Goal: Task Accomplishment & Management: Manage account settings

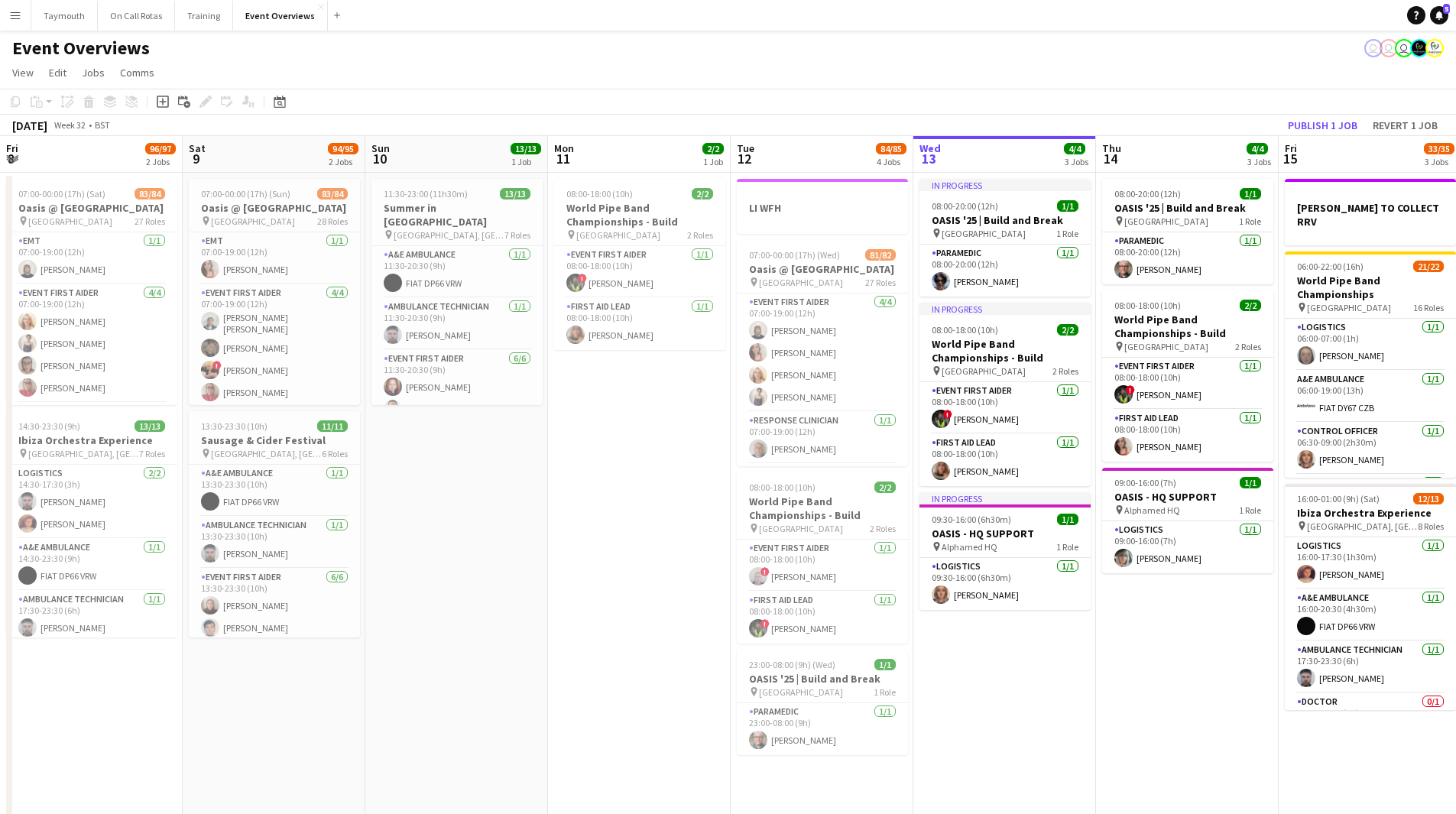
scroll to position [0, 600]
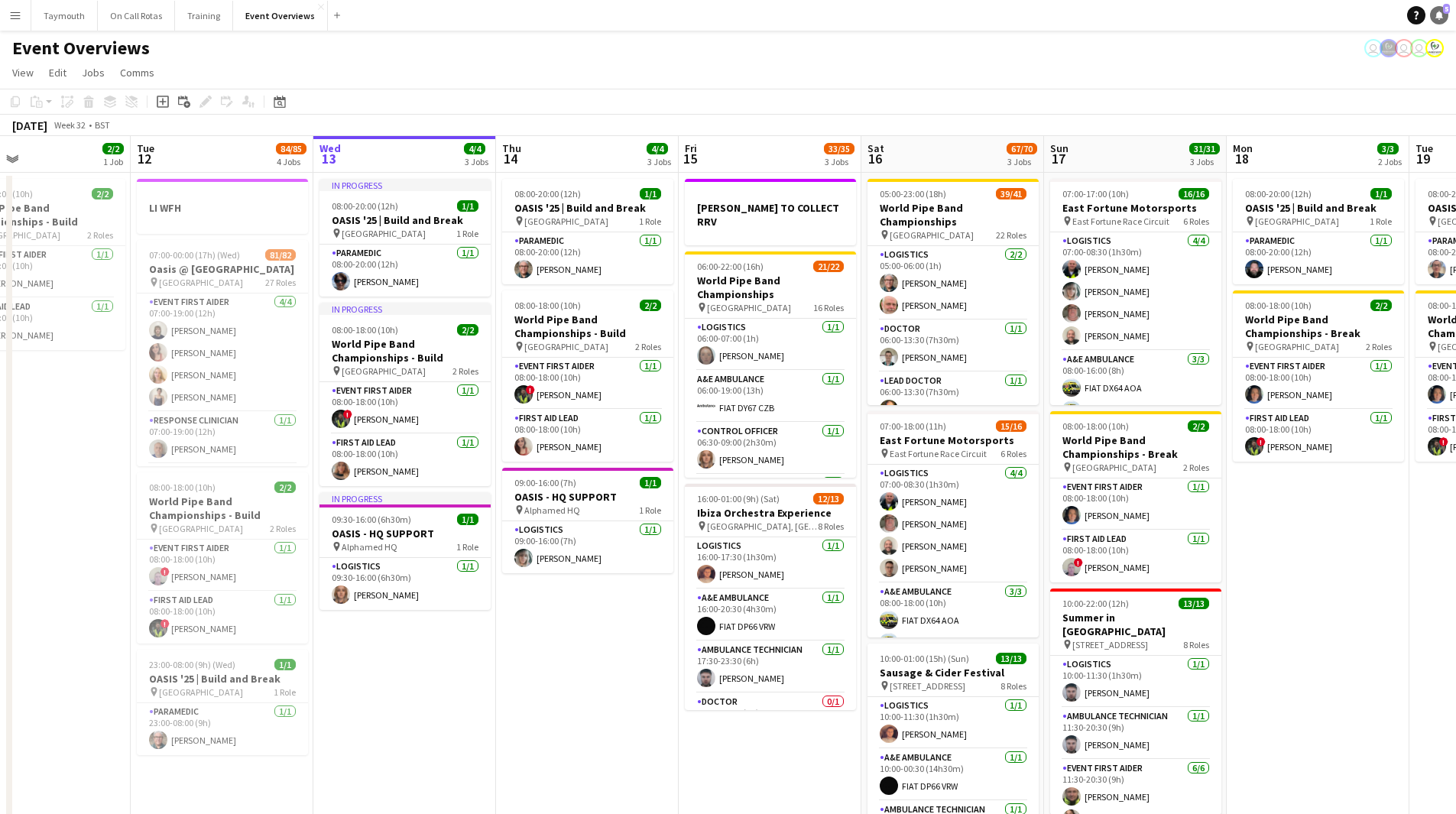
click at [1439, 15] on icon at bounding box center [1439, 15] width 8 height 8
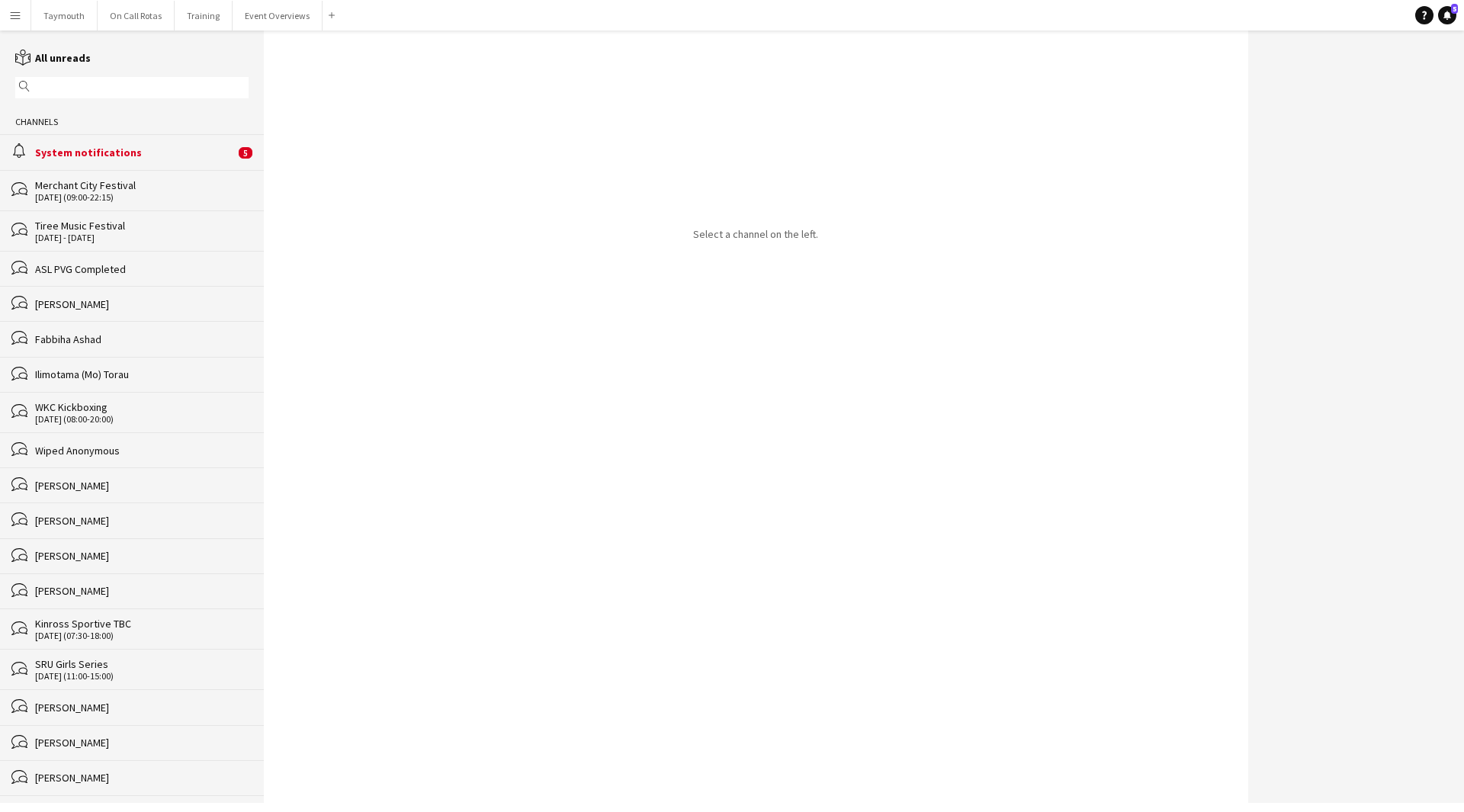
click at [115, 155] on div "System notifications" at bounding box center [135, 152] width 200 height 13
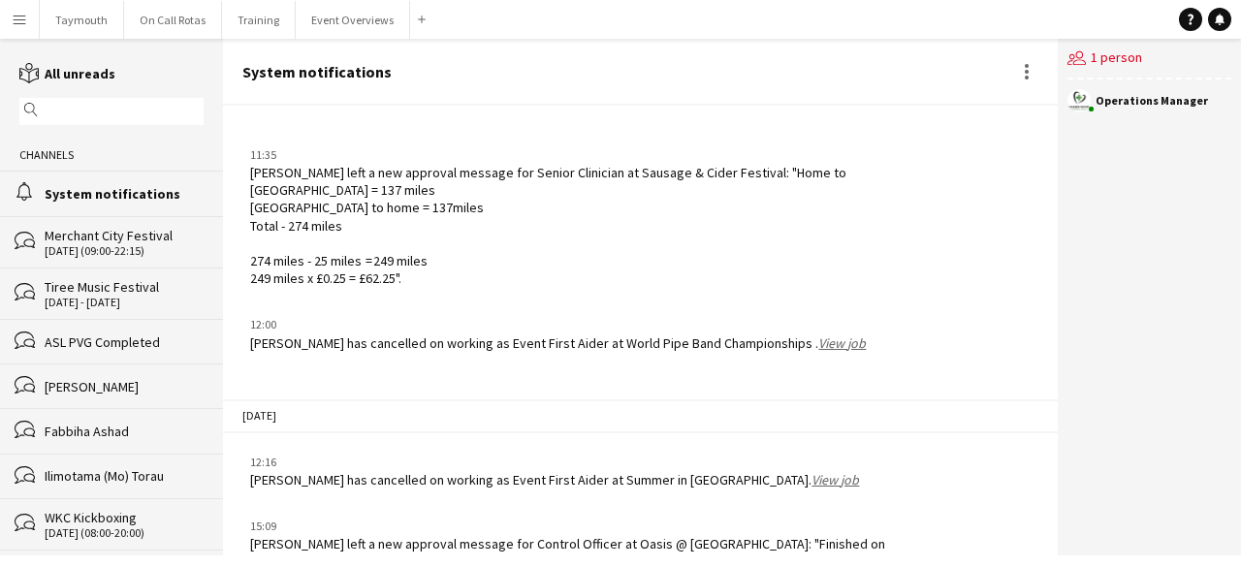
scroll to position [1995, 0]
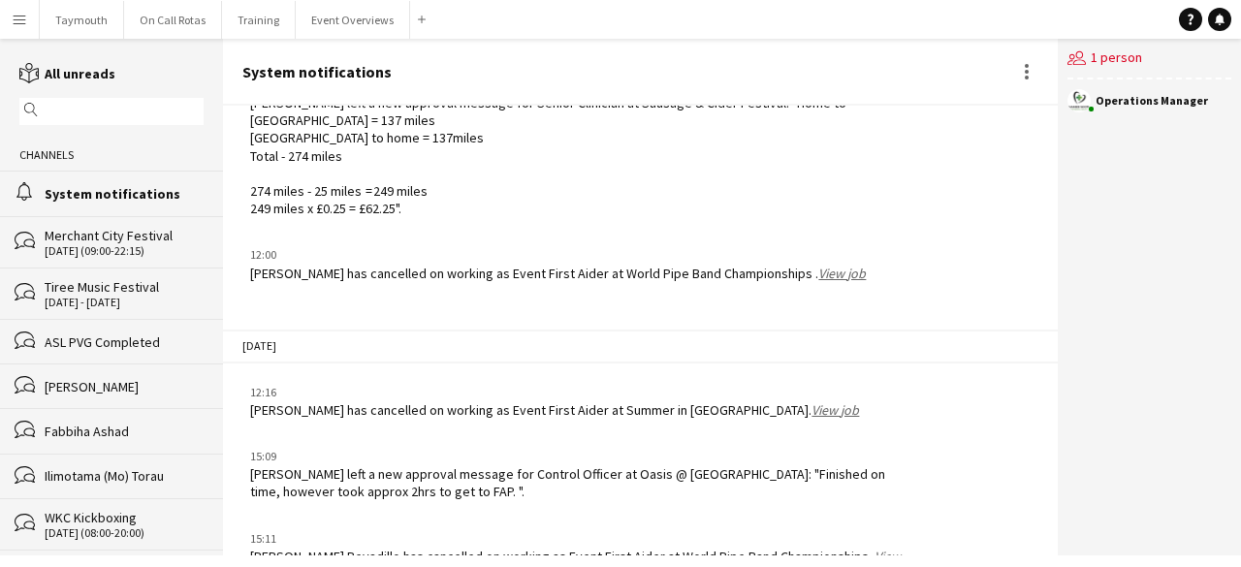
click at [578, 402] on div "[PERSON_NAME] has cancelled on working as Event First Aider at Summer in [GEOGR…" at bounding box center [554, 410] width 609 height 17
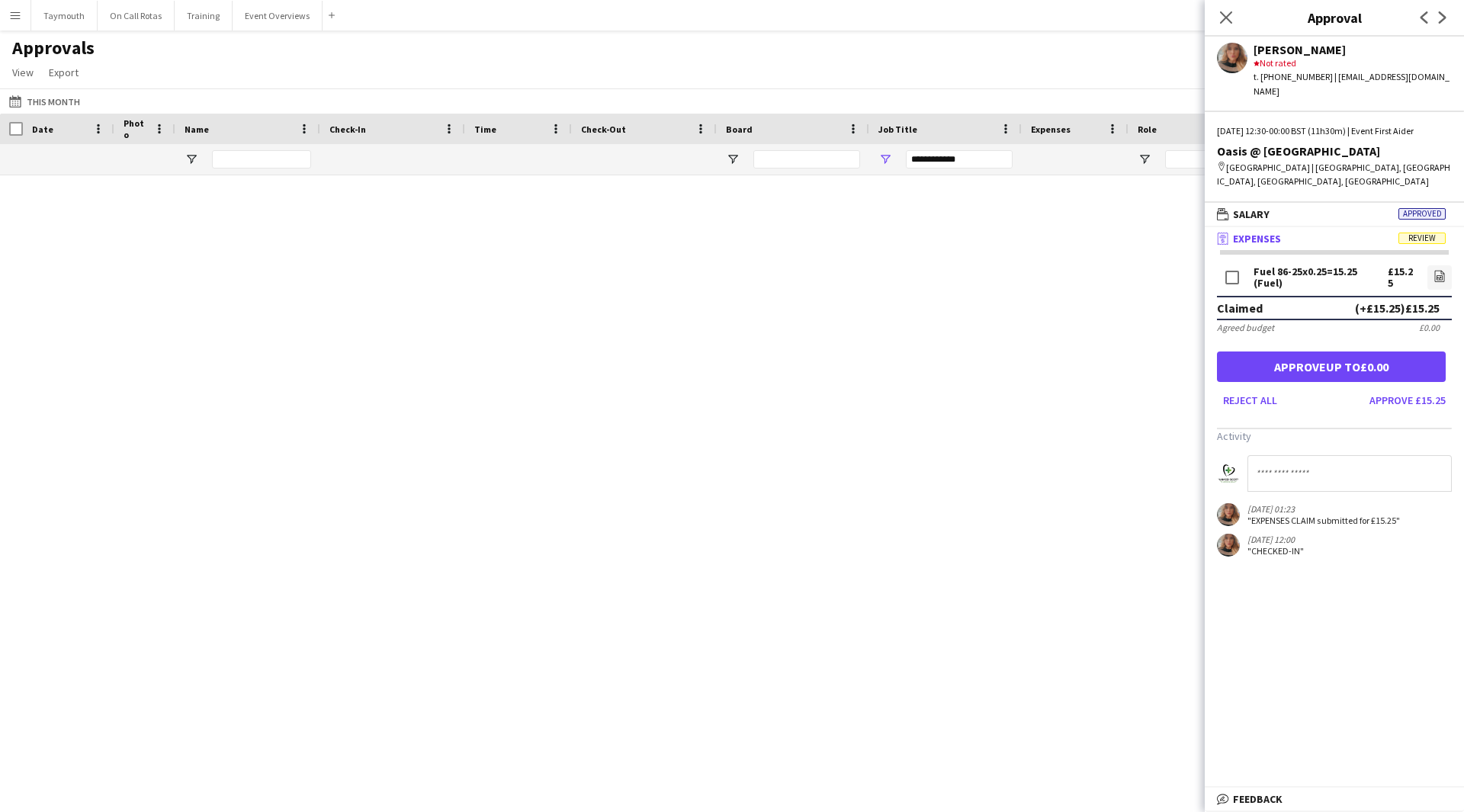
scroll to position [7965, 0]
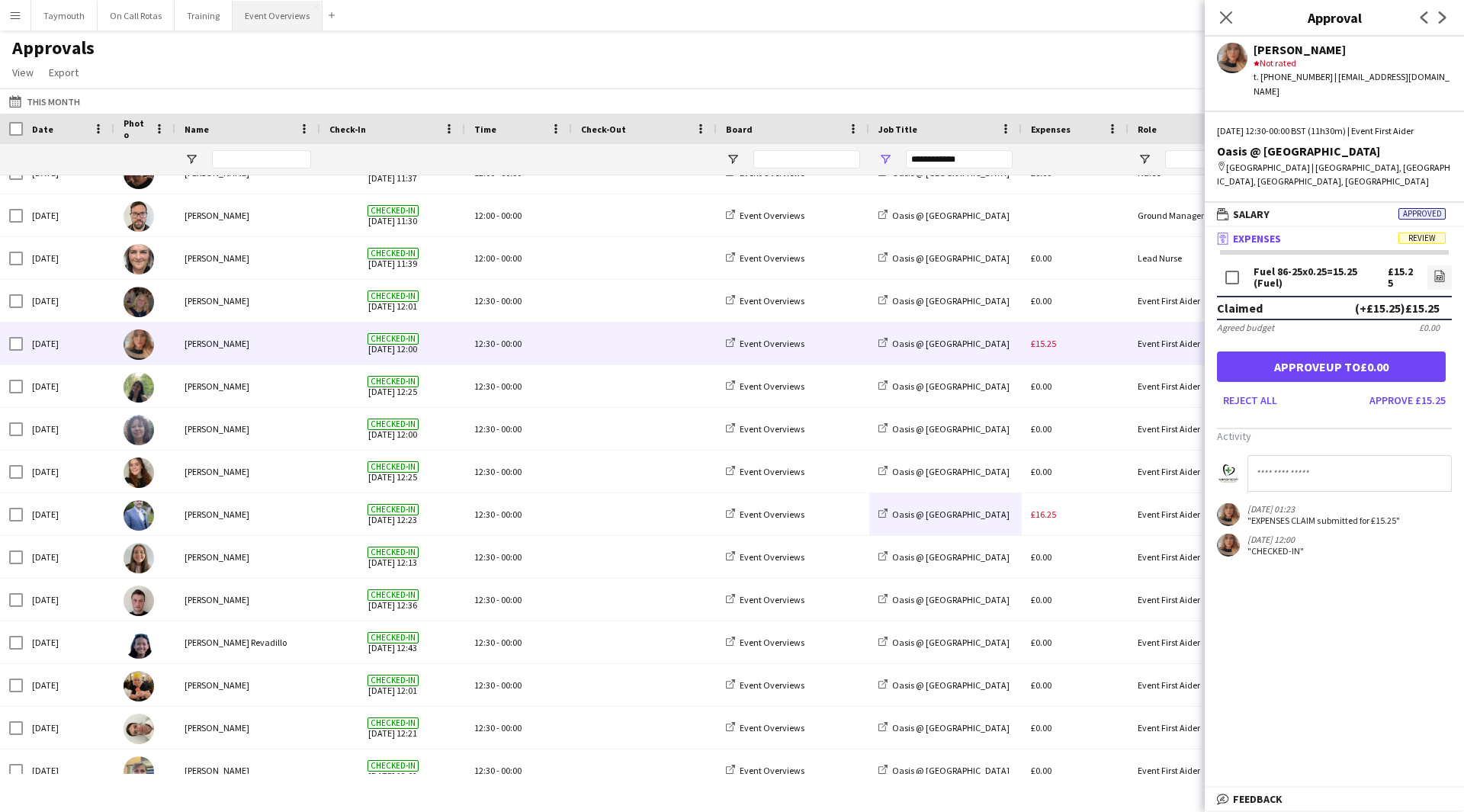
click at [264, 15] on button "Event Overviews Close" at bounding box center [278, 16] width 90 height 30
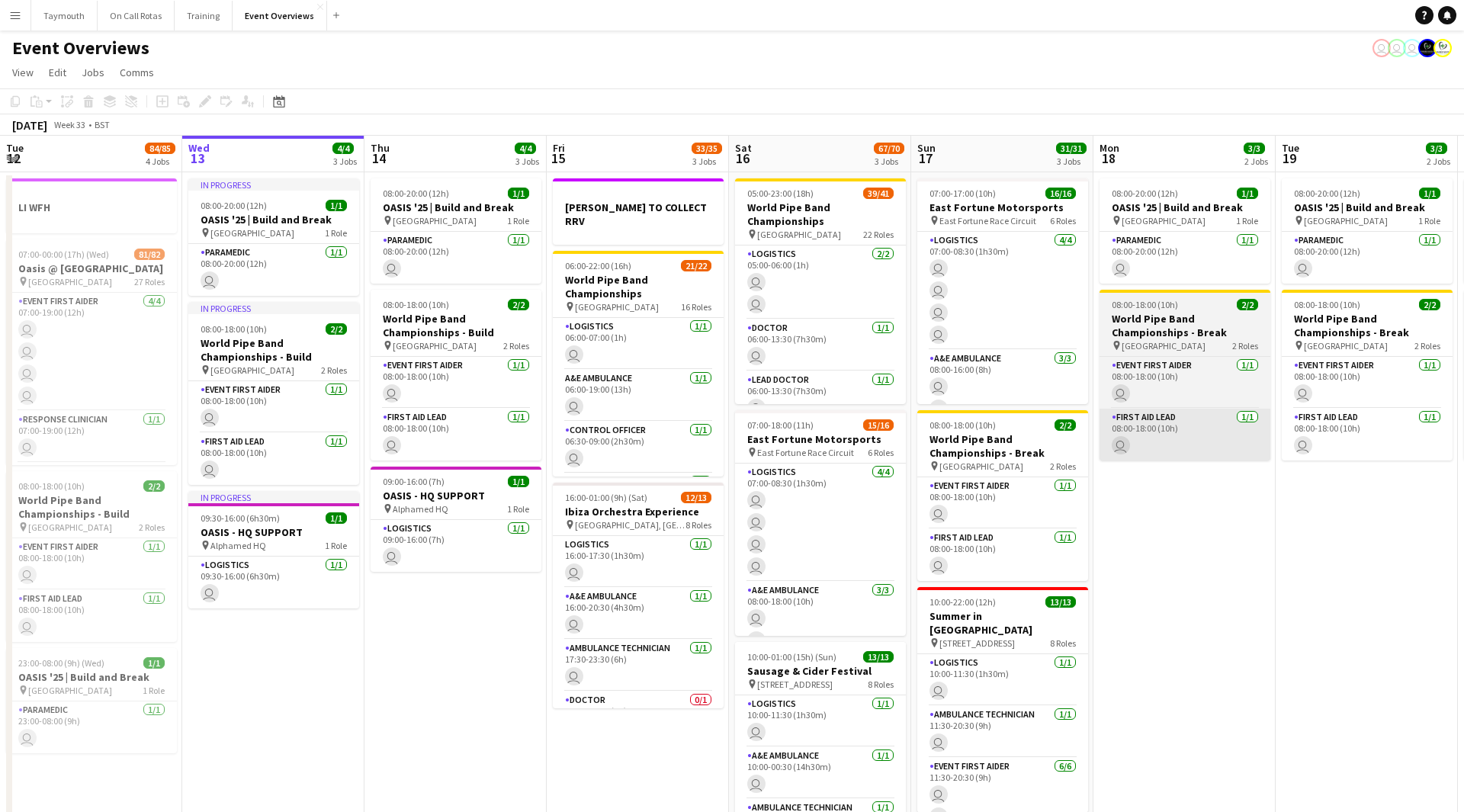
drag, startPoint x: 744, startPoint y: 444, endPoint x: 422, endPoint y: 445, distance: 322.0
click at [181, 450] on app-calendar-viewport "Sun 10 13/13 1 Job Mon 11 2/2 1 Job Tue 12 84/85 4 Jobs Wed 13 4/4 3 Jobs Thu 1…" at bounding box center [732, 517] width 1464 height 762
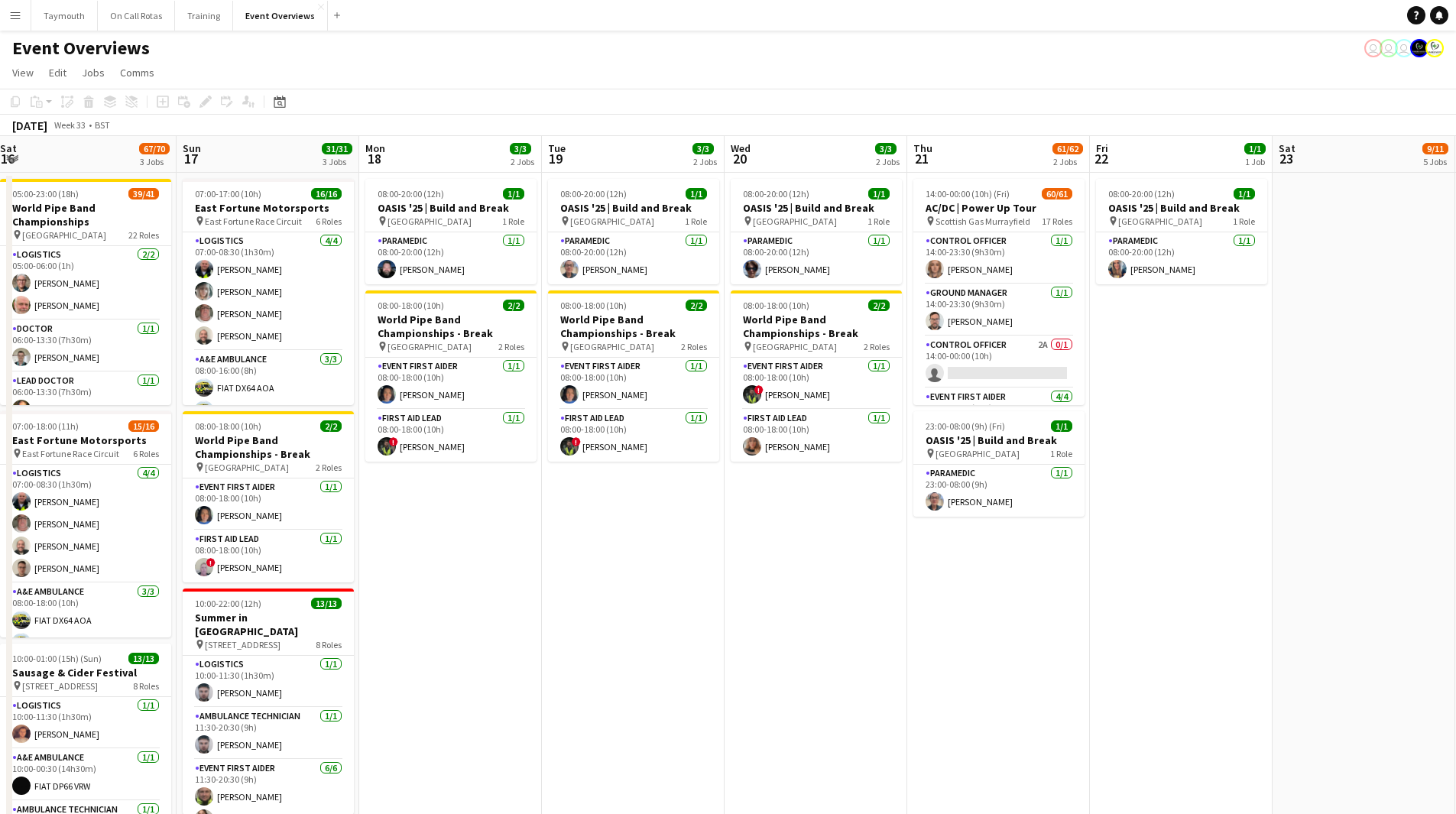
click at [0, 517] on html "Menu Boards Boards Boards All jobs Status Workforce Workforce My Workforce Recr…" at bounding box center [728, 450] width 1456 height 901
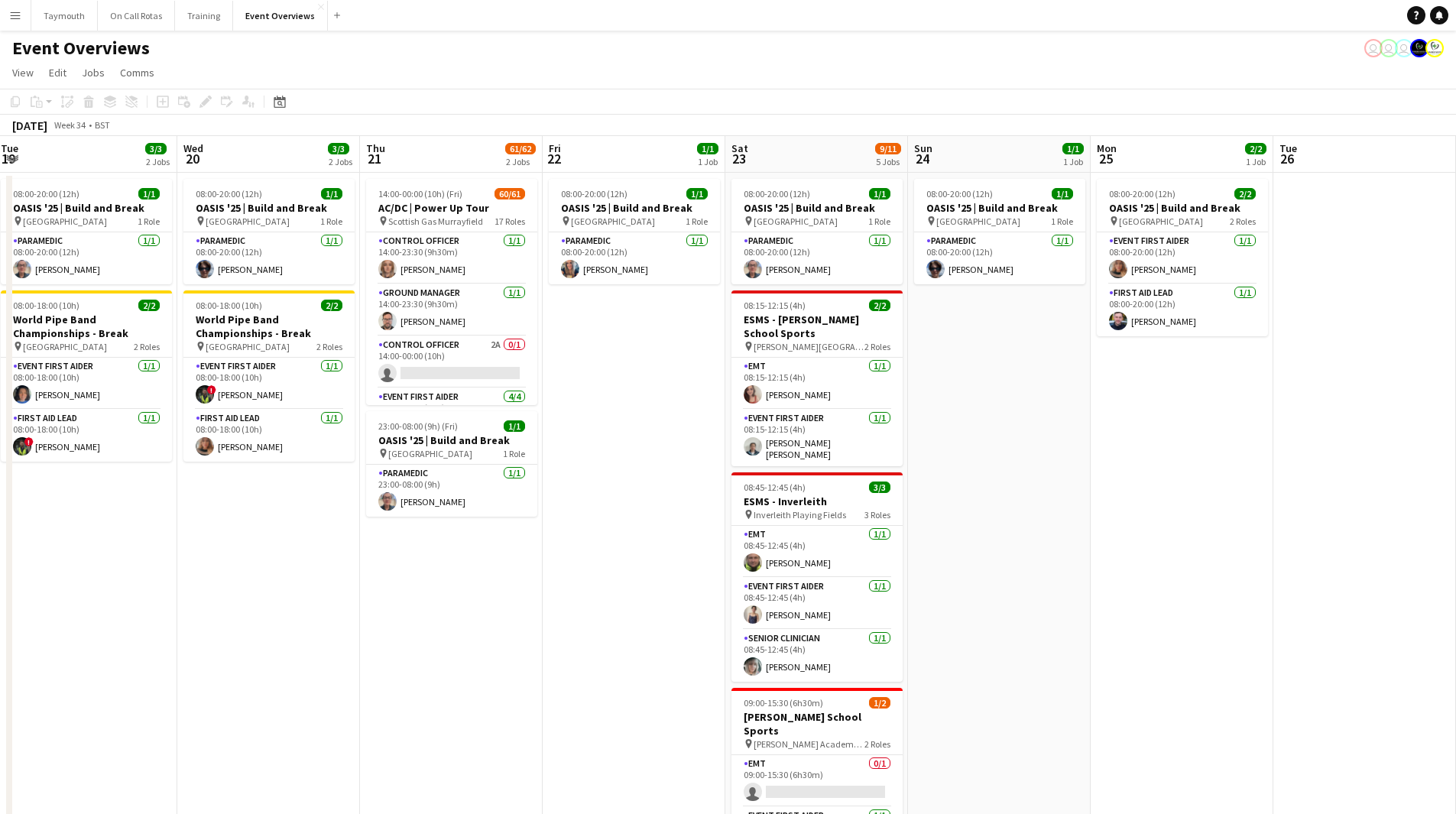
drag, startPoint x: 596, startPoint y: 538, endPoint x: 373, endPoint y: 582, distance: 227.3
click at [156, 599] on app-calendar-viewport "Sun 17 31/31 3 Jobs Mon 18 3/3 2 Jobs Tue 19 3/3 2 Jobs Wed 20 3/3 2 Jobs Thu 2…" at bounding box center [728, 620] width 1456 height 968
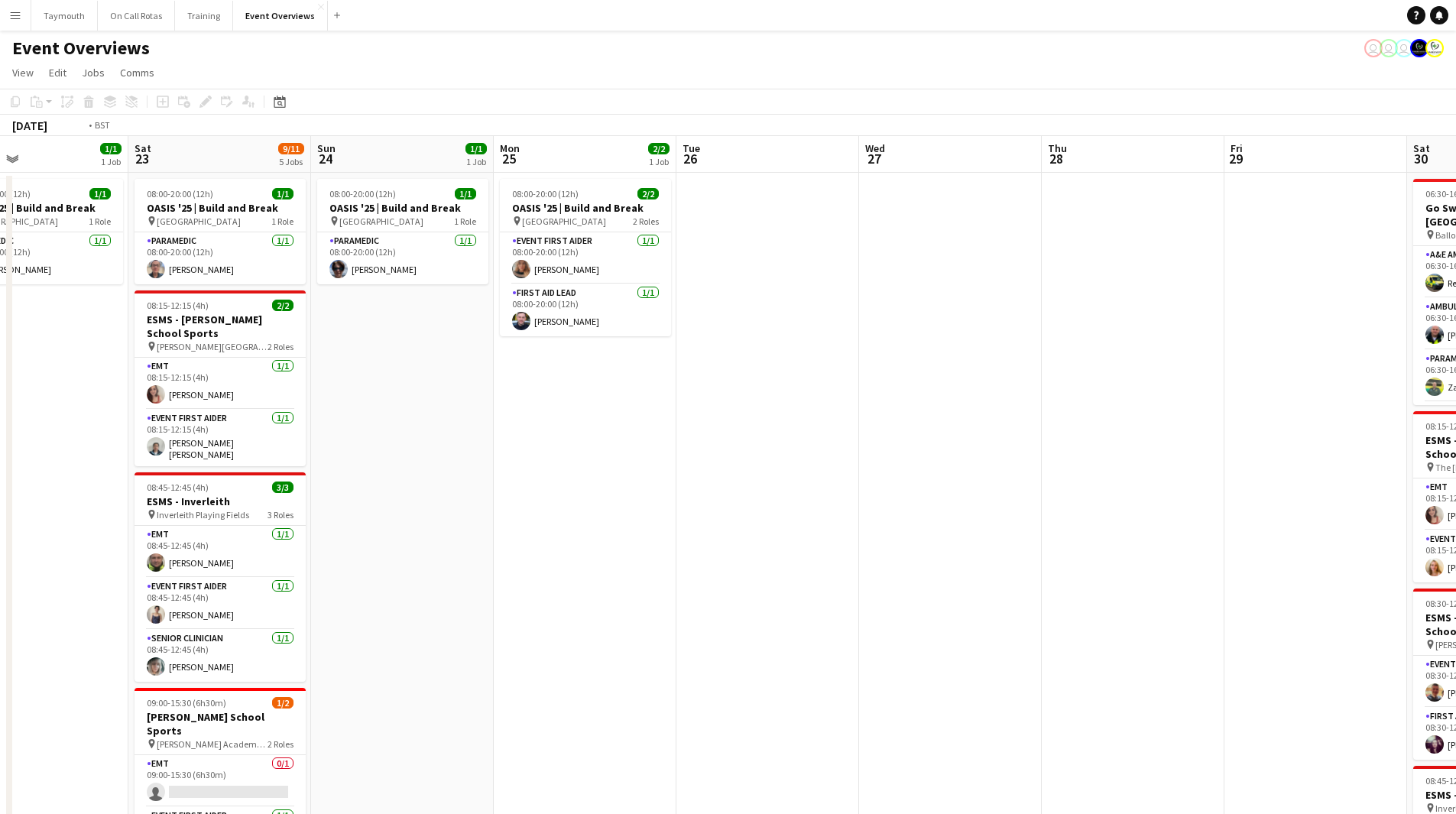
click at [91, 582] on app-calendar-viewport "Tue 19 3/3 2 Jobs Wed 20 3/3 2 Jobs Thu 21 61/62 2 Jobs Fri 22 1/1 1 Job Sat 23…" at bounding box center [728, 655] width 1456 height 1038
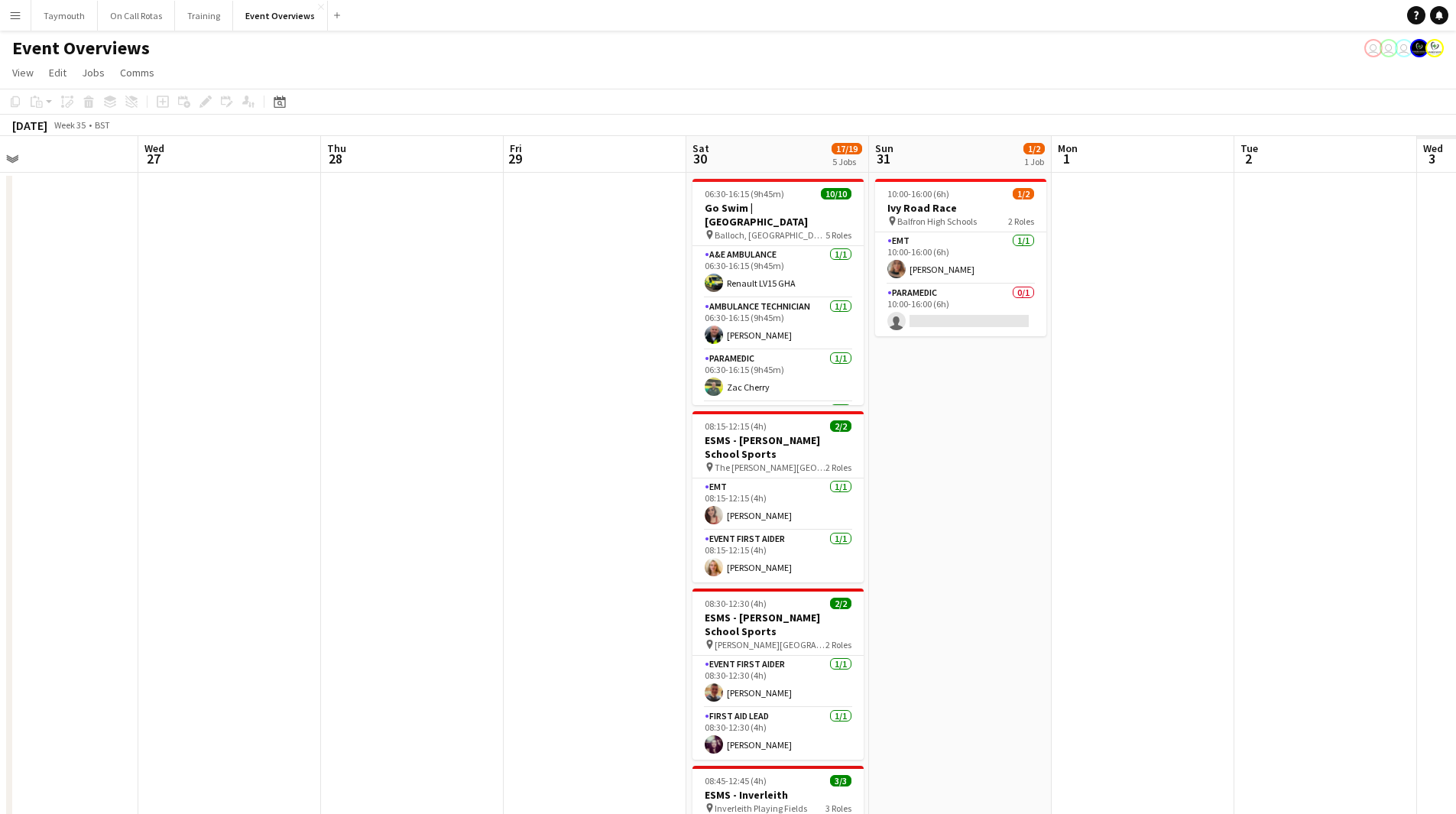
drag, startPoint x: 589, startPoint y: 581, endPoint x: 191, endPoint y: 588, distance: 398.1
click at [176, 597] on app-calendar-viewport "Sat 23 9/11 5 Jobs Sun 24 1/1 1 Job Mon 25 2/2 1 Job Tue 26 Wed 27 Thu 28 Fri 2…" at bounding box center [728, 655] width 1456 height 1038
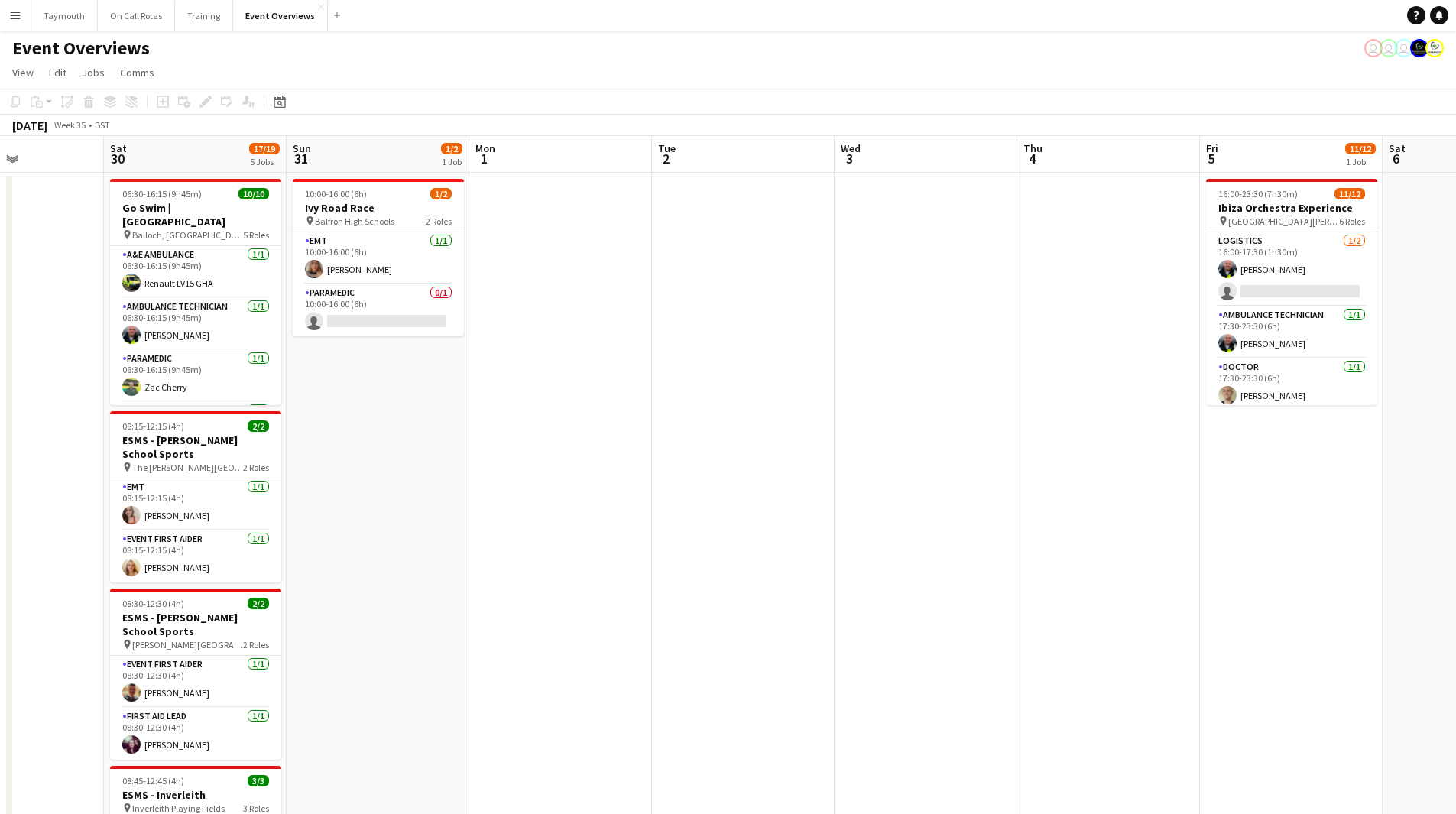
click at [107, 571] on app-calendar-viewport "Wed 27 Thu 28 Fri 29 Sat 30 17/19 5 Jobs Sun 31 1/2 1 Job Mon 1 Tue 2 Wed 3 Thu…" at bounding box center [728, 655] width 1456 height 1038
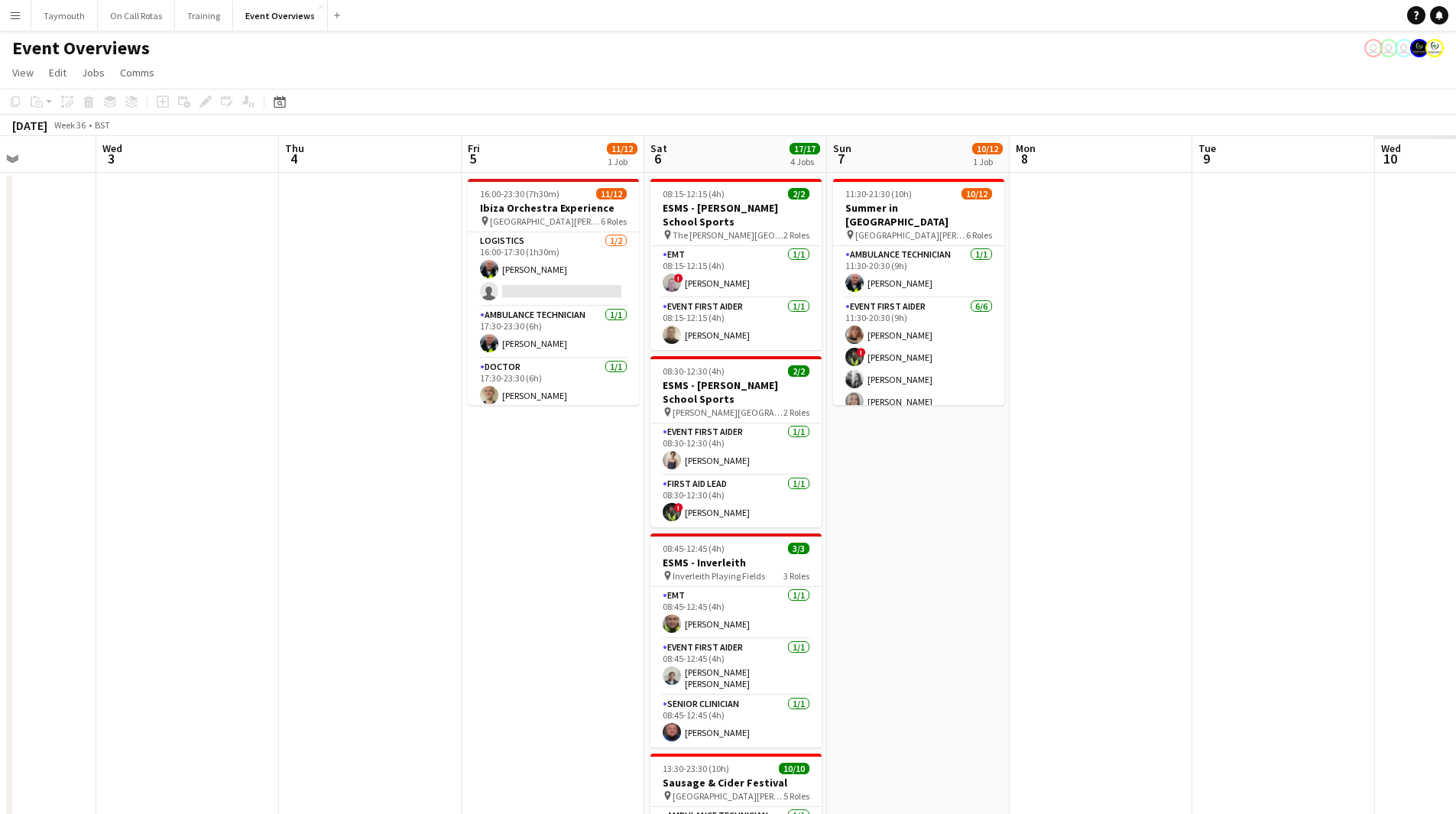
drag, startPoint x: 578, startPoint y: 605, endPoint x: 470, endPoint y: 621, distance: 109.2
click at [478, 620] on app-calendar-viewport "Sun 31 1/2 1 Job Mon 1 Tue 2 Wed 3 Thu 4 Fri 5 11/12 1 Job Sat 6 17/17 4 Jobs S…" at bounding box center [728, 655] width 1456 height 1038
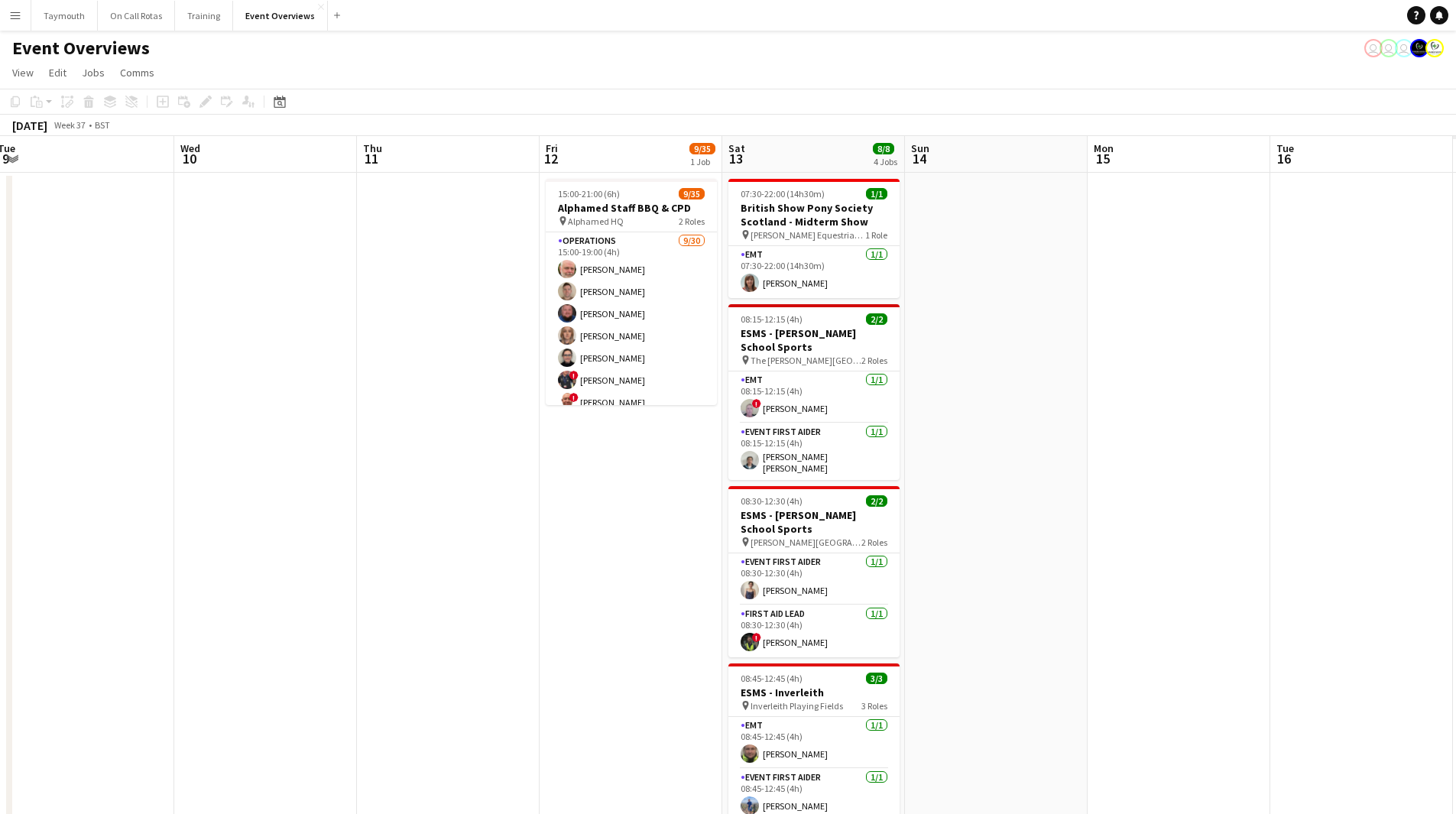
drag, startPoint x: 308, startPoint y: 639, endPoint x: 289, endPoint y: 642, distance: 19.2
click at [281, 644] on app-calendar-viewport "Sat 6 17/17 4 Jobs Sun 7 10/12 1 Job Mon 8 Tue 9 Wed 10 Thu 11 Fri 12 9/35 1 Jo…" at bounding box center [728, 655] width 1456 height 1038
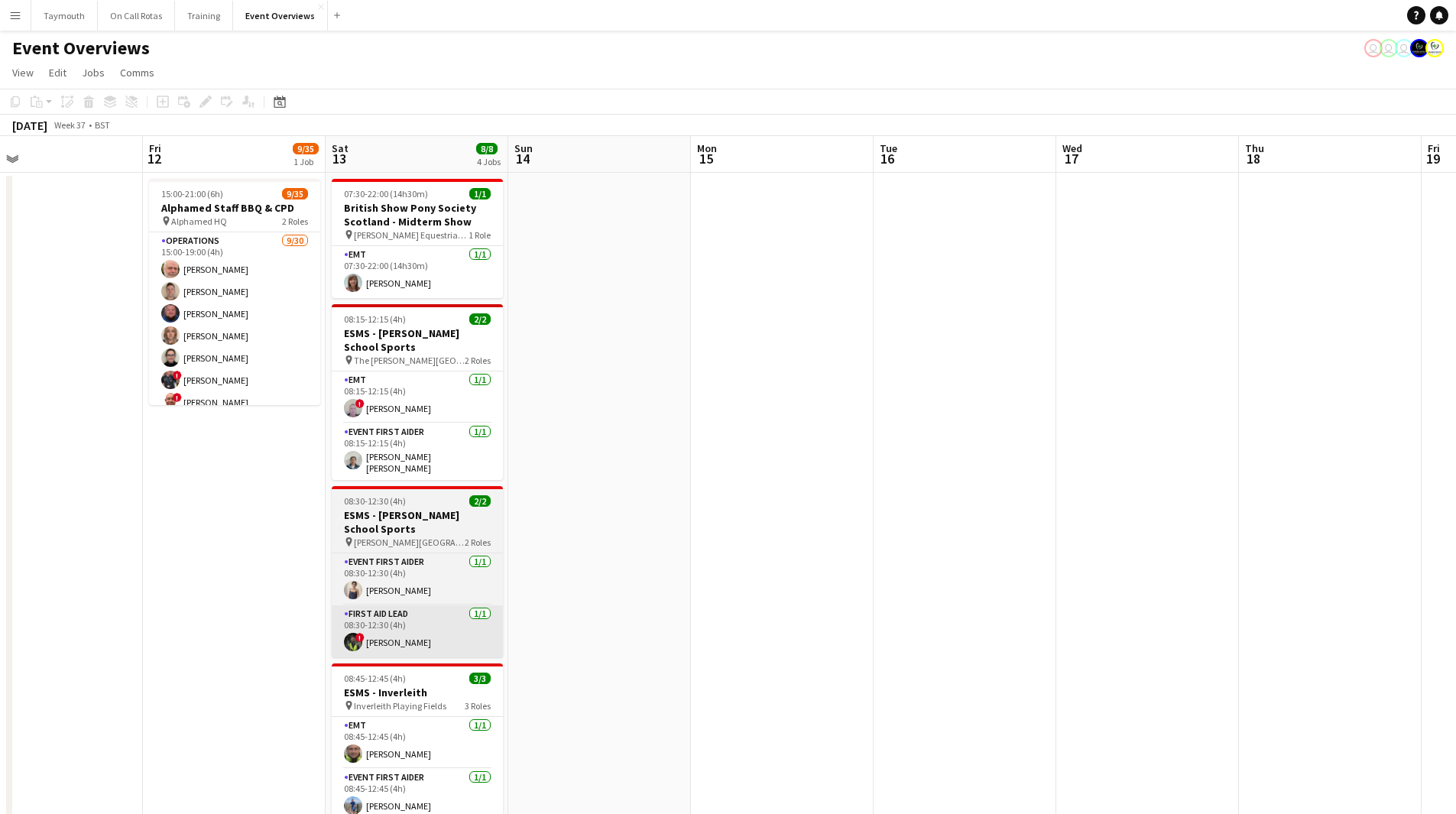
drag, startPoint x: 602, startPoint y: 607, endPoint x: 190, endPoint y: 608, distance: 412.0
click at [148, 623] on app-calendar-viewport "Mon 8 Tue 9 Wed 10 Thu 11 Fri 12 9/35 1 Job Sat 13 8/8 4 Jobs Sun 14 Mon 15 Tue…" at bounding box center [728, 655] width 1456 height 1038
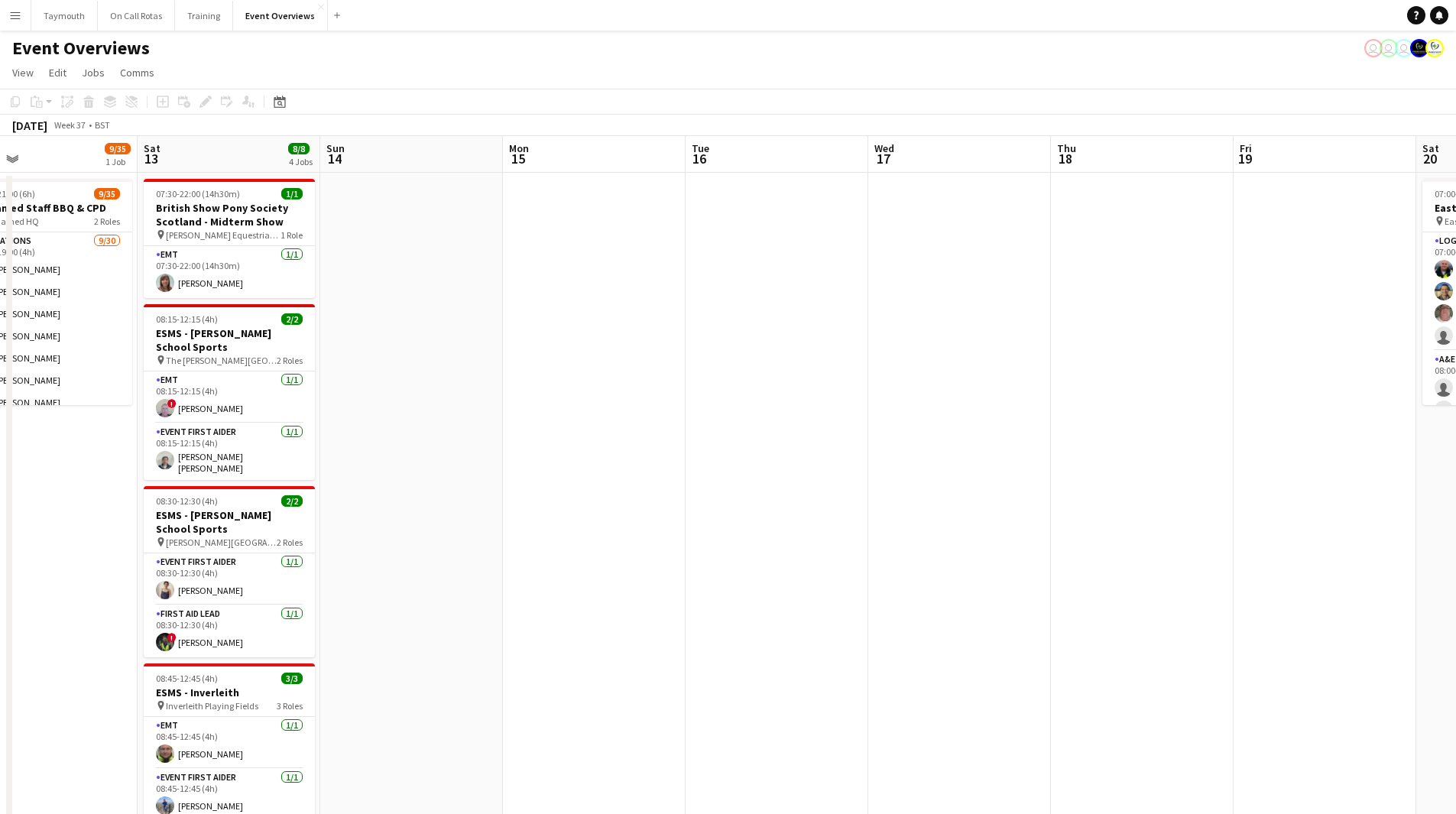
click at [11, 600] on div "Tue 9 Wed 10 Thu 11 Fri 12 9/35 1 Job Sat 13 8/8 4 Jobs Sun 14 Mon 15 Tue 16 We…" at bounding box center [728, 655] width 1456 height 1038
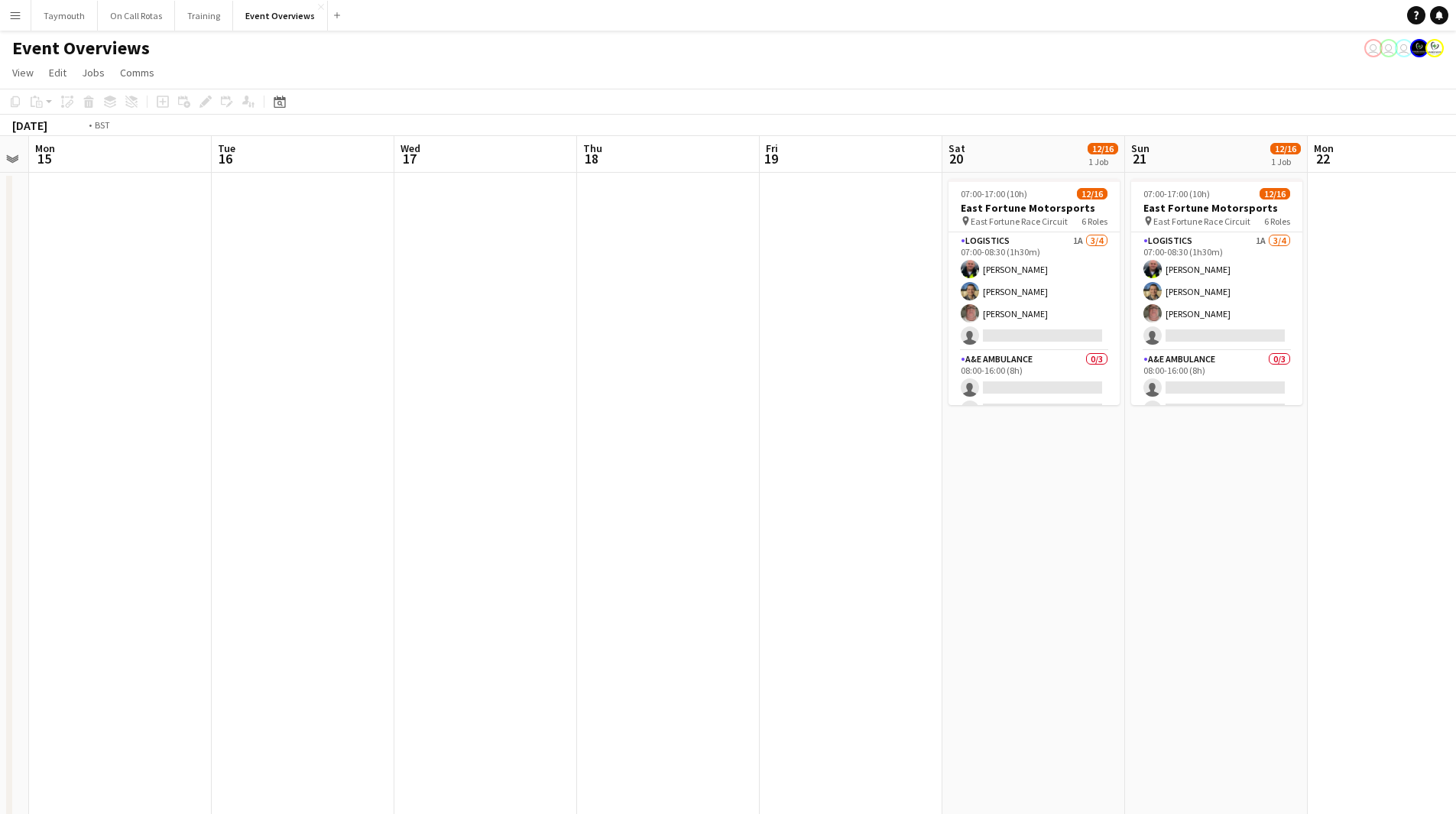
drag, startPoint x: 599, startPoint y: 611, endPoint x: 455, endPoint y: 617, distance: 144.1
click at [72, 632] on app-calendar-viewport "Fri 12 9/35 1 Job Sat 13 8/8 4 Jobs Sun 14 Mon 15 Tue 16 Wed 17 Thu 18 Fri 19 S…" at bounding box center [728, 655] width 1456 height 1038
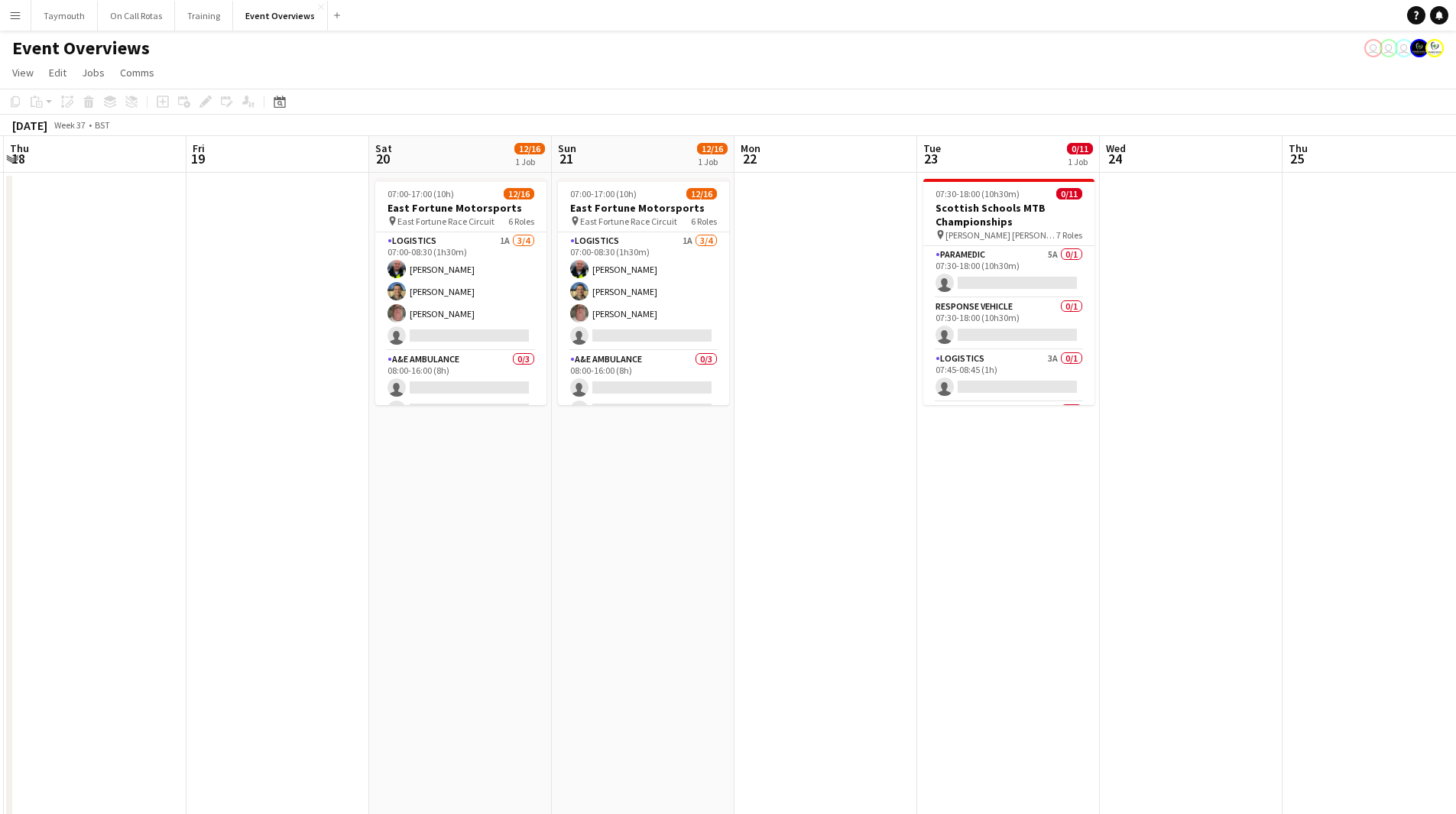
drag, startPoint x: 340, startPoint y: 635, endPoint x: 183, endPoint y: 623, distance: 157.5
click at [184, 634] on app-calendar-viewport "Mon 15 Tue 16 Wed 17 Thu 18 Fri 19 Sat 20 12/16 1 Job Sun 21 12/16 1 Job Mon 22…" at bounding box center [728, 655] width 1456 height 1038
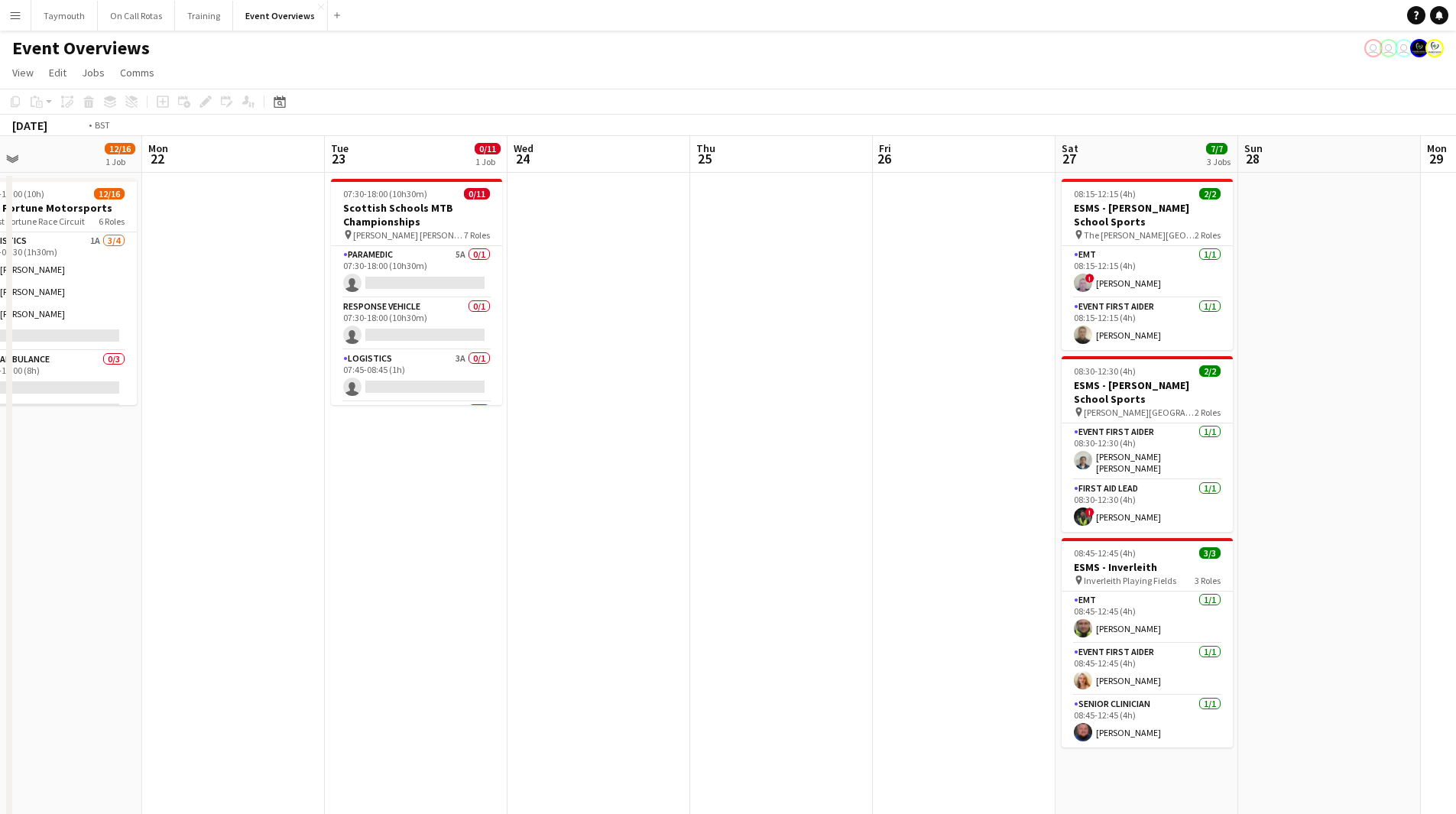
click at [155, 625] on app-calendar-viewport "Thu 18 Fri 19 Sat 20 12/16 1 Job Sun 21 12/16 1 Job Mon 22 Tue 23 0/11 1 Job We…" at bounding box center [728, 655] width 1456 height 1038
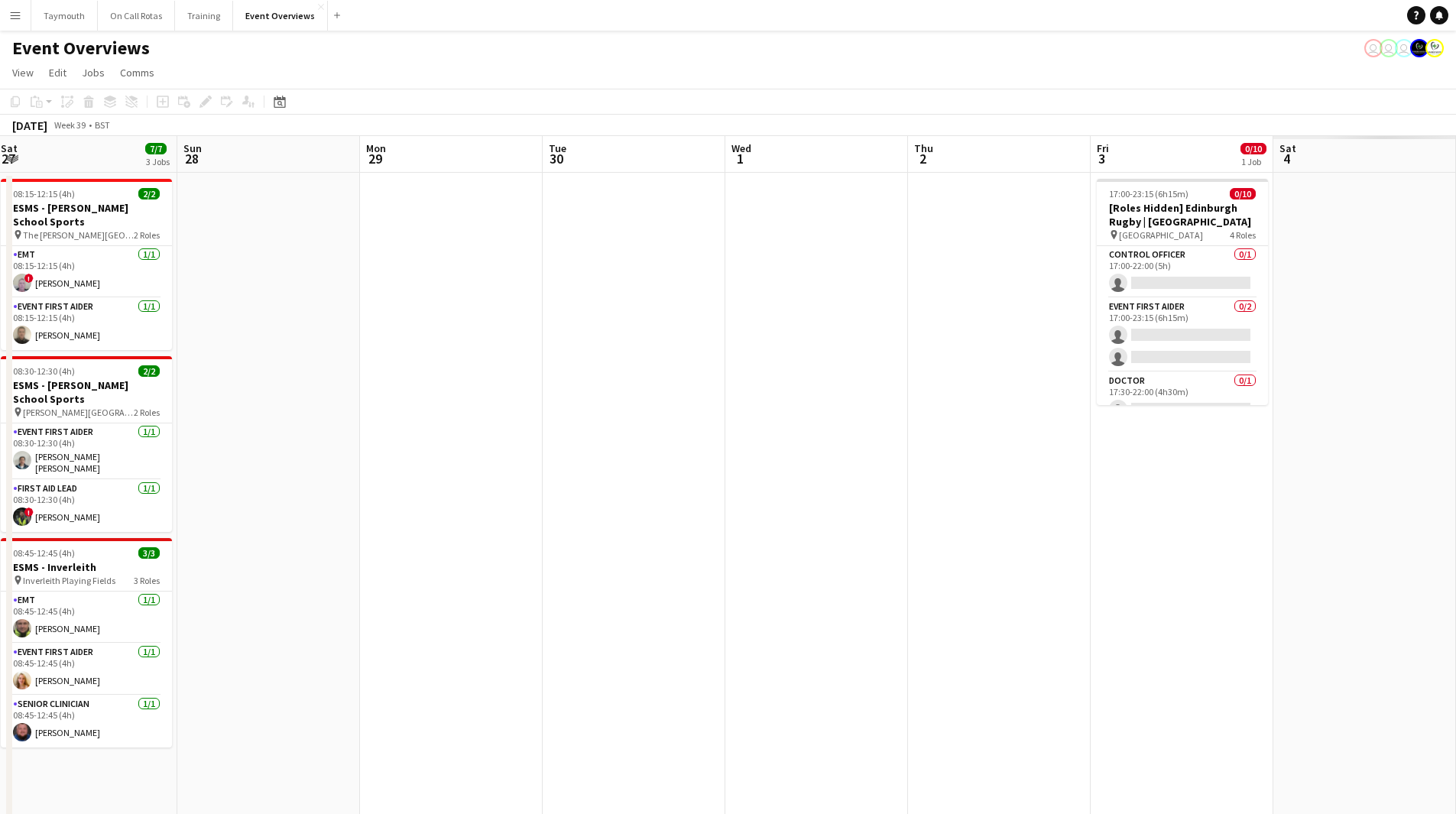
drag, startPoint x: 59, startPoint y: 619, endPoint x: 179, endPoint y: 599, distance: 121.7
click at [17, 619] on app-calendar-viewport "Wed 24 Thu 25 Fri 26 Sat 27 7/7 3 Jobs Sun 28 Mon 29 Tue 30 Wed 1 Thu 2 Fri 3 0…" at bounding box center [728, 655] width 1456 height 1038
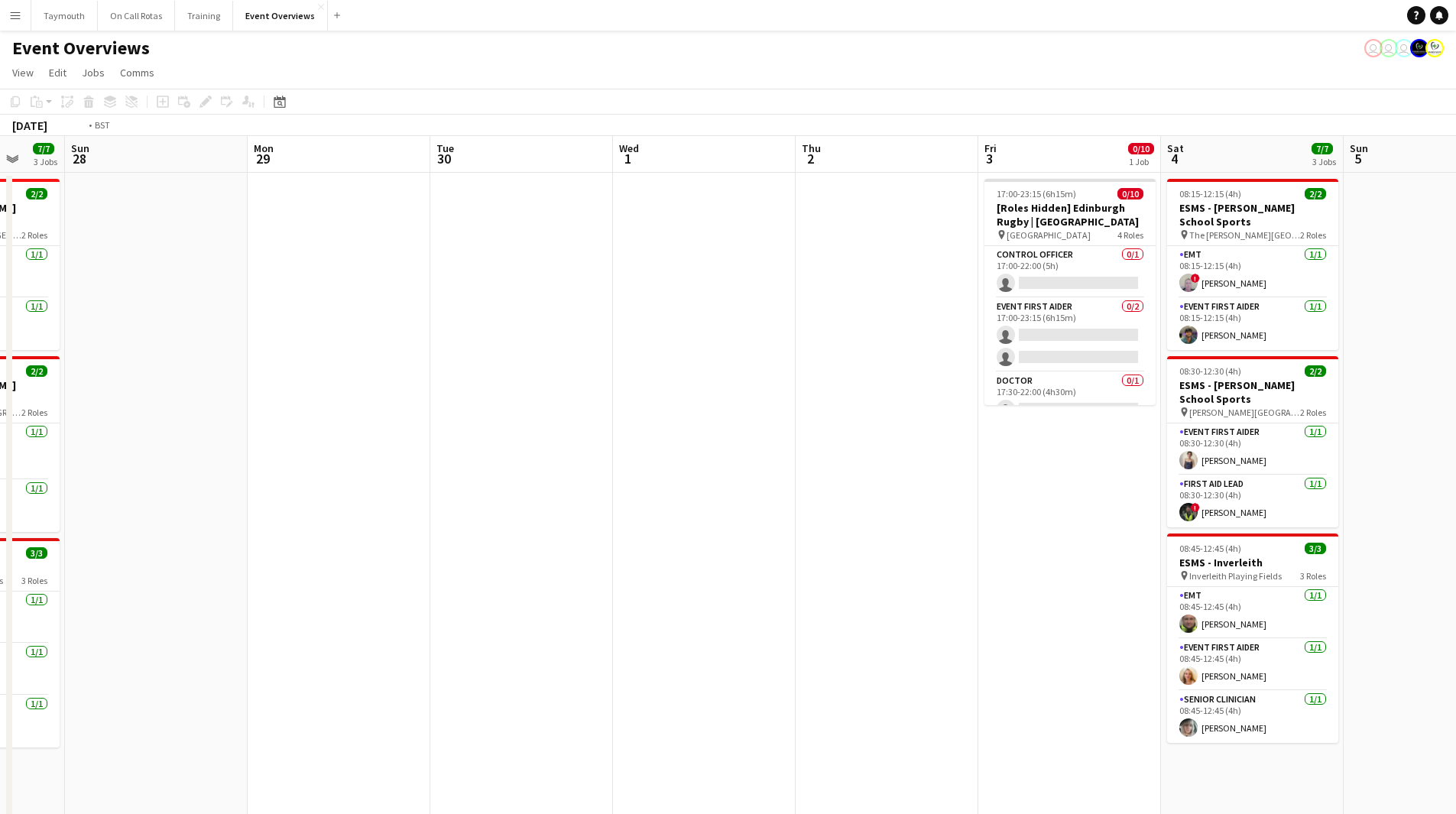
drag, startPoint x: 521, startPoint y: 600, endPoint x: 469, endPoint y: 585, distance: 54.1
click at [170, 608] on app-calendar-viewport "Thu 25 Fri 26 Sat 27 7/7 3 Jobs Sun 28 Mon 29 Tue 30 Wed 1 Thu 2 Fri 3 0/10 1 J…" at bounding box center [728, 655] width 1456 height 1038
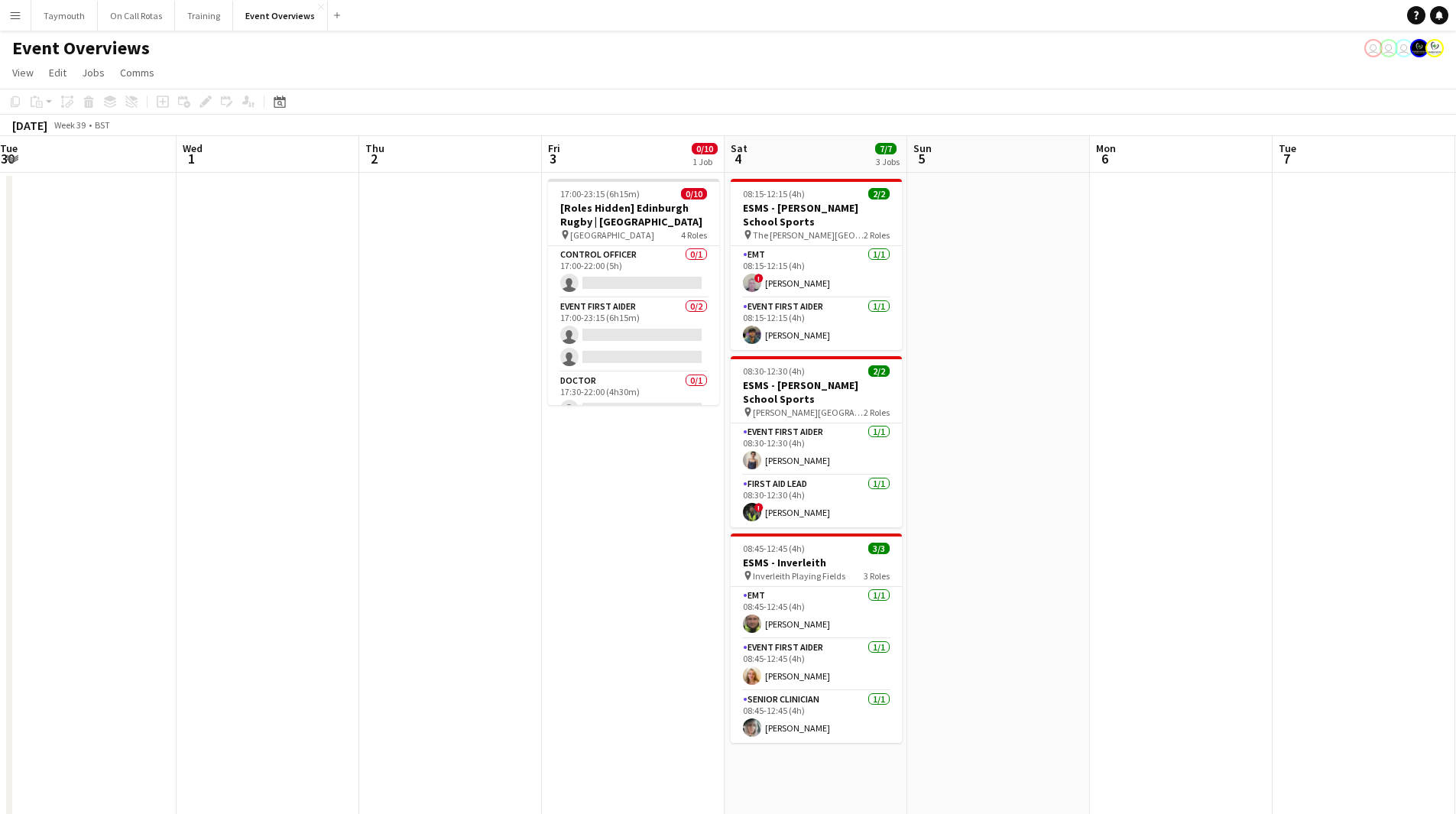
drag, startPoint x: 663, startPoint y: 589, endPoint x: 574, endPoint y: 570, distance: 91.0
click at [16, 598] on app-calendar-viewport "Sat 27 7/7 3 Jobs Sun 28 Mon 29 Tue 30 Wed 1 Thu 2 Fri 3 0/10 1 Job Sat 4 7/7 3…" at bounding box center [728, 655] width 1456 height 1038
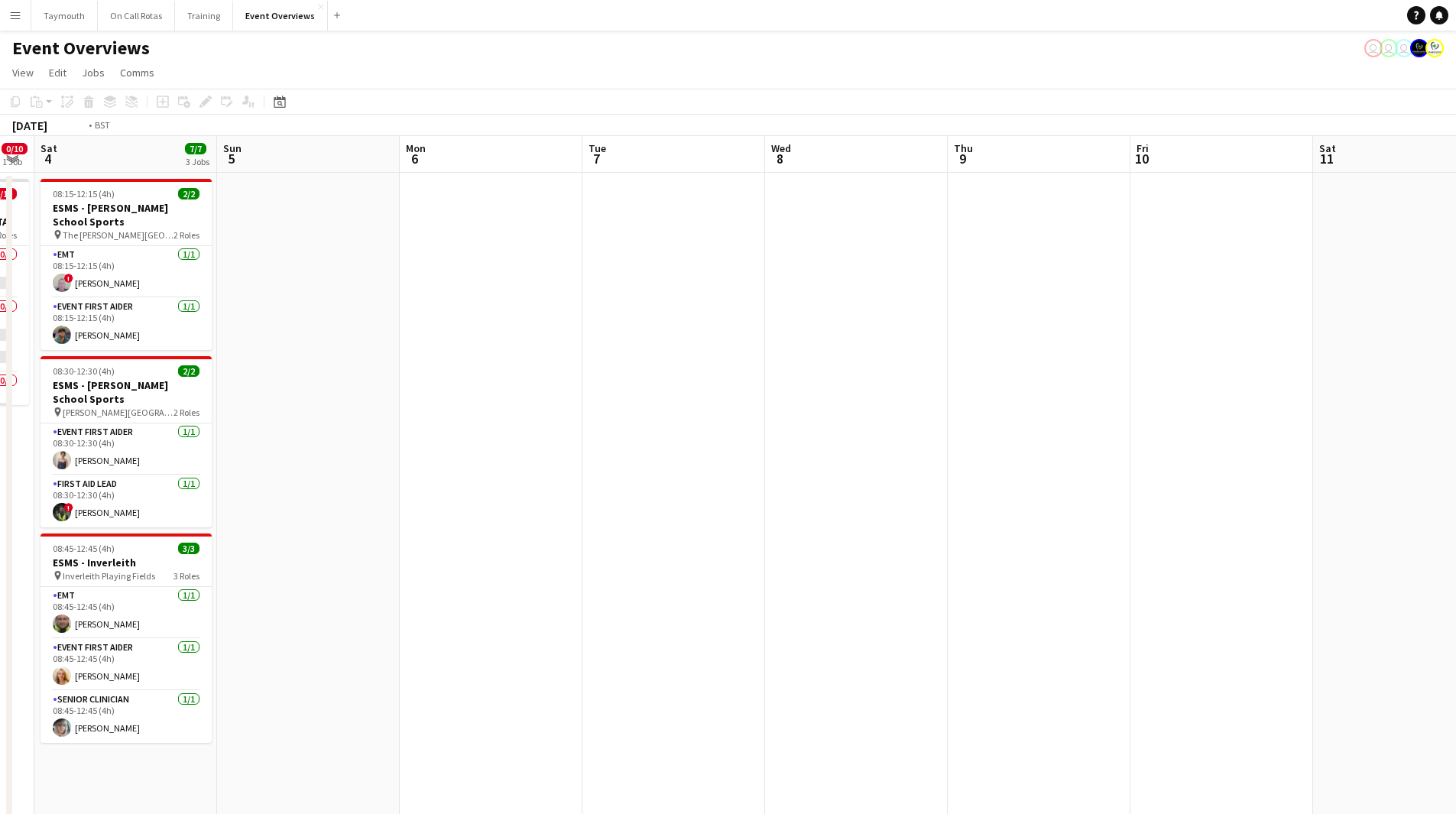
drag, startPoint x: 214, startPoint y: 582, endPoint x: 43, endPoint y: 567, distance: 171.7
click at [0, 574] on html "Menu Boards Boards Boards All jobs Status Workforce Workforce My Workforce Recr…" at bounding box center [728, 587] width 1456 height 1174
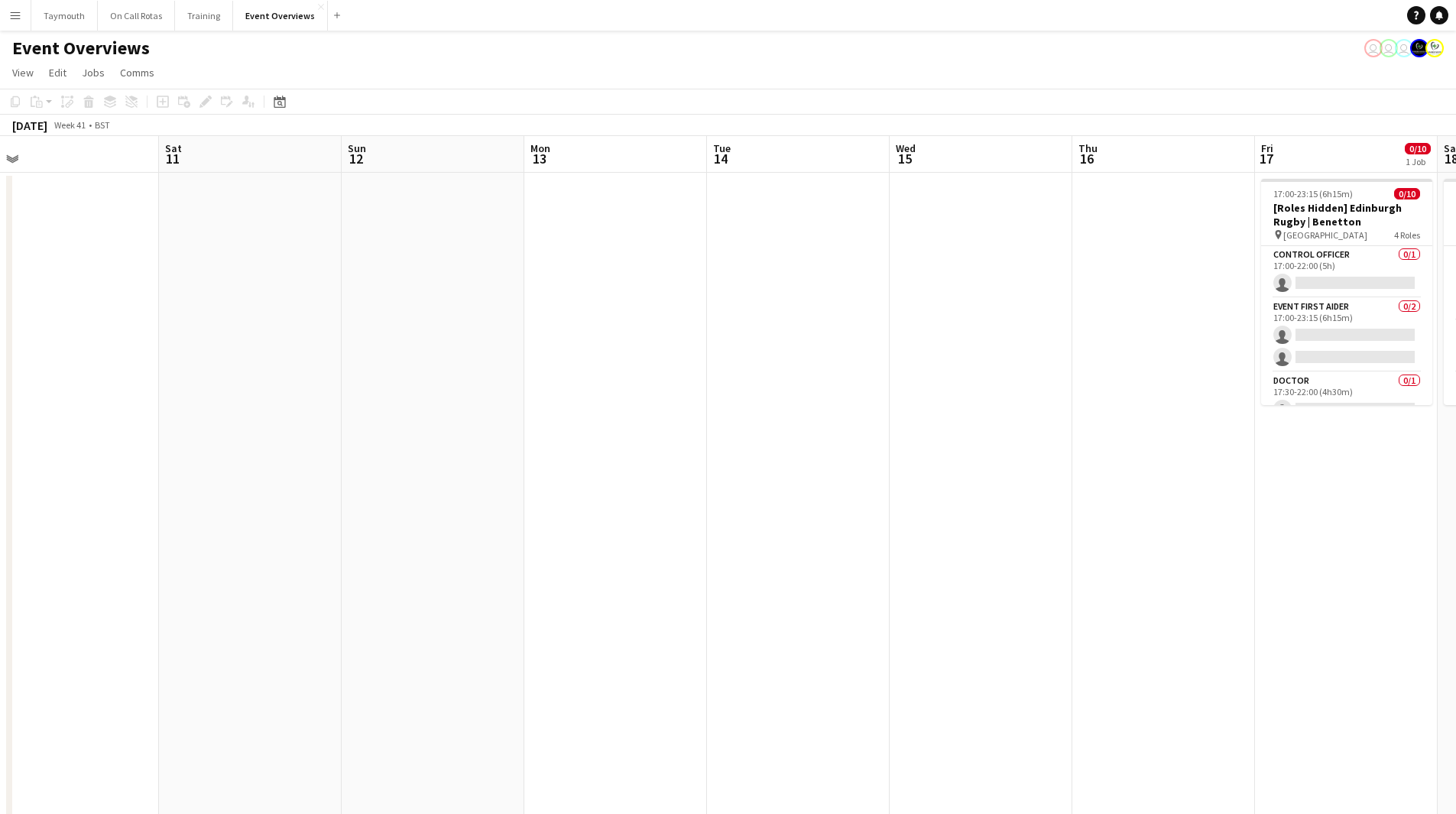
drag, startPoint x: 130, startPoint y: 573, endPoint x: 540, endPoint y: 561, distance: 410.2
click at [0, 571] on html "Menu Boards Boards Boards All jobs Status Workforce Workforce My Workforce Recr…" at bounding box center [728, 587] width 1456 height 1174
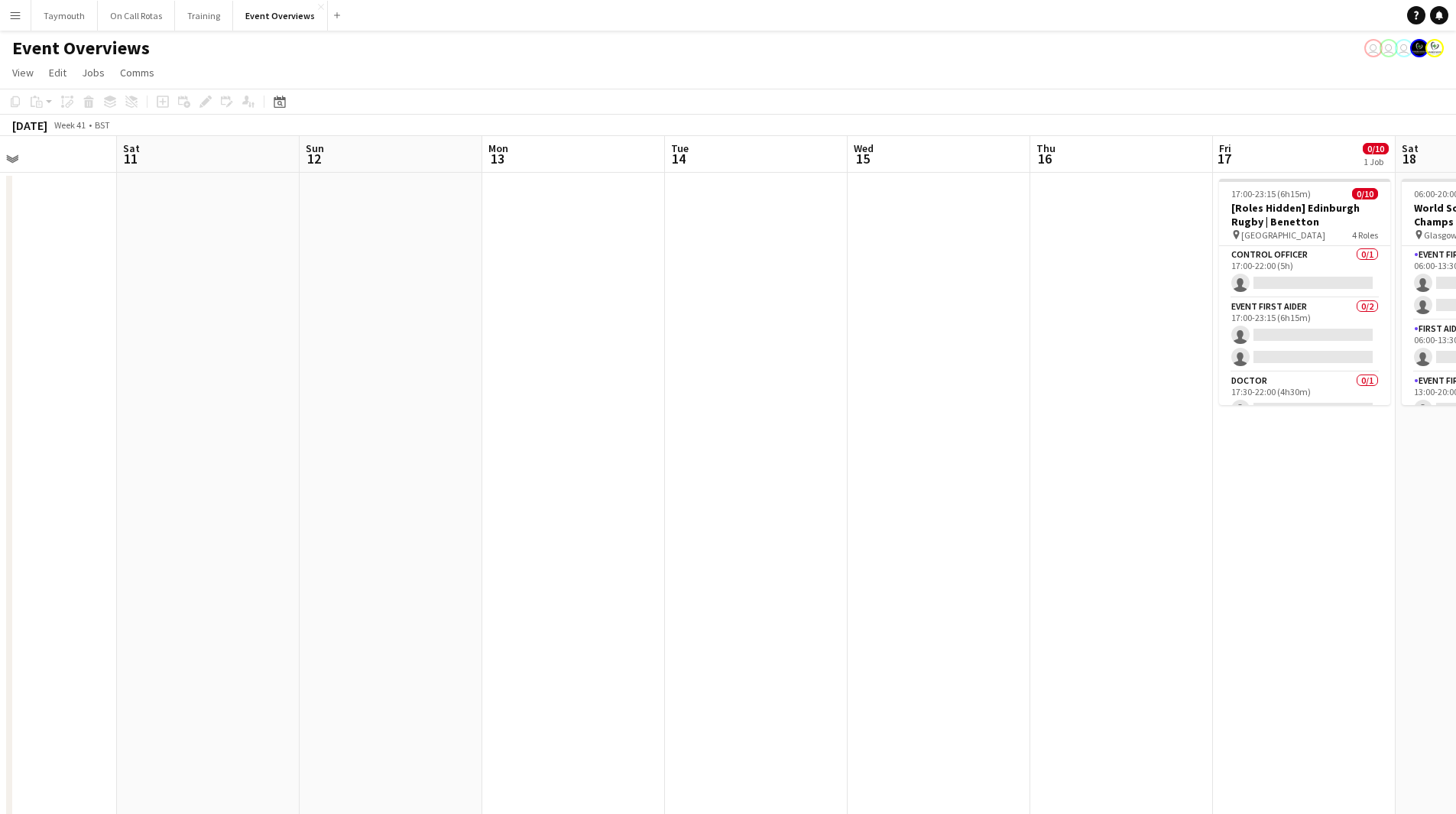
drag, startPoint x: 460, startPoint y: 577, endPoint x: 114, endPoint y: 582, distance: 346.0
click at [114, 582] on app-calendar-viewport "Wed 8 Thu 9 Fri 10 Sat 11 Sun 12 Mon 13 Tue 14 Wed 15 Thu 16 Fri 17 0/10 1 Job …" at bounding box center [728, 655] width 1456 height 1038
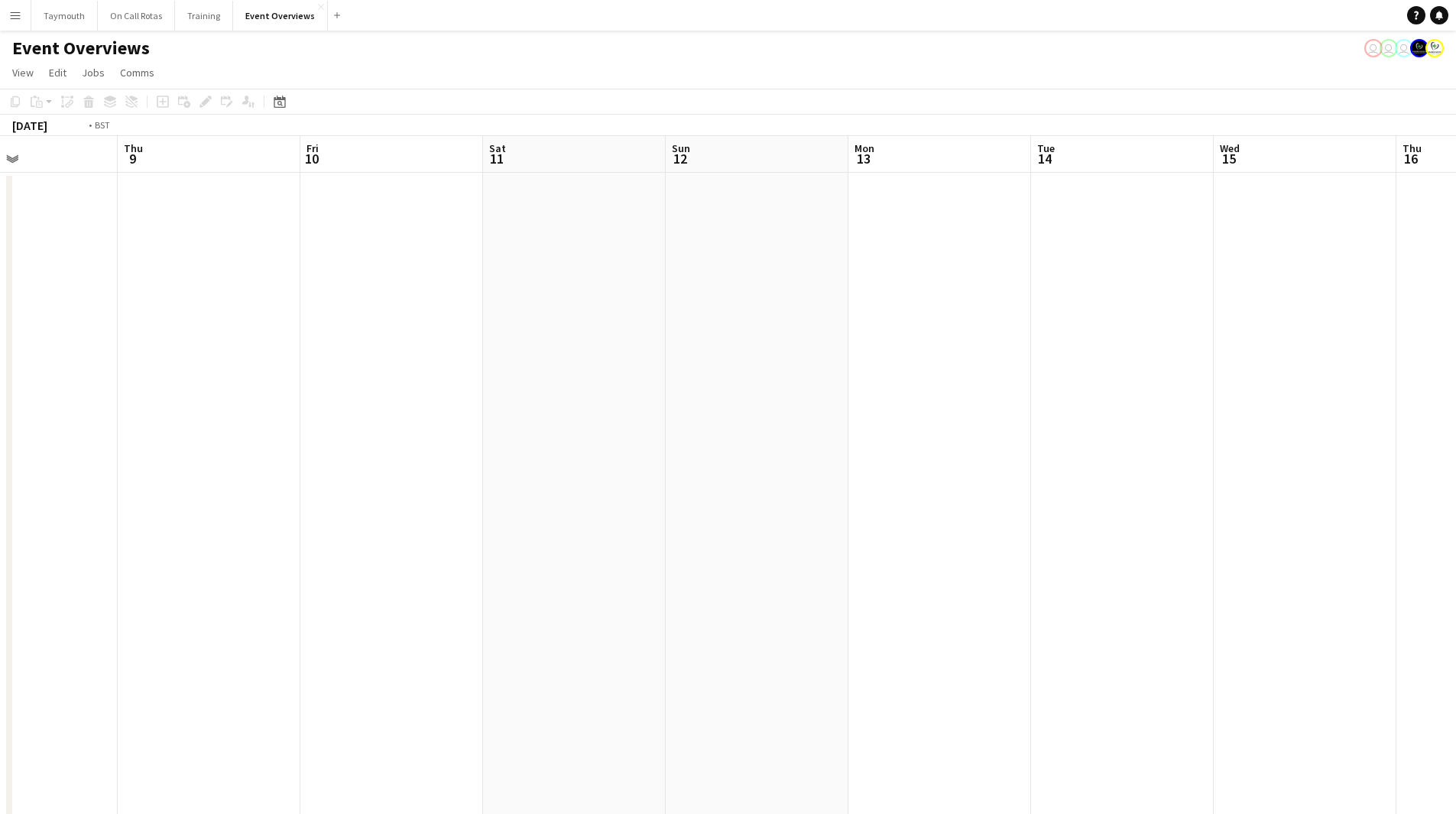
drag, startPoint x: 310, startPoint y: 573, endPoint x: -511, endPoint y: 571, distance: 821.0
click at [0, 571] on html "Menu Boards Boards Boards All jobs Status Workforce Workforce My Workforce Recr…" at bounding box center [728, 587] width 1456 height 1174
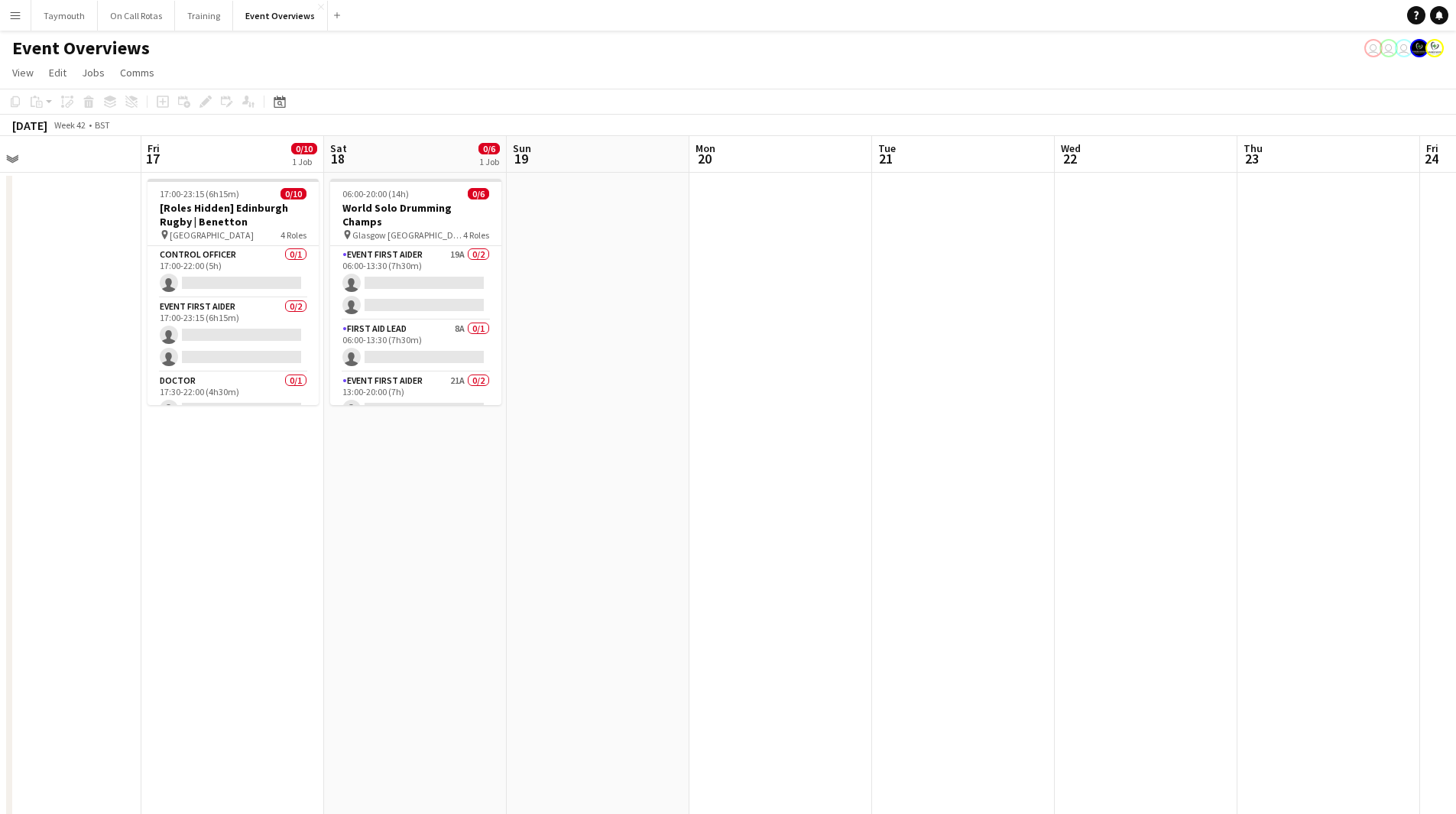
drag, startPoint x: 189, startPoint y: 571, endPoint x: -69, endPoint y: 559, distance: 258.3
click at [0, 559] on html "Menu Boards Boards Boards All jobs Status Workforce Workforce My Workforce Recr…" at bounding box center [728, 587] width 1456 height 1174
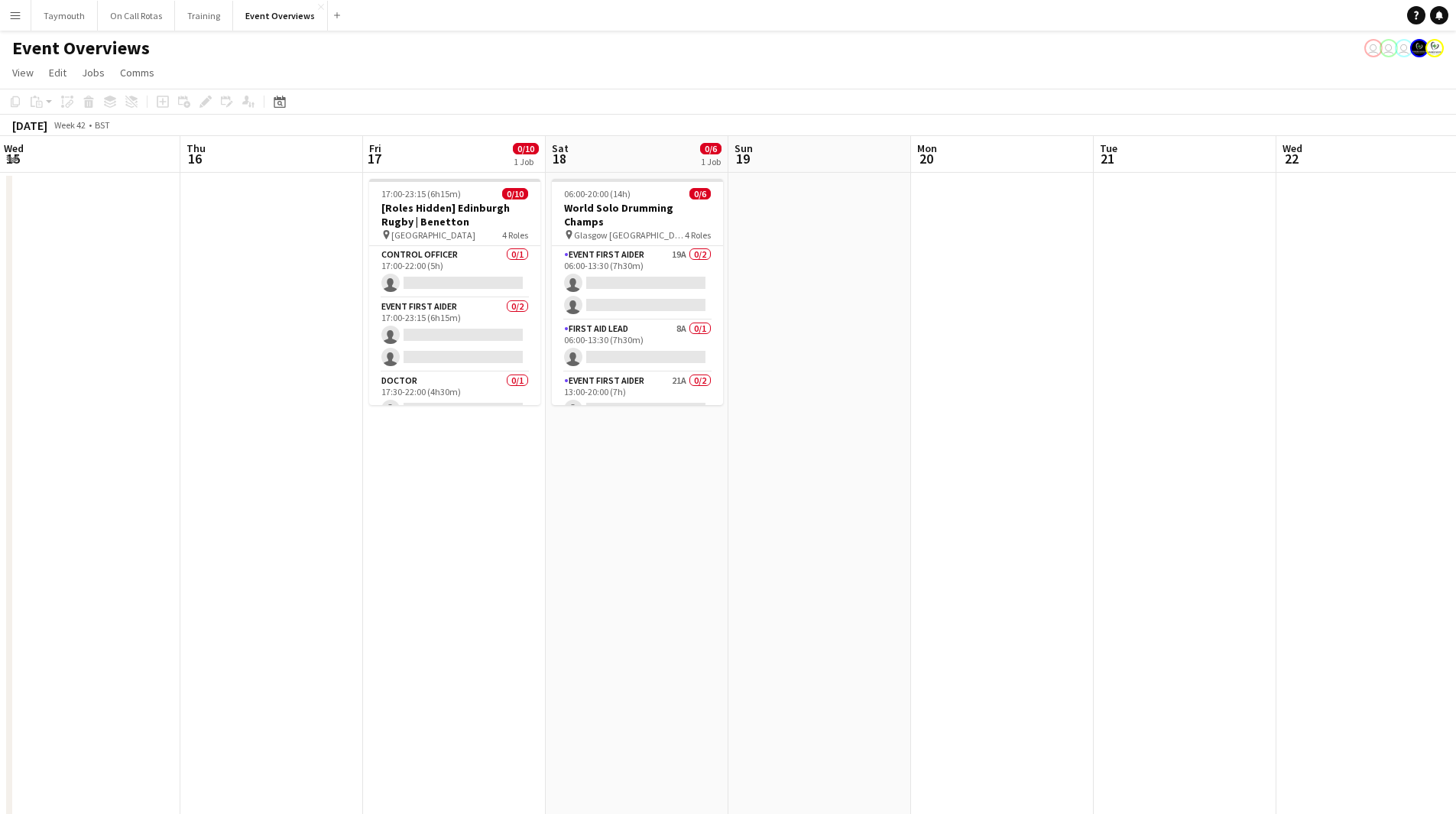
scroll to position [0, 323]
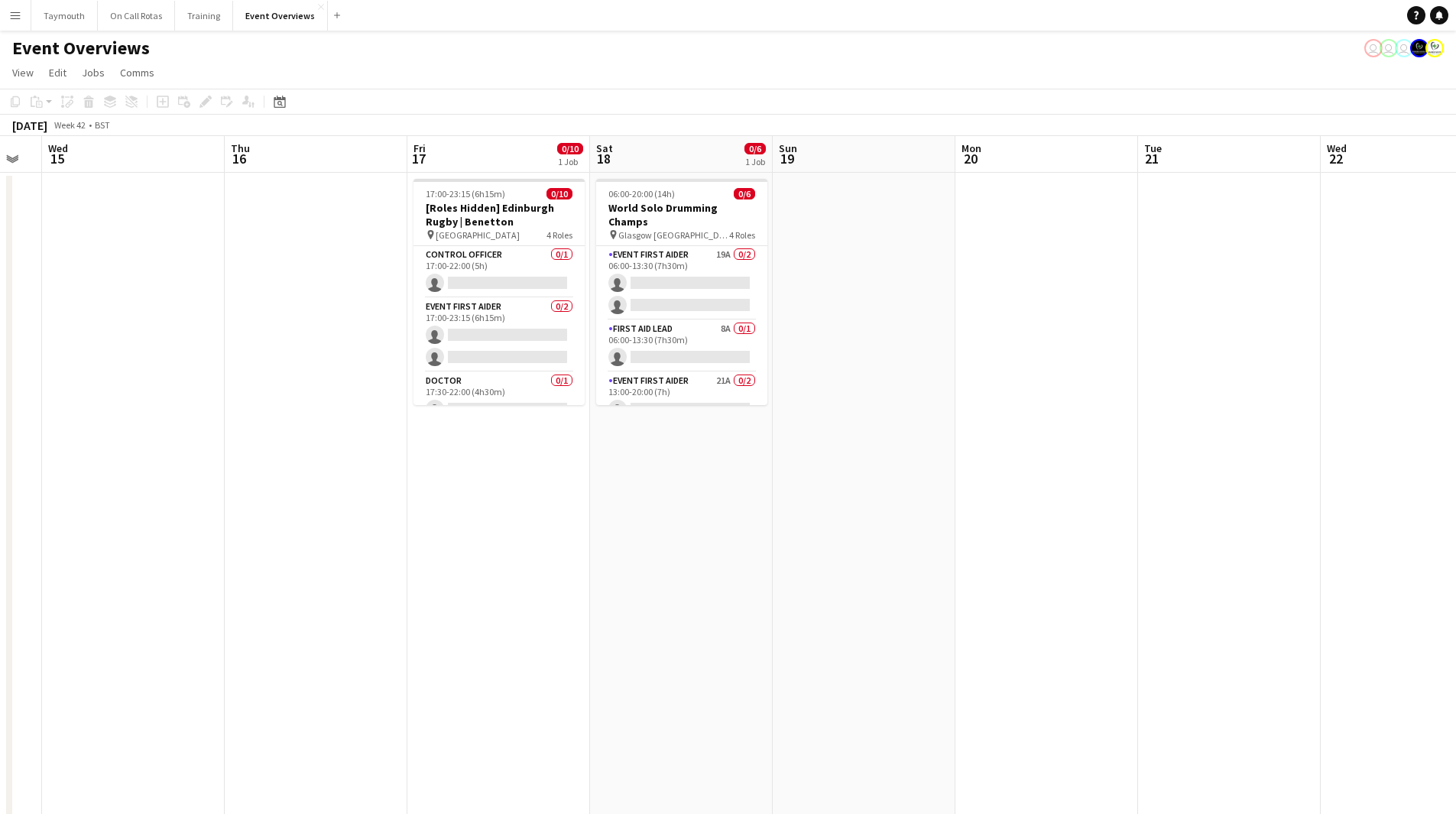
drag, startPoint x: 345, startPoint y: 558, endPoint x: 885, endPoint y: 530, distance: 540.7
click at [885, 530] on app-calendar-viewport "Mon 13 Tue 14 Wed 15 Thu 16 Fri 17 0/10 1 Job Sat 18 0/6 1 Job Sun 19 Mon 20 Tu…" at bounding box center [728, 655] width 1456 height 1038
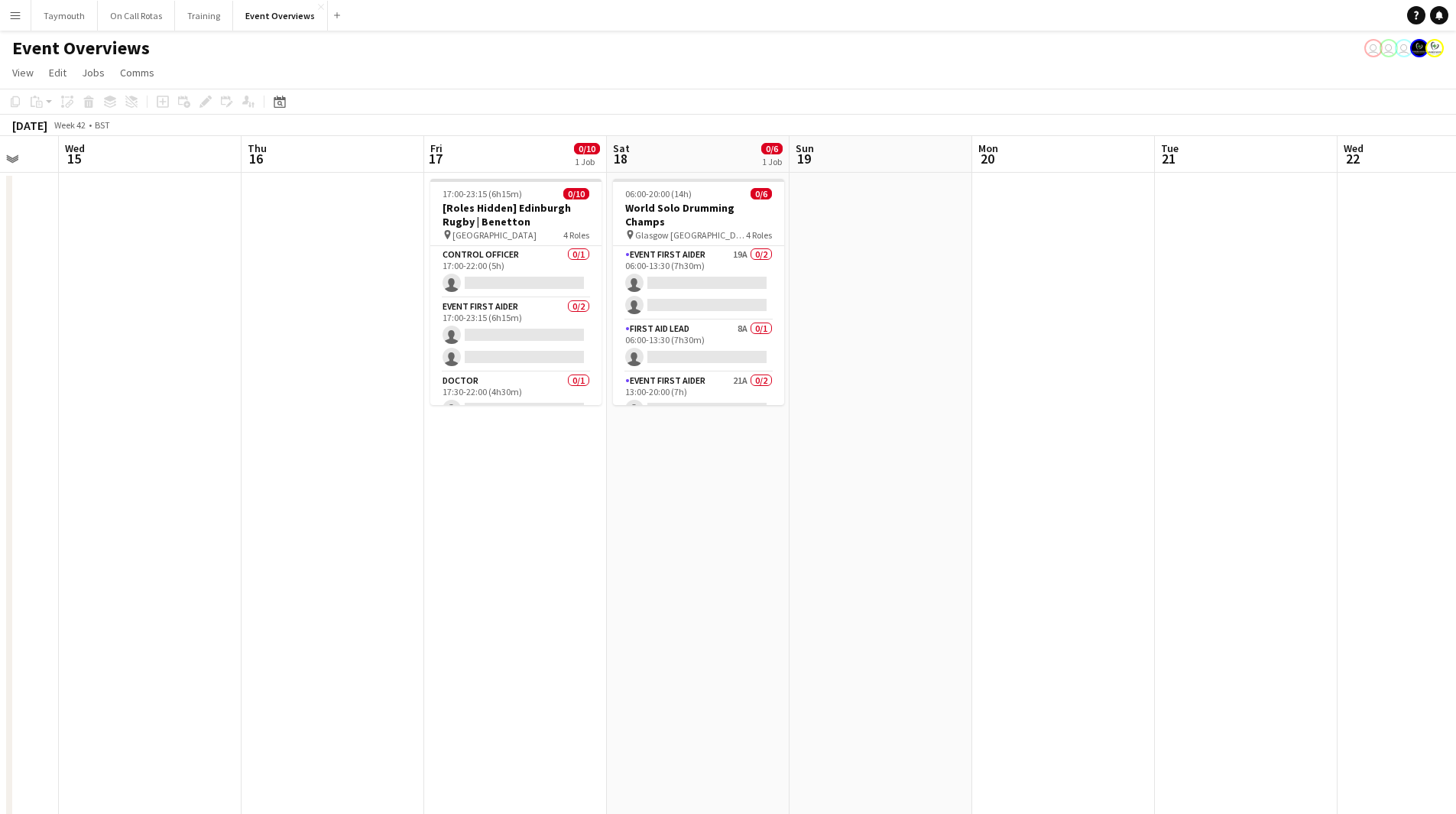
drag, startPoint x: 284, startPoint y: 359, endPoint x: 484, endPoint y: 355, distance: 200.0
click at [484, 355] on app-calendar-viewport "Mon 13 Tue 14 Wed 15 Thu 16 Fri 17 0/10 1 Job Sat 18 0/6 1 Job Sun 19 Mon 20 Tu…" at bounding box center [728, 655] width 1456 height 1038
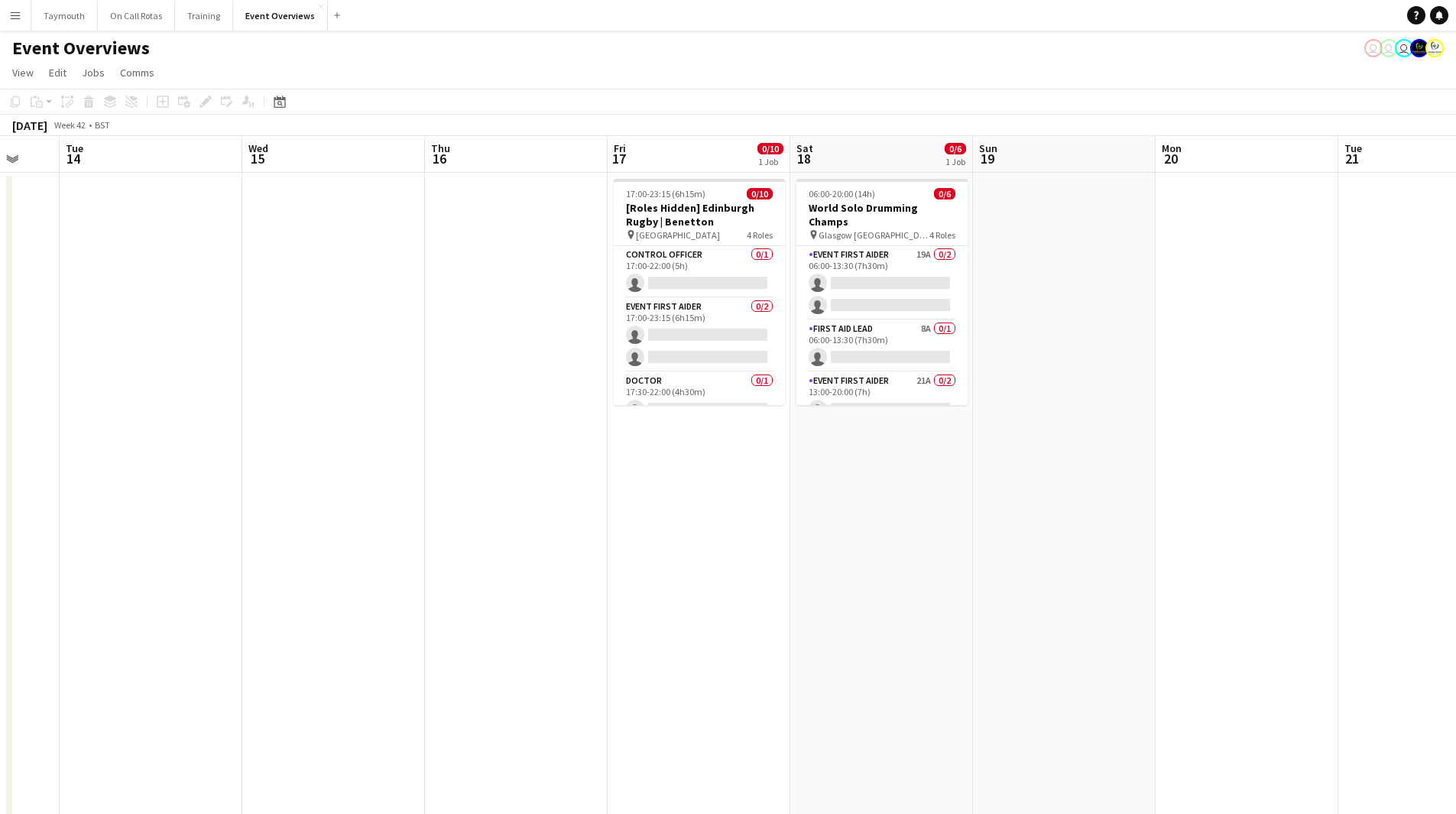
drag, startPoint x: 279, startPoint y: 98, endPoint x: 275, endPoint y: 114, distance: 16.5
click at [279, 98] on icon at bounding box center [279, 102] width 12 height 13
click at [381, 158] on span "Previous month" at bounding box center [373, 154] width 31 height 31
click at [404, 152] on span "Next month" at bounding box center [403, 154] width 31 height 31
click at [368, 263] on span "15" at bounding box center [362, 256] width 18 height 18
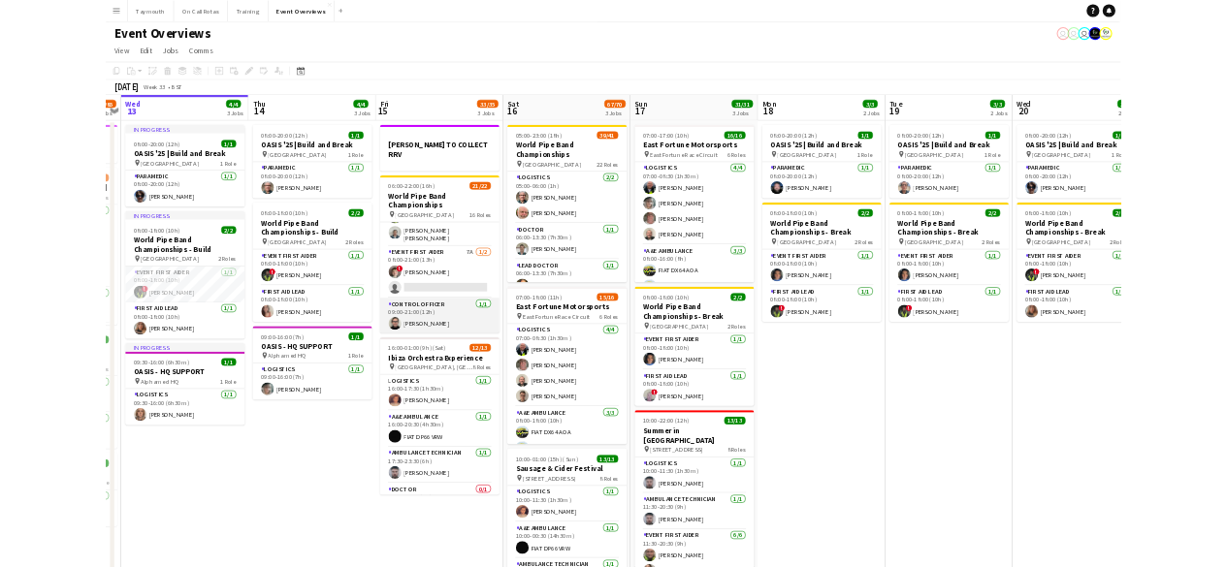
scroll to position [537, 0]
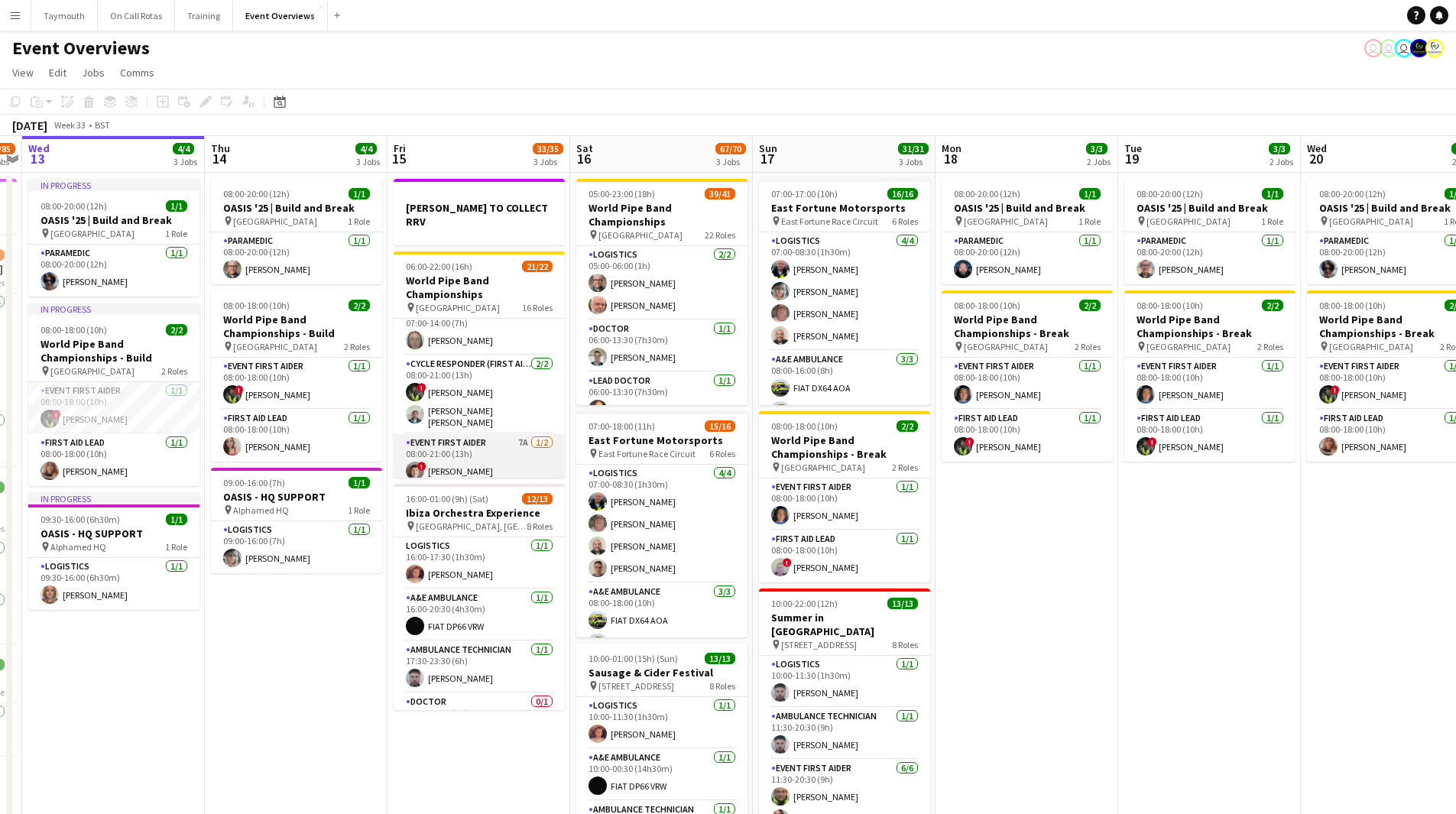
click at [479, 434] on app-card-role "Event First Aider 7A 1/2 08:00-21:00 (13h) ! Iain Macdonald single-neutral-acti…" at bounding box center [479, 471] width 171 height 74
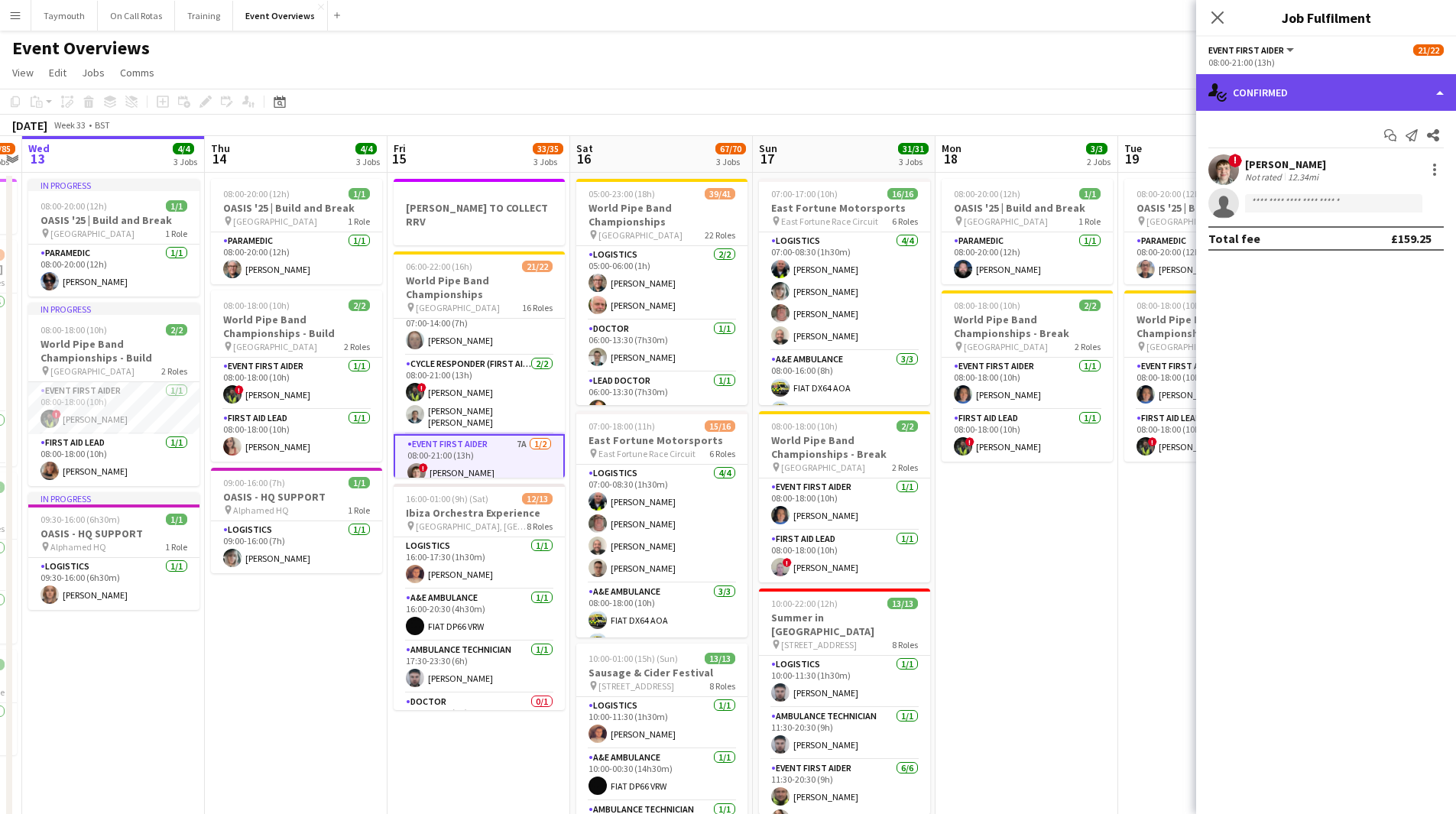
click at [1310, 100] on div "single-neutral-actions-check-2 Confirmed" at bounding box center [1326, 92] width 260 height 37
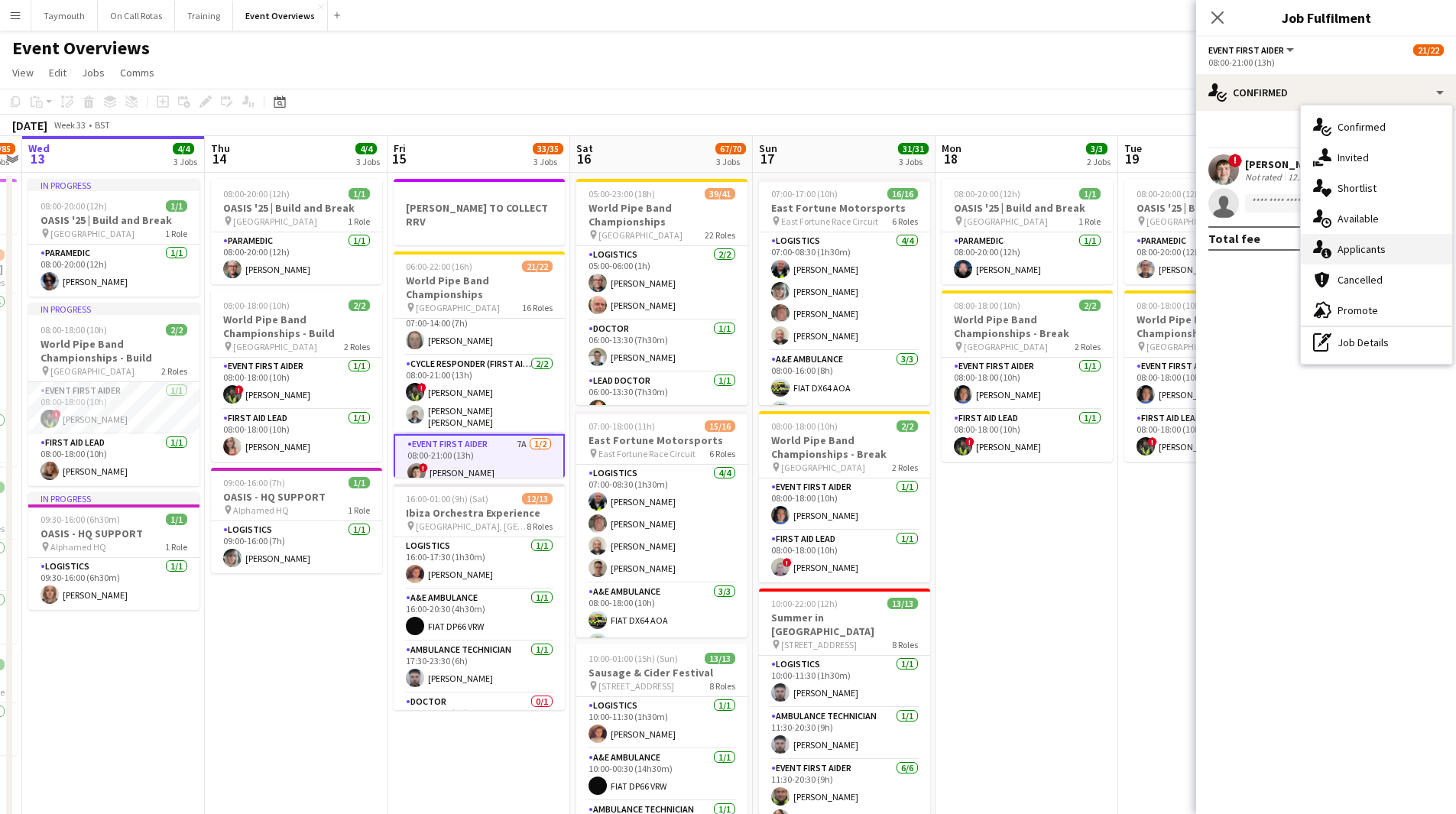
click at [1371, 252] on div "single-neutral-actions-information Applicants" at bounding box center [1376, 249] width 151 height 31
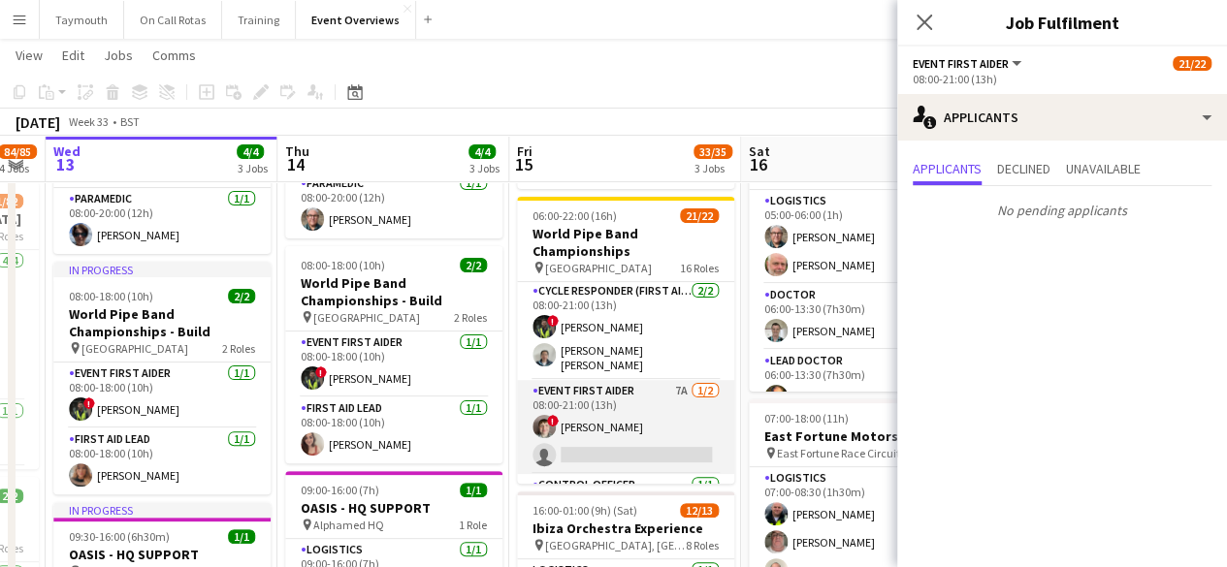
scroll to position [587, 0]
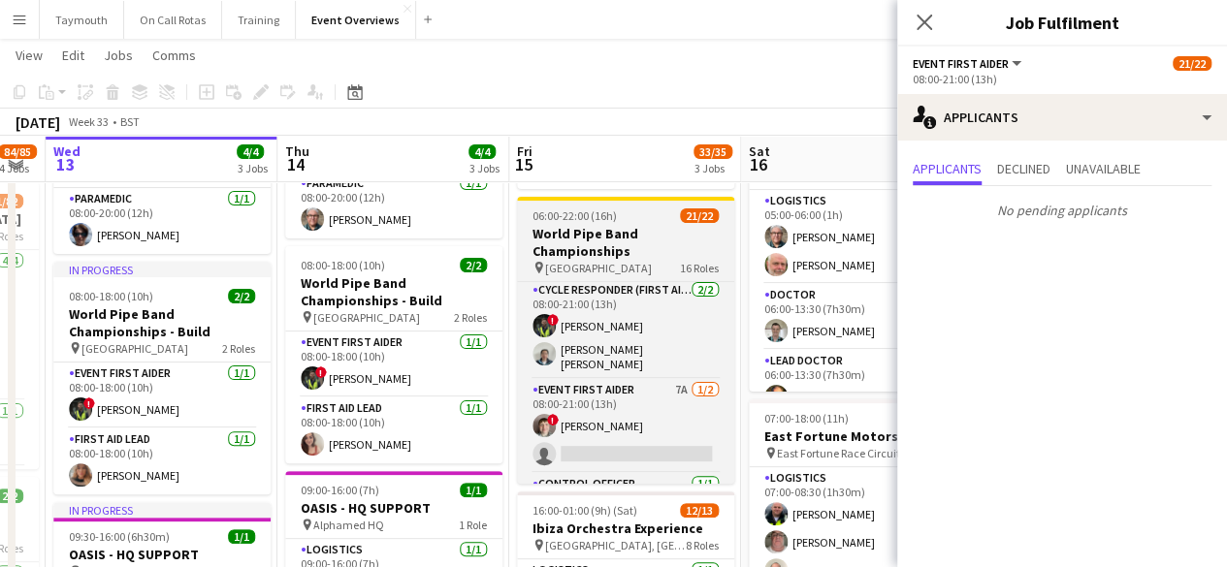
click at [576, 209] on app-job-card "06:00-22:00 (16h) 21/22 World Pipe Band Championships pin Glasgow Green 16 Role…" at bounding box center [625, 340] width 217 height 287
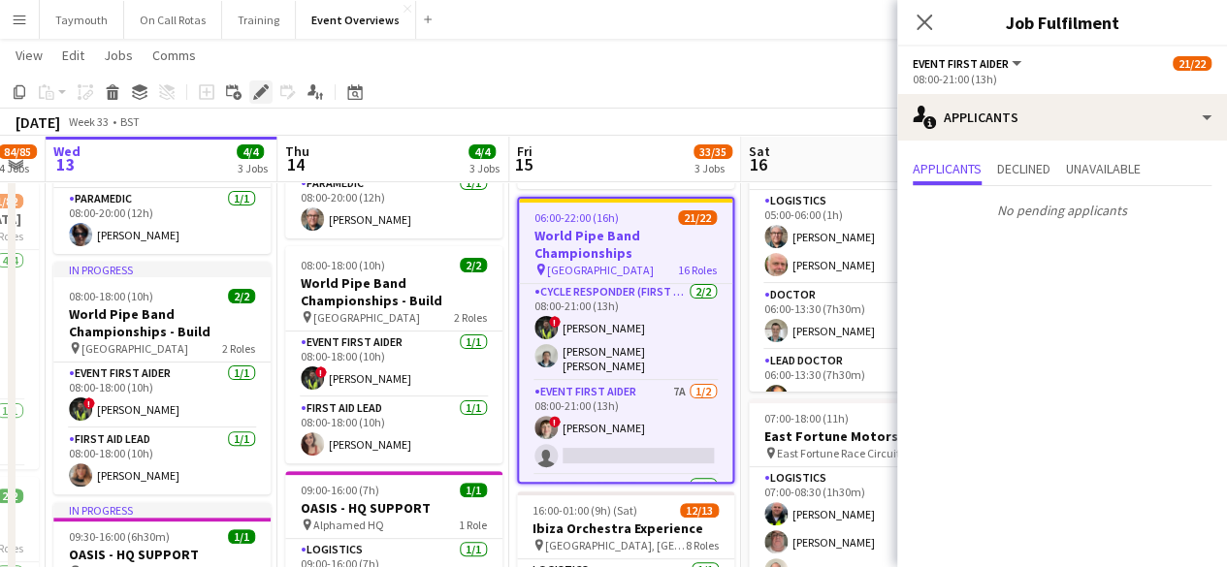
click at [262, 94] on icon at bounding box center [260, 92] width 11 height 11
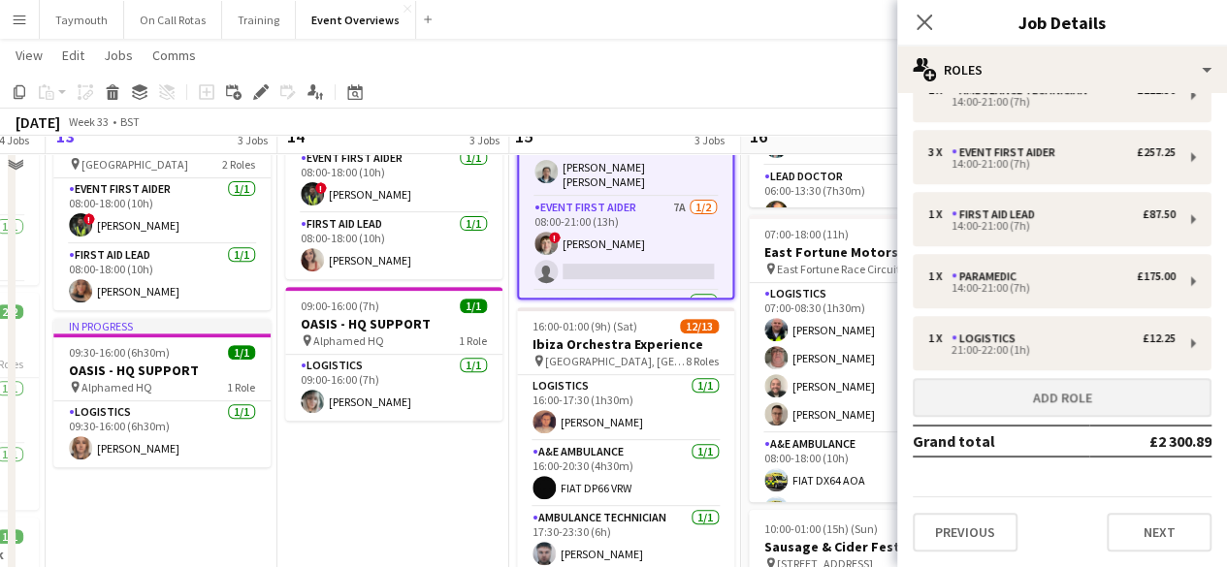
scroll to position [307, 0]
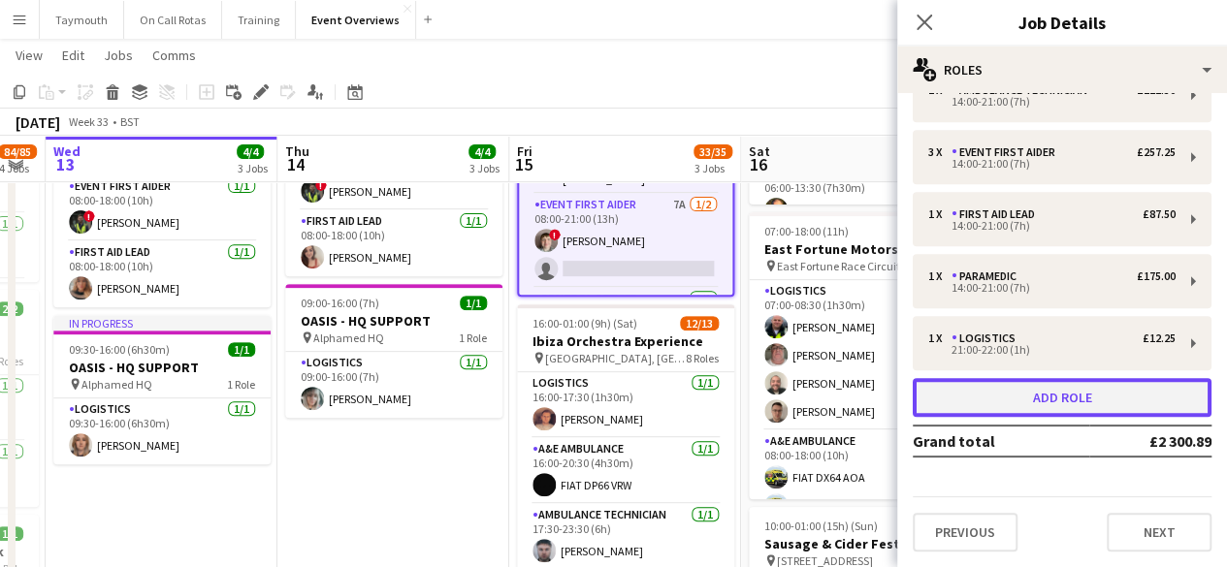
click at [1084, 393] on button "Add role" at bounding box center [1062, 397] width 299 height 39
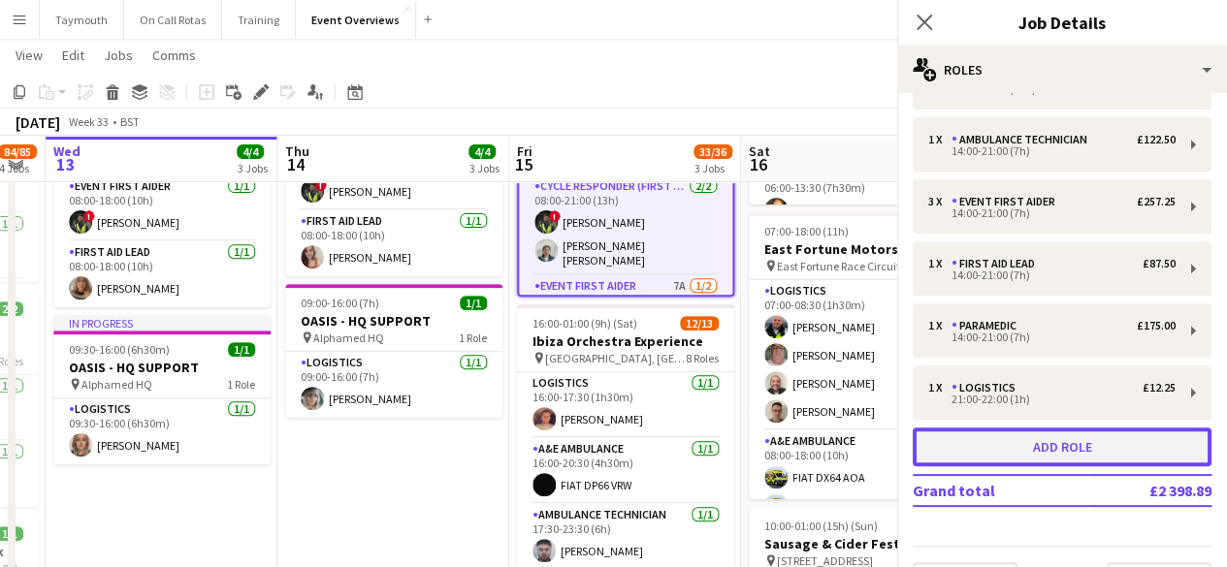
scroll to position [653, 0]
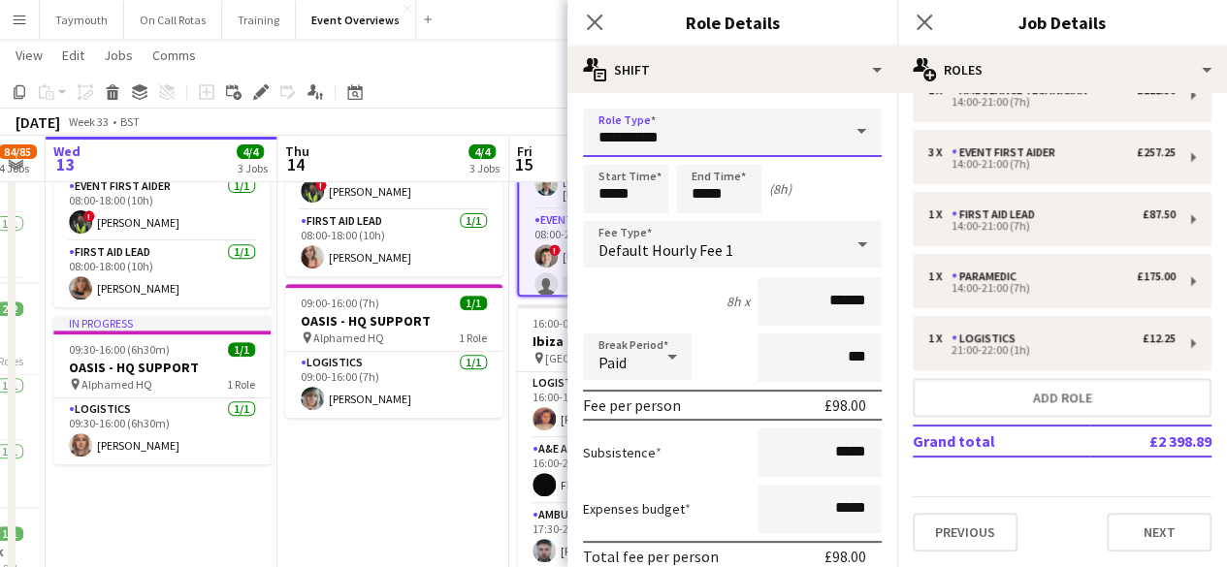
click at [659, 133] on input "**********" at bounding box center [732, 133] width 299 height 48
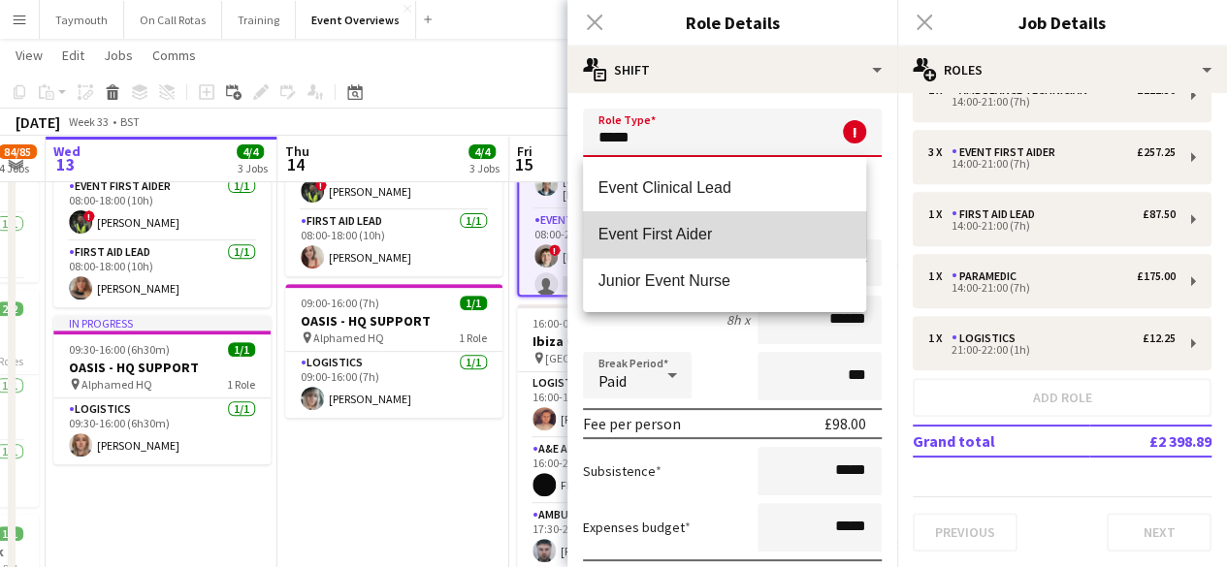
click at [694, 216] on mat-option "Event First Aider" at bounding box center [725, 234] width 284 height 47
type input "**********"
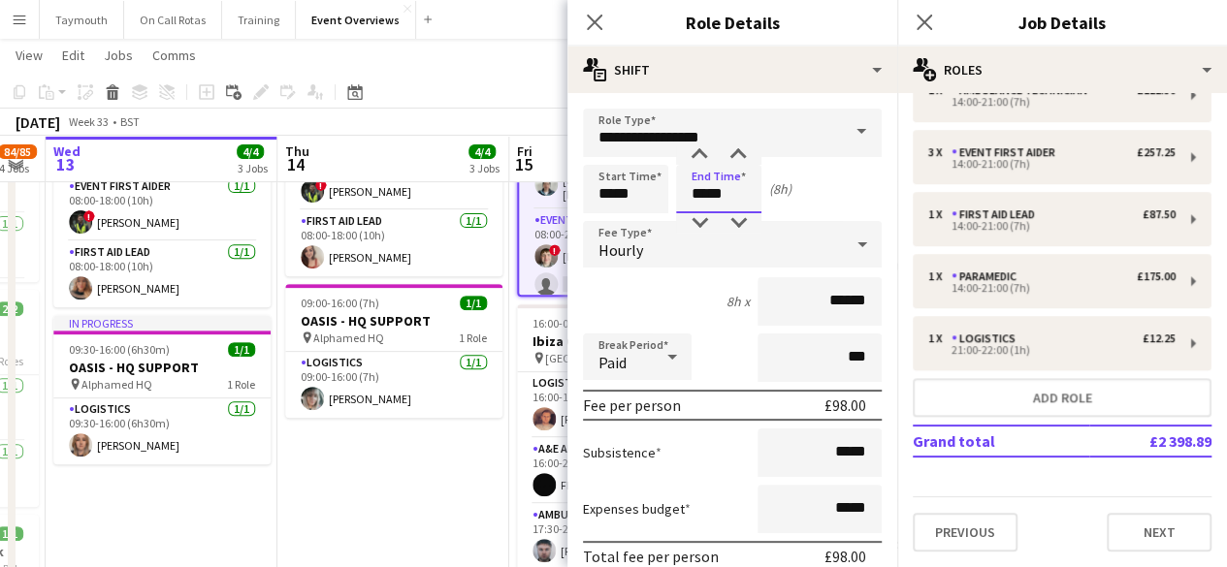
click at [753, 199] on input "*****" at bounding box center [718, 189] width 85 height 48
type input "*****"
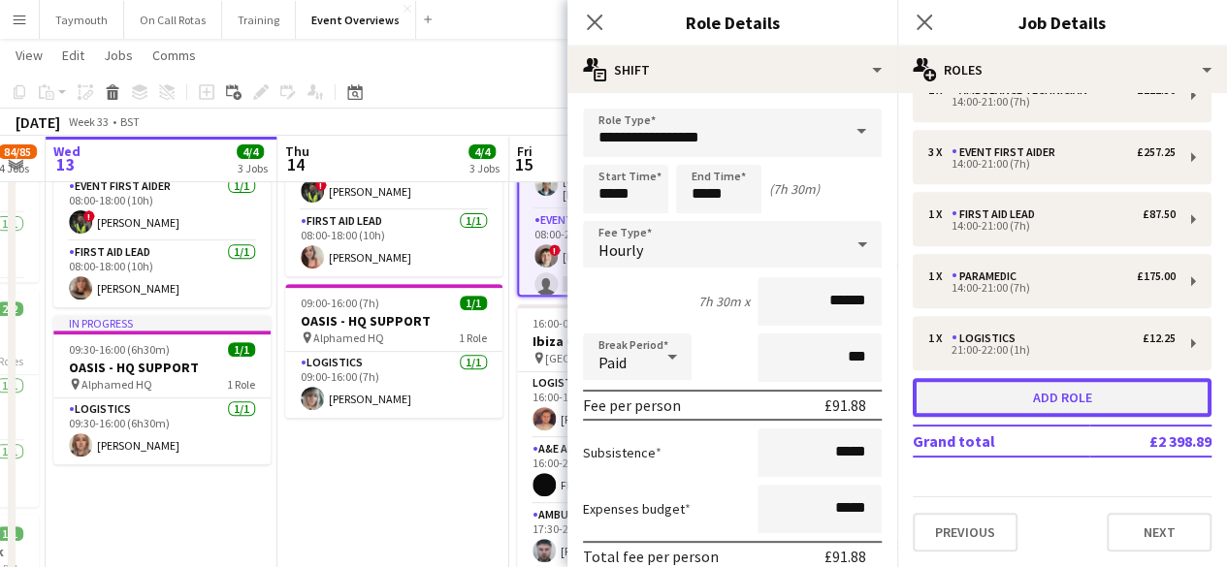
click at [1022, 400] on button "Add role" at bounding box center [1062, 397] width 299 height 39
type input "**********"
type input "*****"
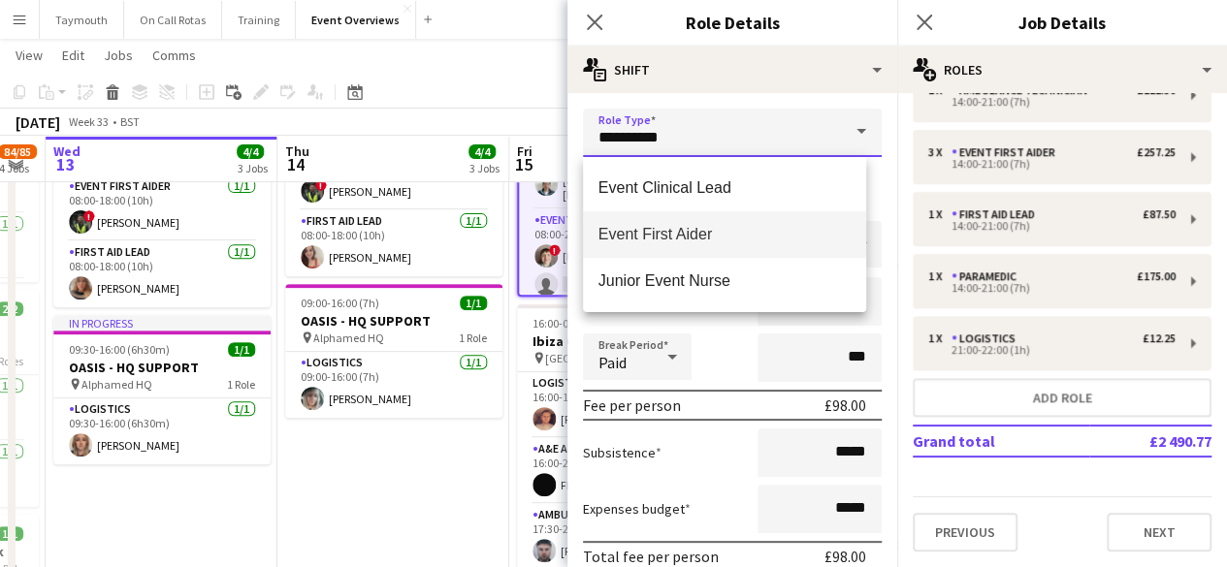
click at [721, 139] on input "**********" at bounding box center [732, 133] width 299 height 48
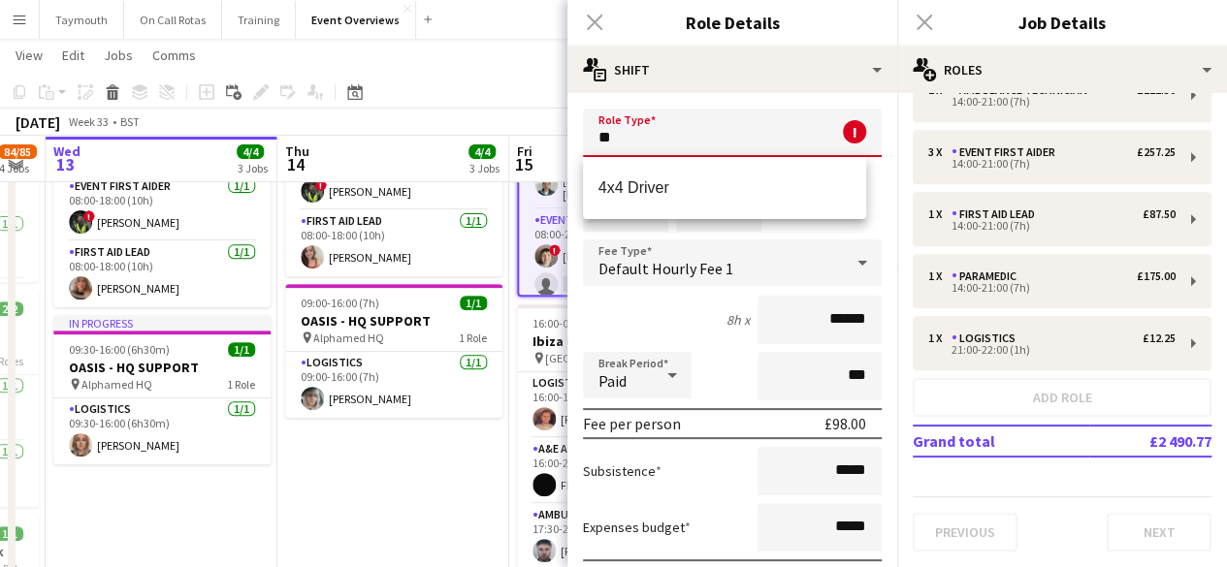
type input "*"
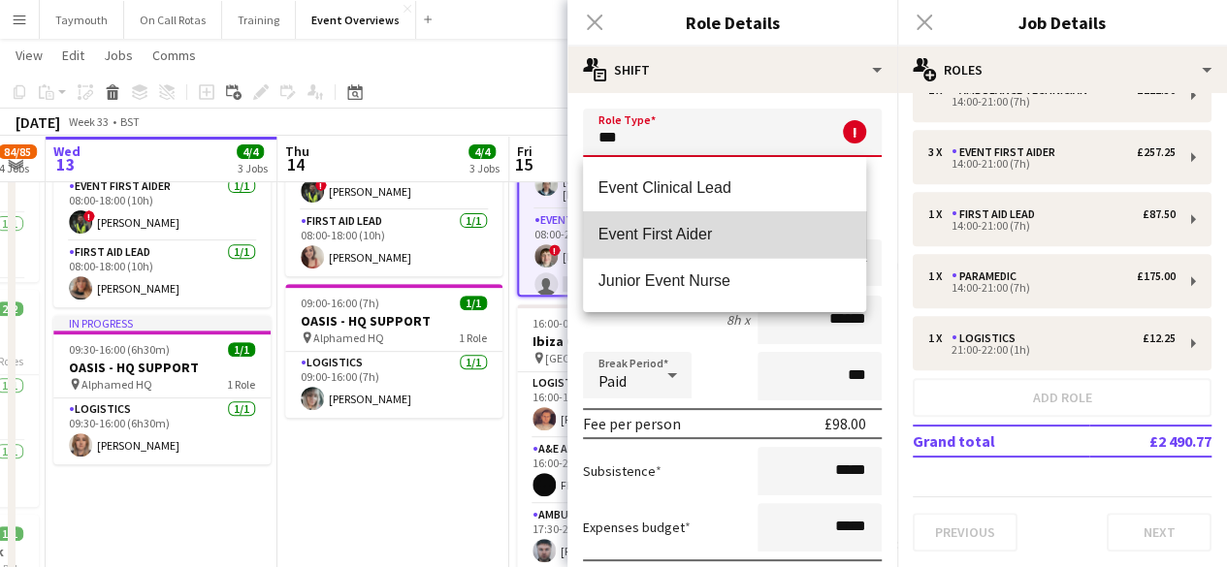
click at [725, 224] on mat-option "Event First Aider" at bounding box center [725, 234] width 284 height 47
type input "**********"
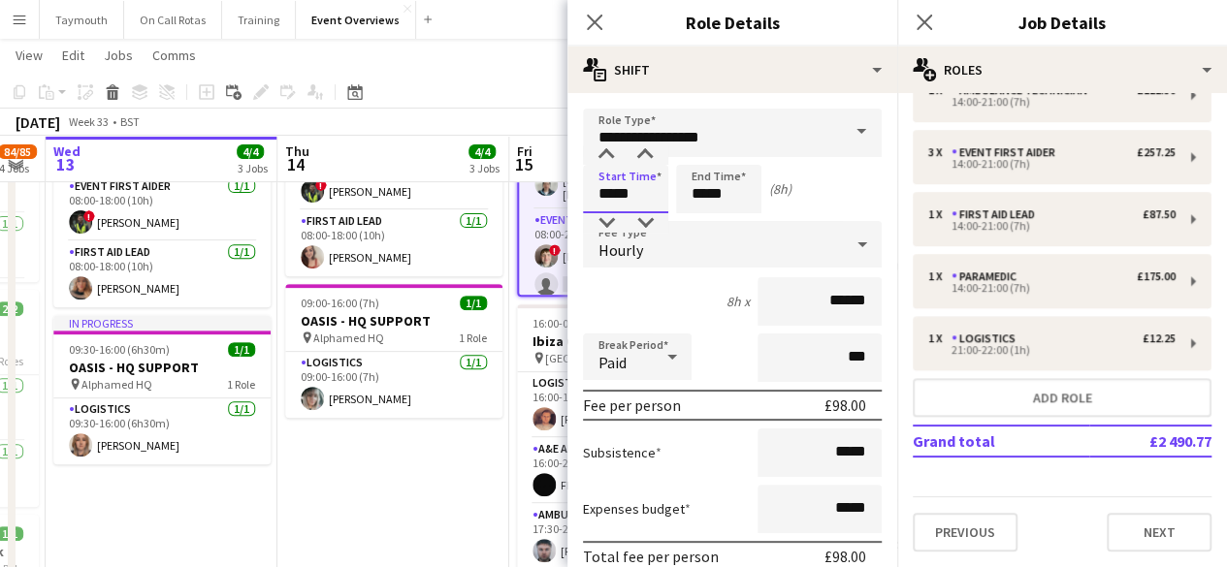
click at [647, 201] on input "*****" at bounding box center [625, 189] width 85 height 48
type input "*****"
click at [739, 197] on input "*****" at bounding box center [718, 189] width 85 height 48
type input "*****"
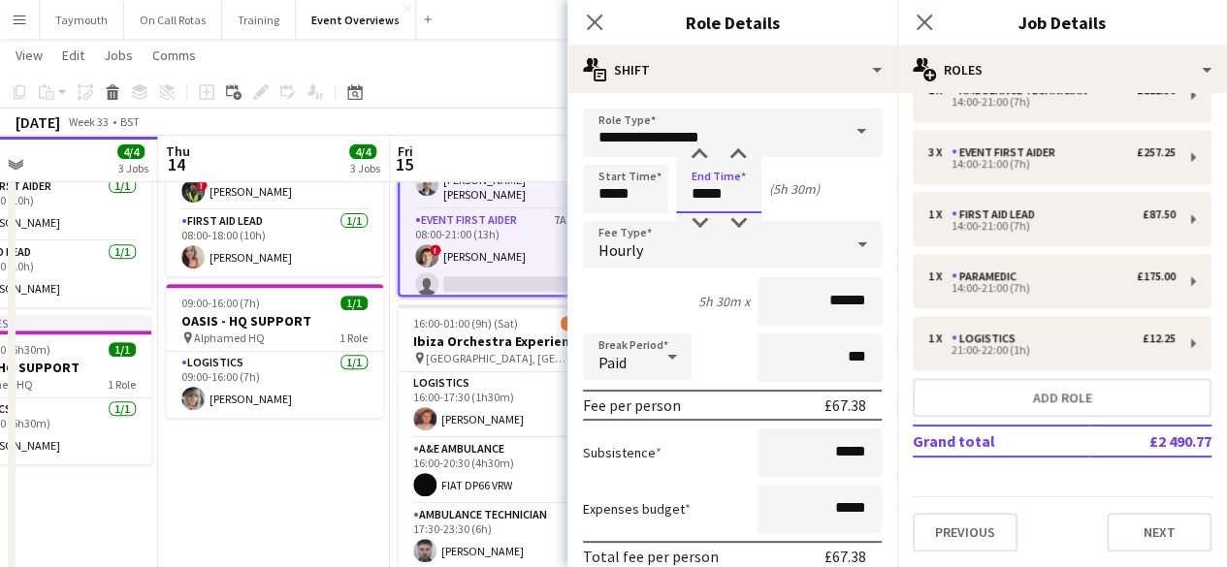
scroll to position [0, 768]
type input "*****"
click at [638, 205] on input "*****" at bounding box center [625, 189] width 85 height 48
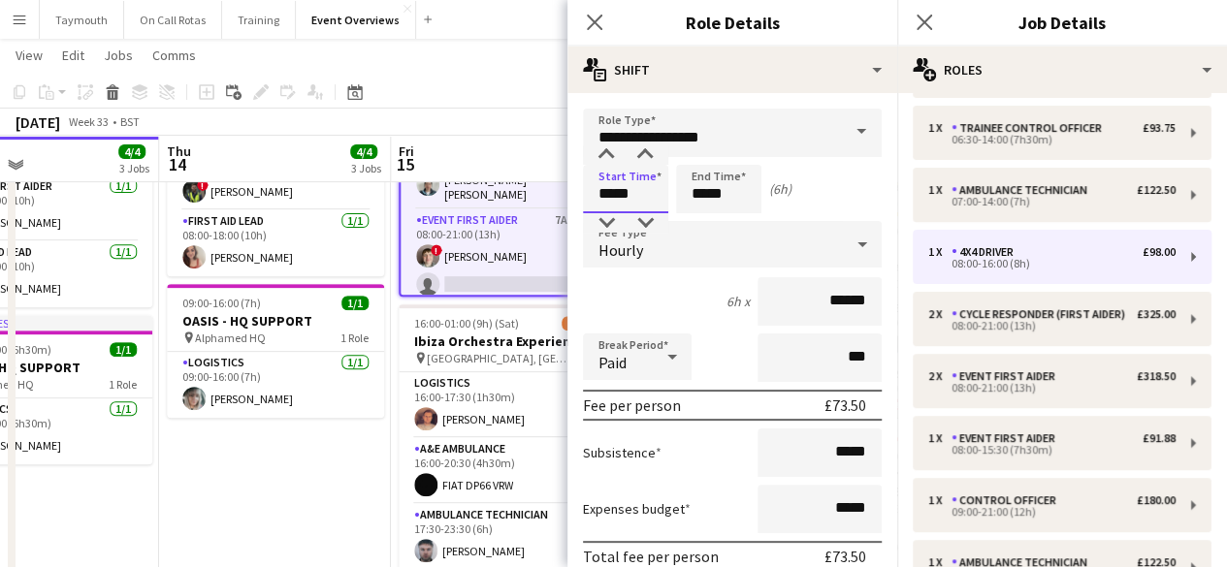
scroll to position [374, 0]
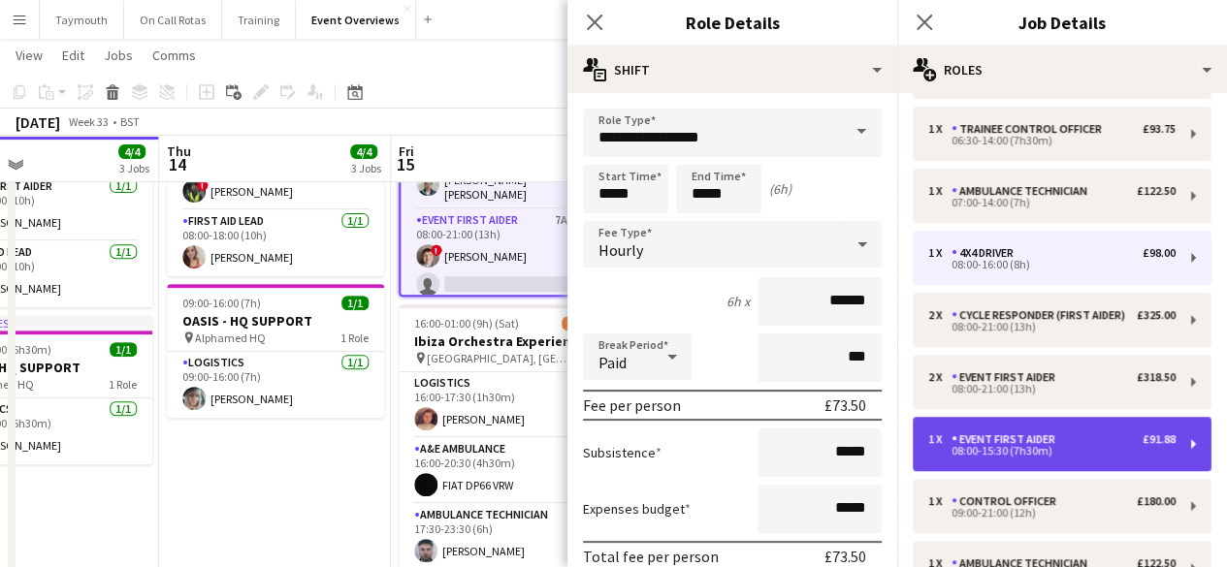
click at [1024, 435] on div "1 x Event First Aider £91.88 08:00-15:30 (7h30m)" at bounding box center [1062, 444] width 299 height 54
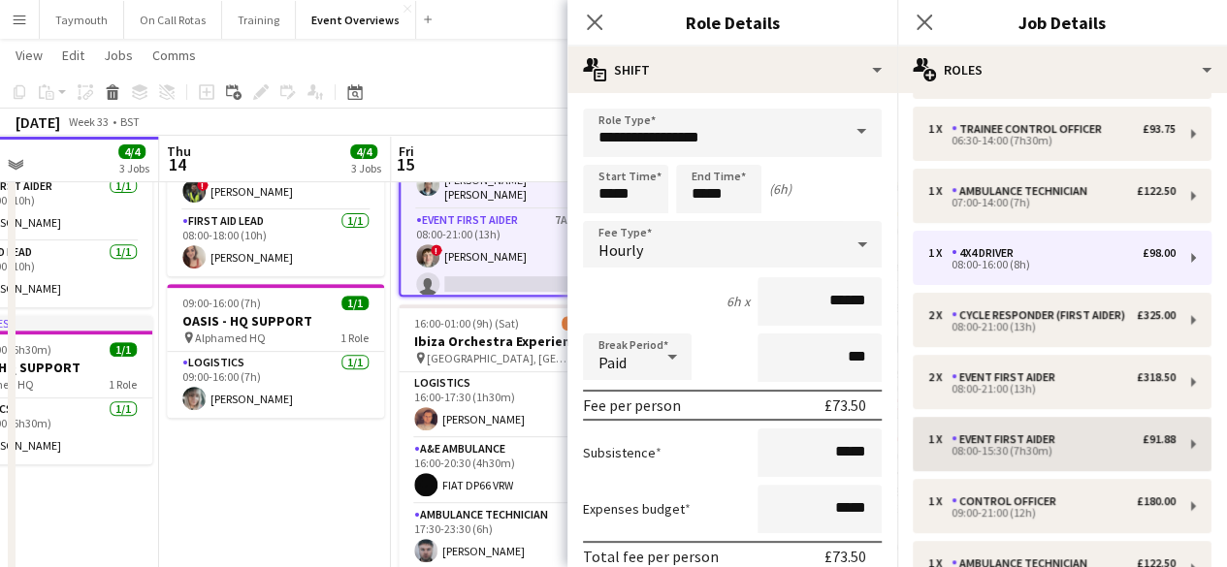
type input "*****"
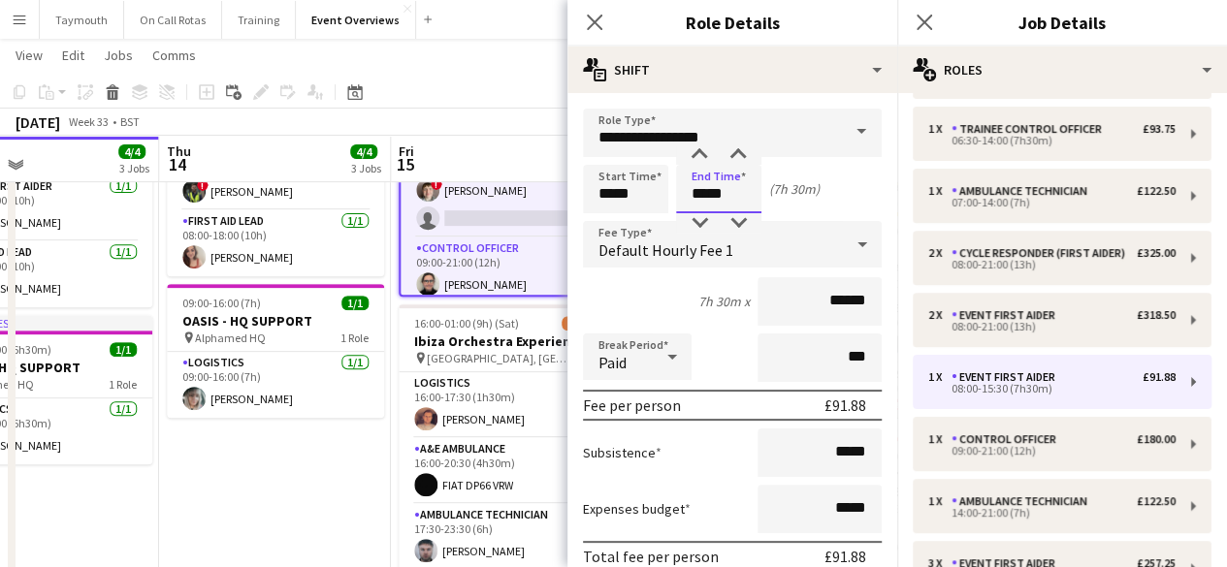
click at [739, 195] on input "*****" at bounding box center [718, 189] width 85 height 48
type input "*****"
click at [301, 480] on app-date-cell "08:00-20:00 (12h) 1/1 OASIS '25 | Build and Break pin Murrayfield Stadium 1 Rol…" at bounding box center [275, 371] width 232 height 923
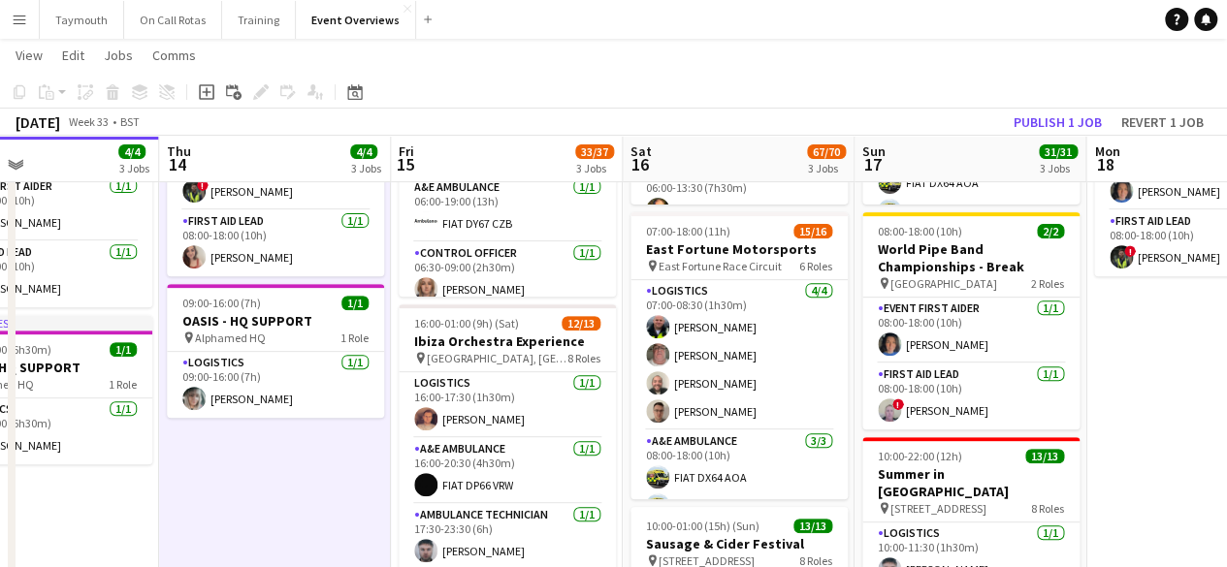
scroll to position [0, 0]
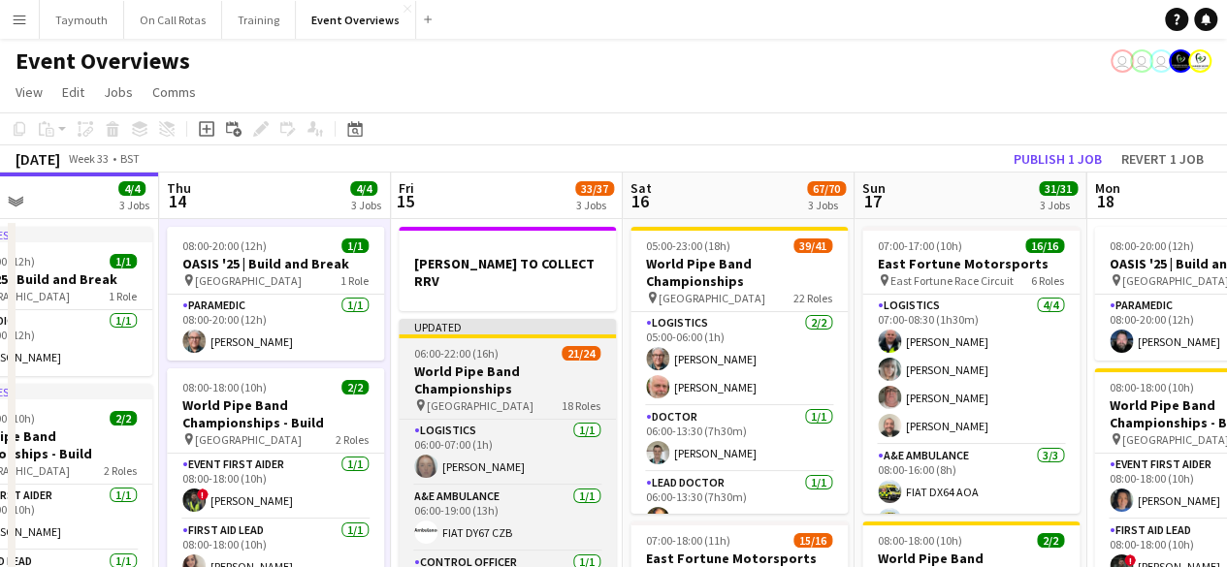
click at [473, 363] on h3 "World Pipe Band Championships" at bounding box center [507, 380] width 217 height 35
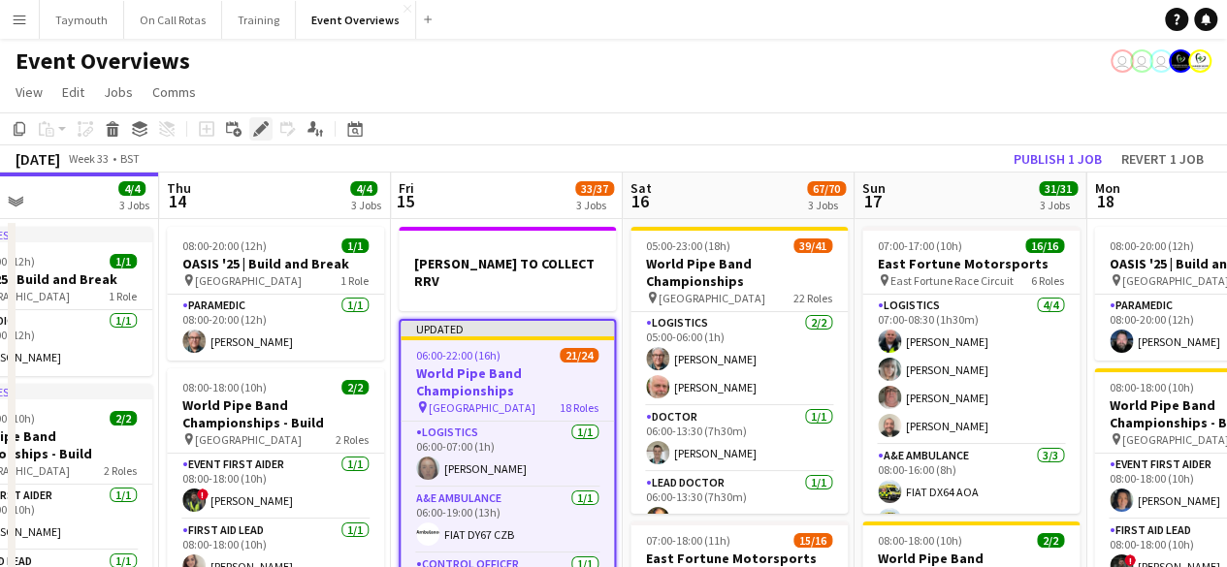
click at [266, 124] on icon at bounding box center [266, 123] width 5 height 5
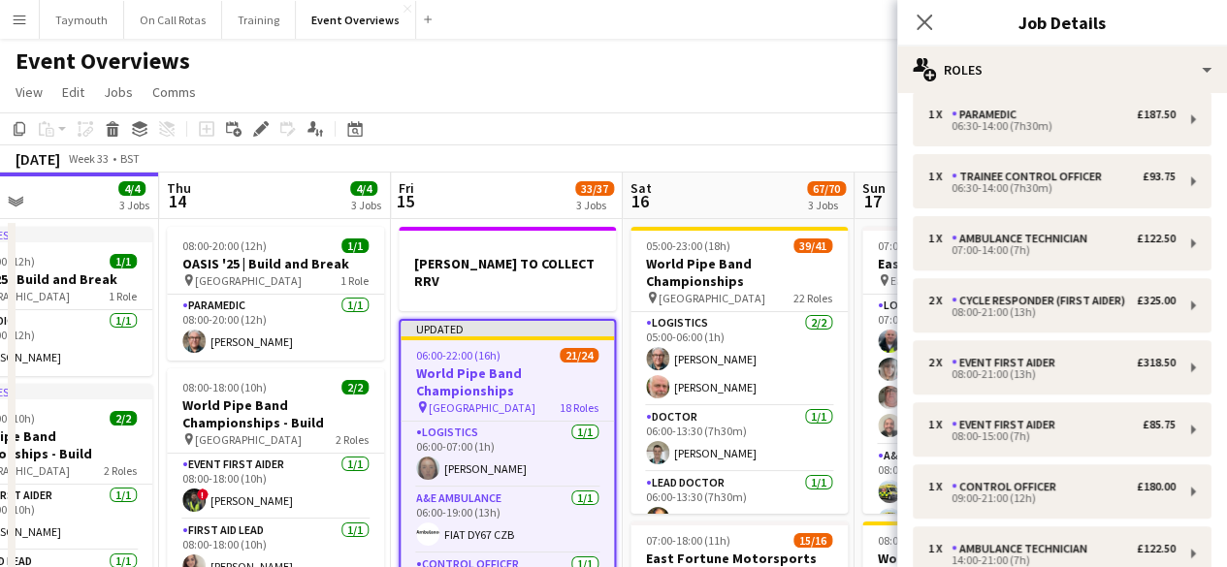
scroll to position [331, 0]
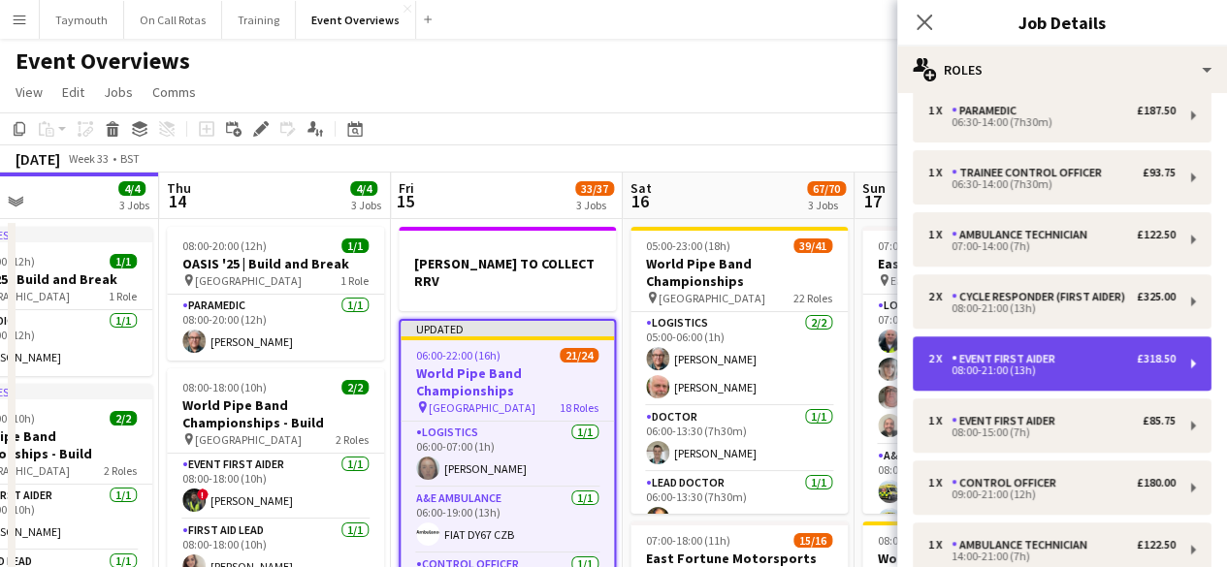
click at [1057, 366] on div "Event First Aider" at bounding box center [1007, 359] width 112 height 14
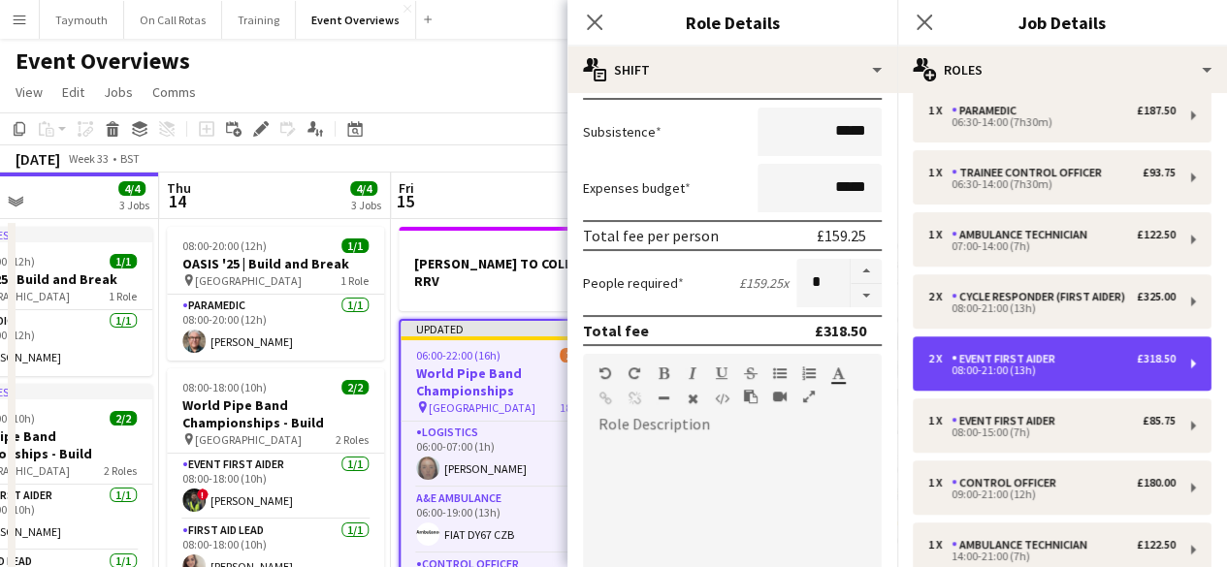
scroll to position [322, 0]
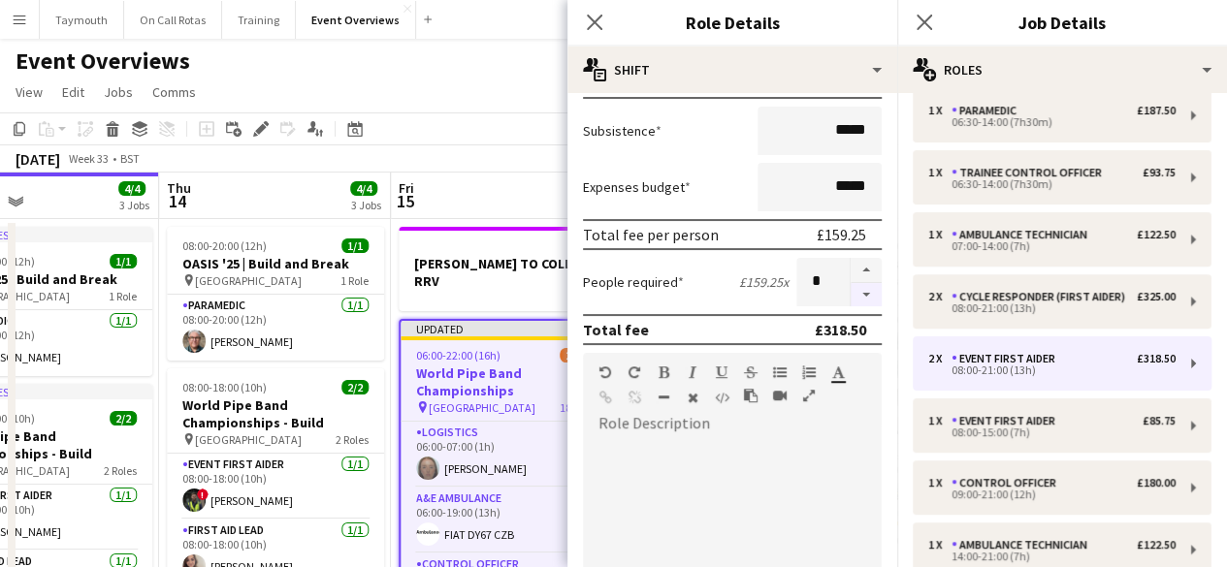
click at [851, 292] on button "button" at bounding box center [866, 295] width 31 height 24
type input "*"
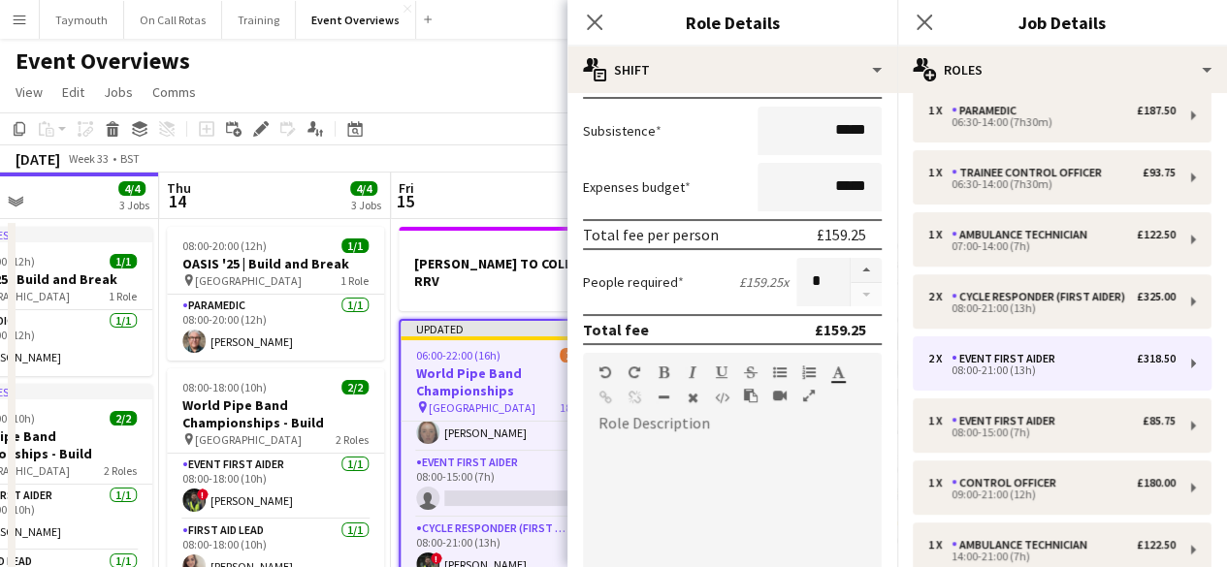
scroll to position [566, 0]
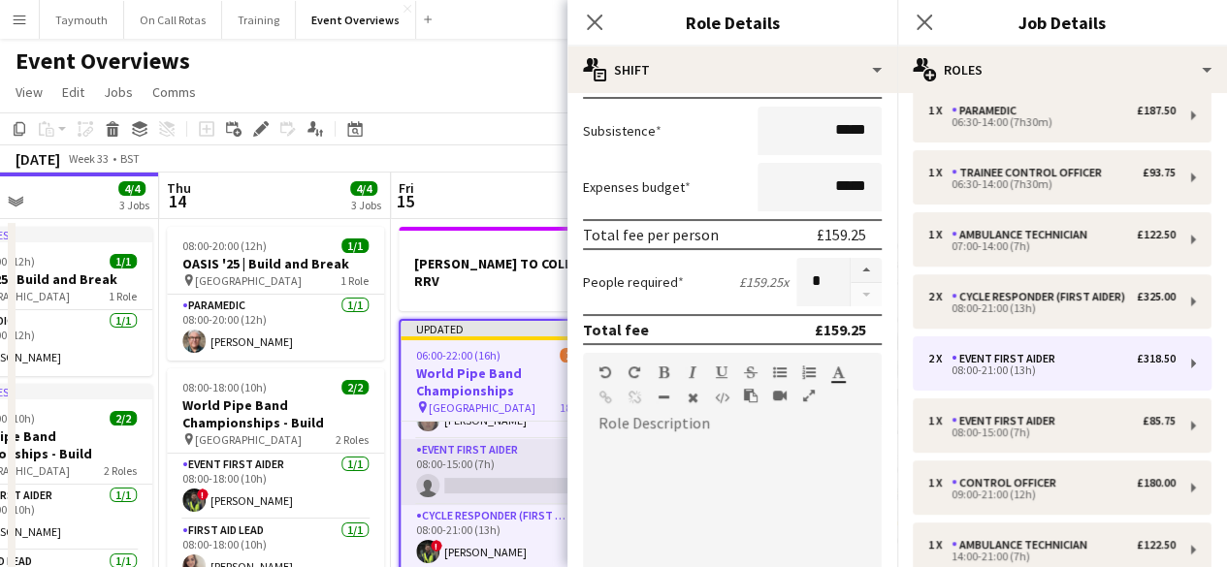
click at [461, 439] on app-card-role "Event First Aider 0/1 08:00-15:00 (7h) single-neutral-actions" at bounding box center [507, 472] width 213 height 66
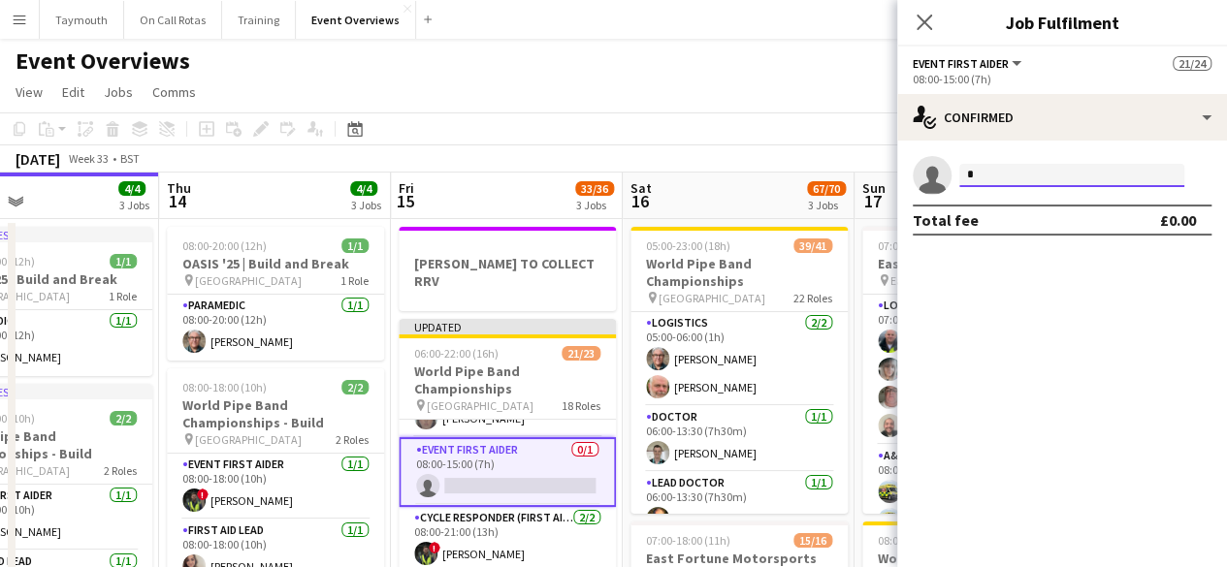
click at [1069, 177] on input "*" at bounding box center [1071, 175] width 225 height 23
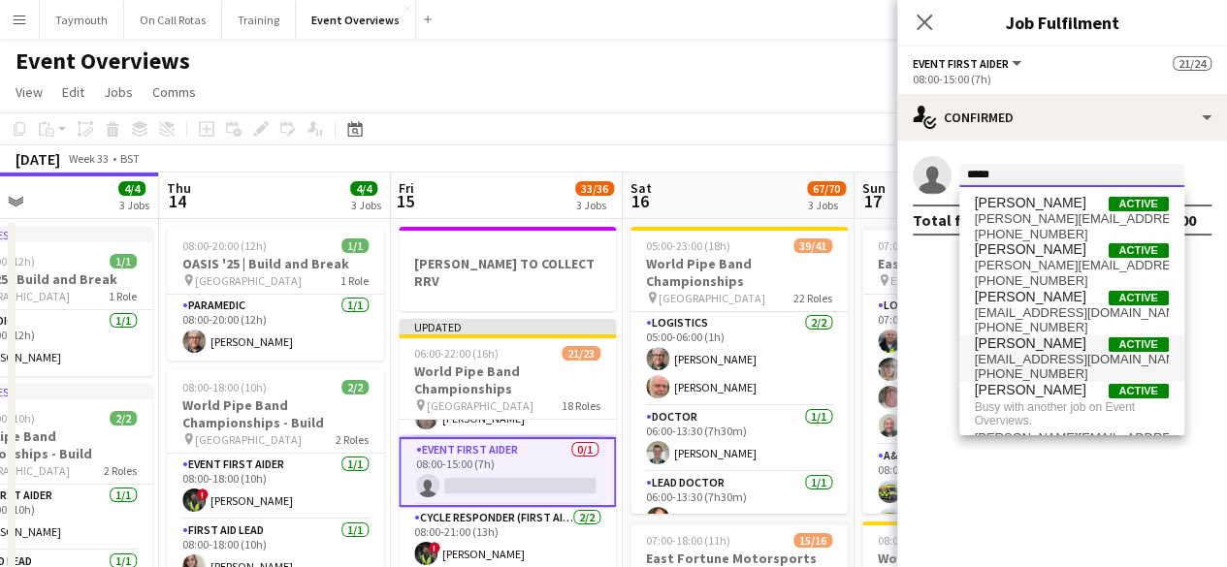
type input "*****"
click at [1061, 358] on span "craigmackie11e@gmail.com" at bounding box center [1072, 360] width 194 height 16
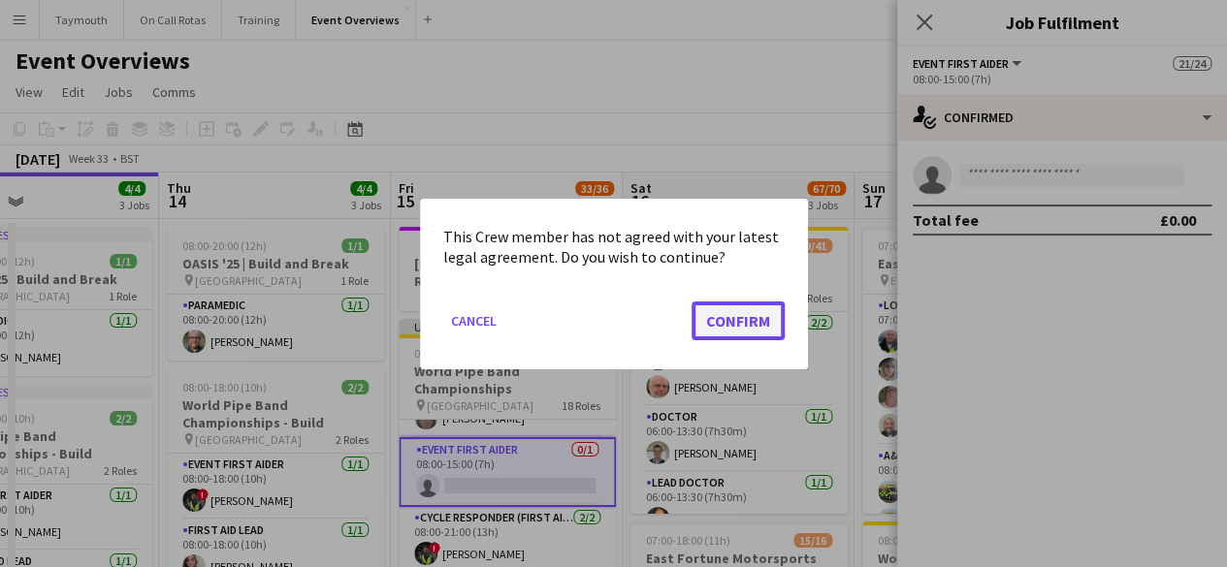
click at [742, 311] on button "Confirm" at bounding box center [738, 320] width 93 height 39
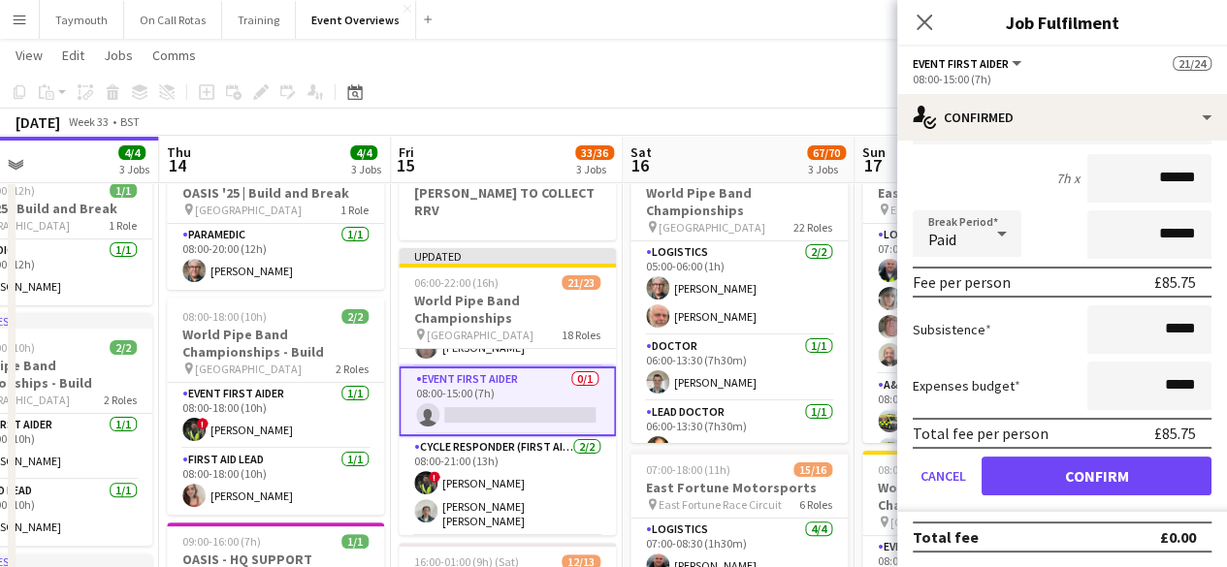
scroll to position [70, 0]
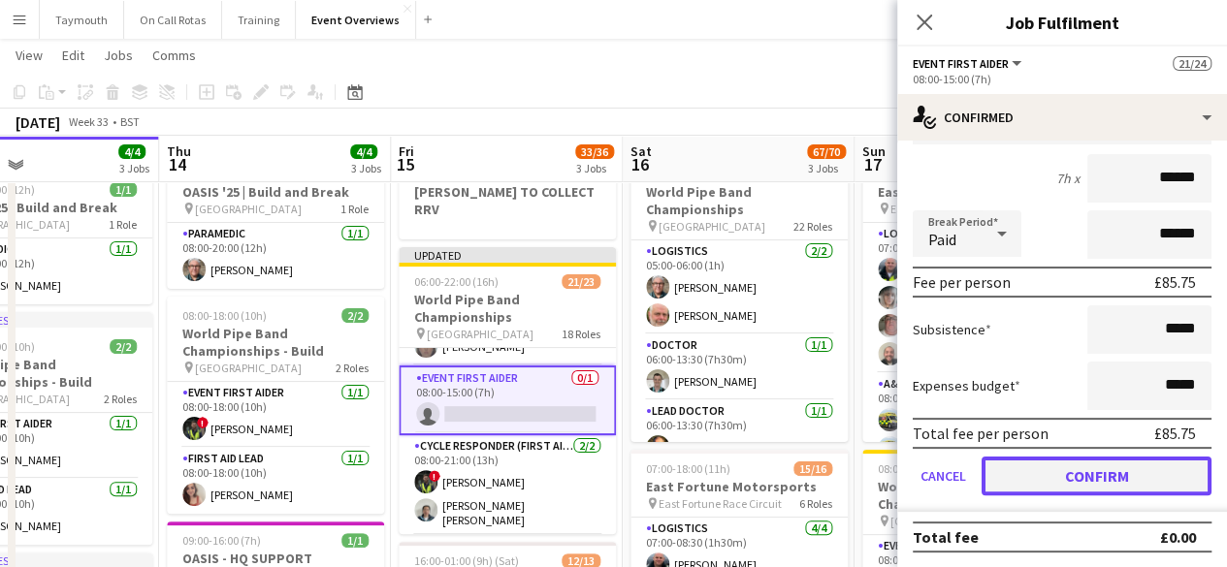
click at [1106, 486] on button "Confirm" at bounding box center [1097, 476] width 230 height 39
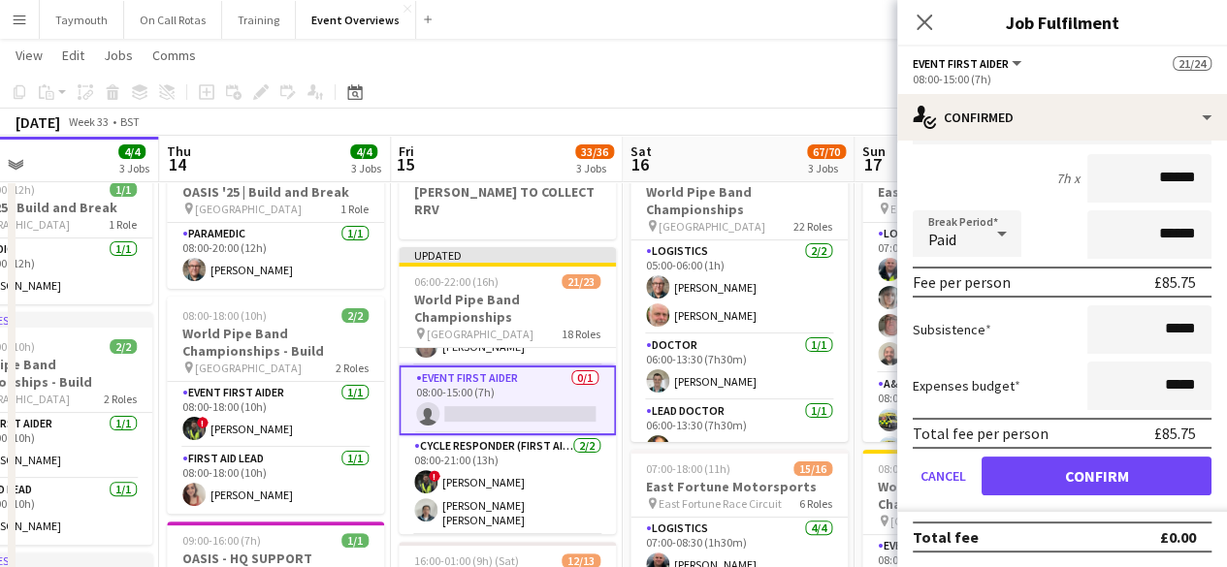
scroll to position [0, 0]
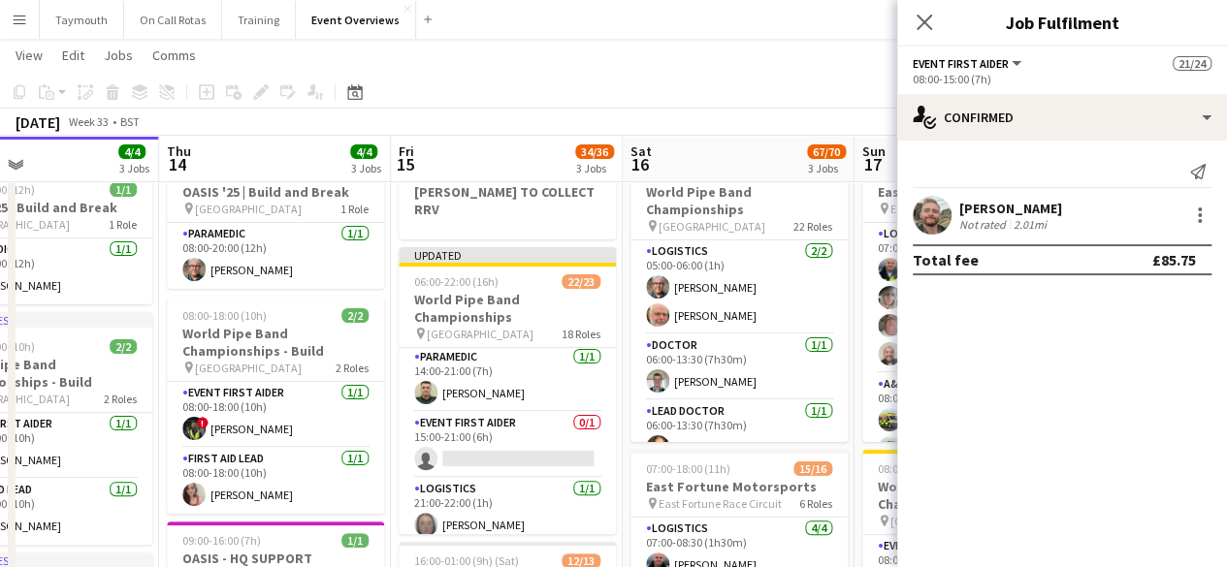
click at [525, 412] on app-card-role "Event First Aider 0/1 15:00-21:00 (6h) single-neutral-actions" at bounding box center [507, 445] width 217 height 66
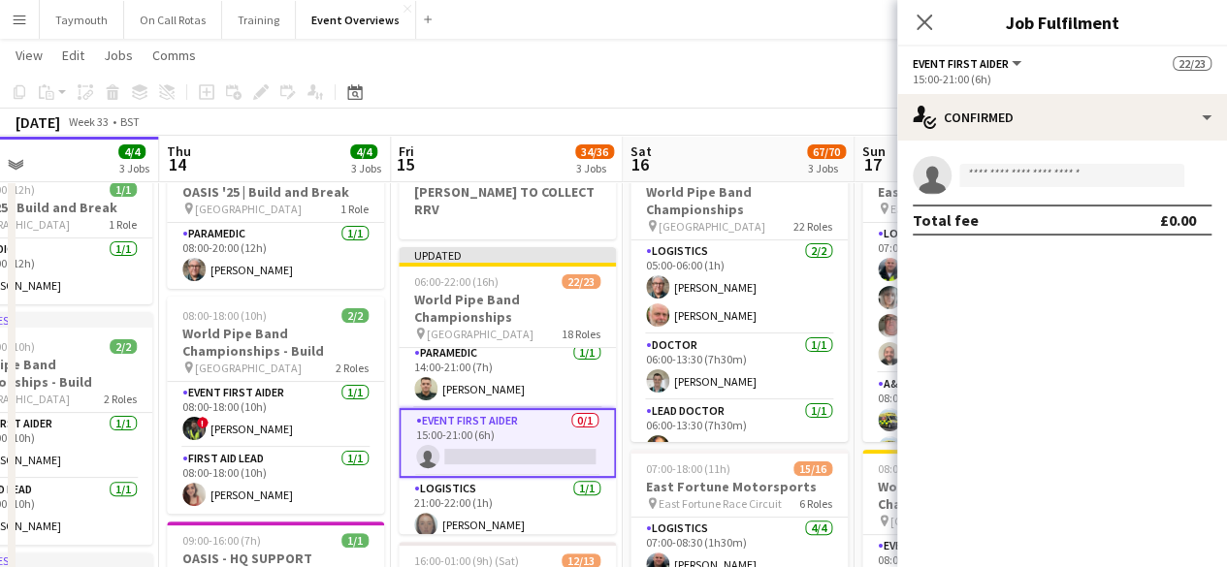
scroll to position [1138, 0]
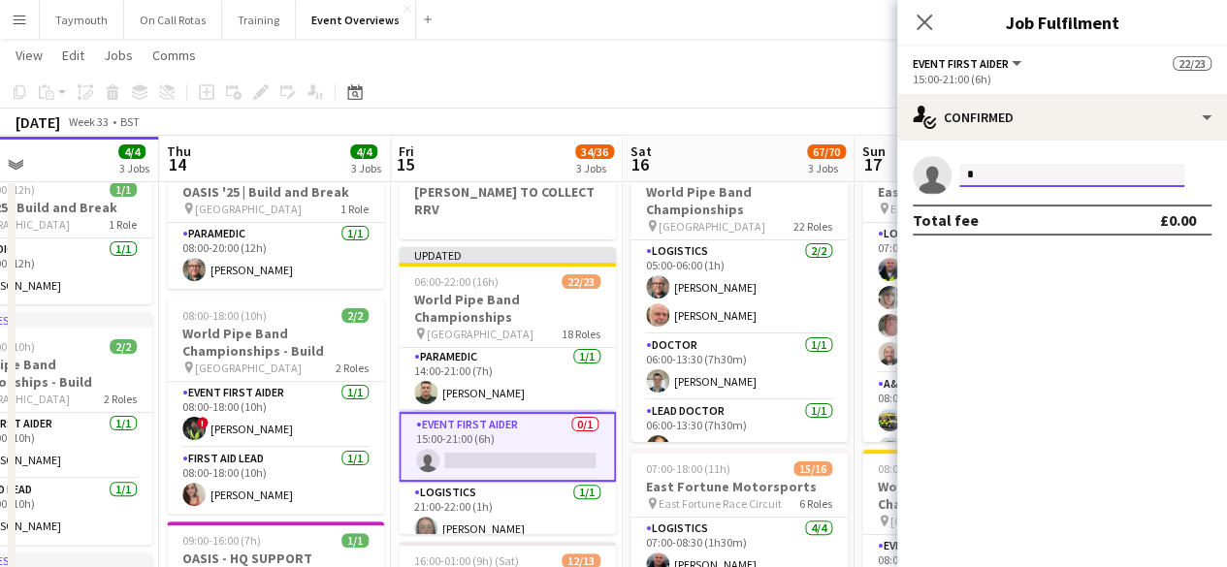
click at [1044, 177] on input "*" at bounding box center [1071, 175] width 225 height 23
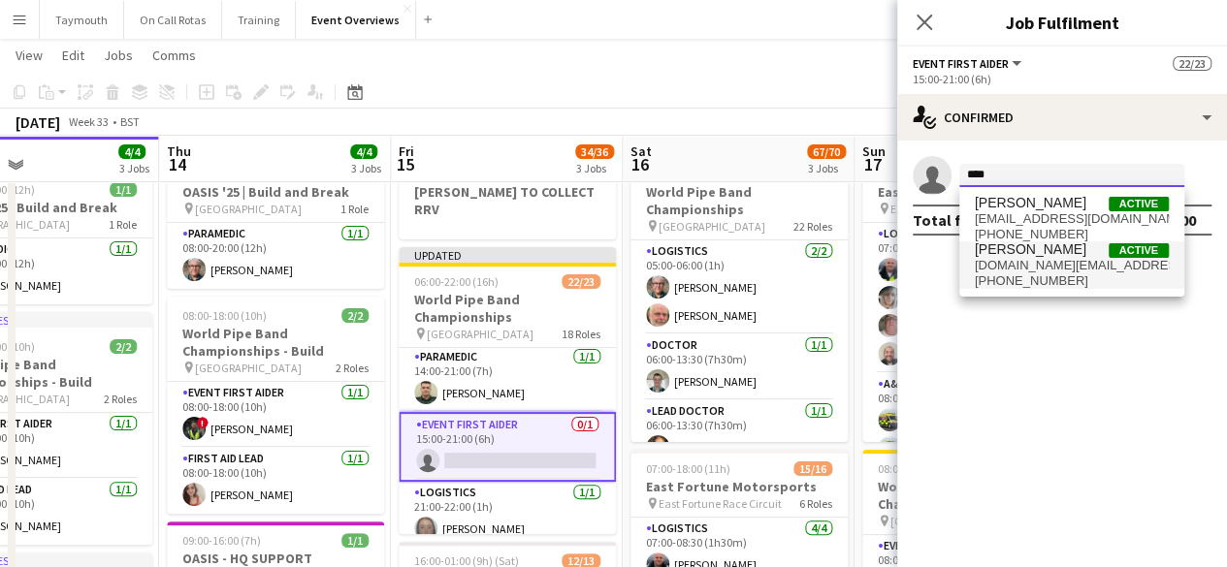
type input "****"
click at [1047, 258] on span "charli.joy@live.co.uk" at bounding box center [1072, 266] width 194 height 16
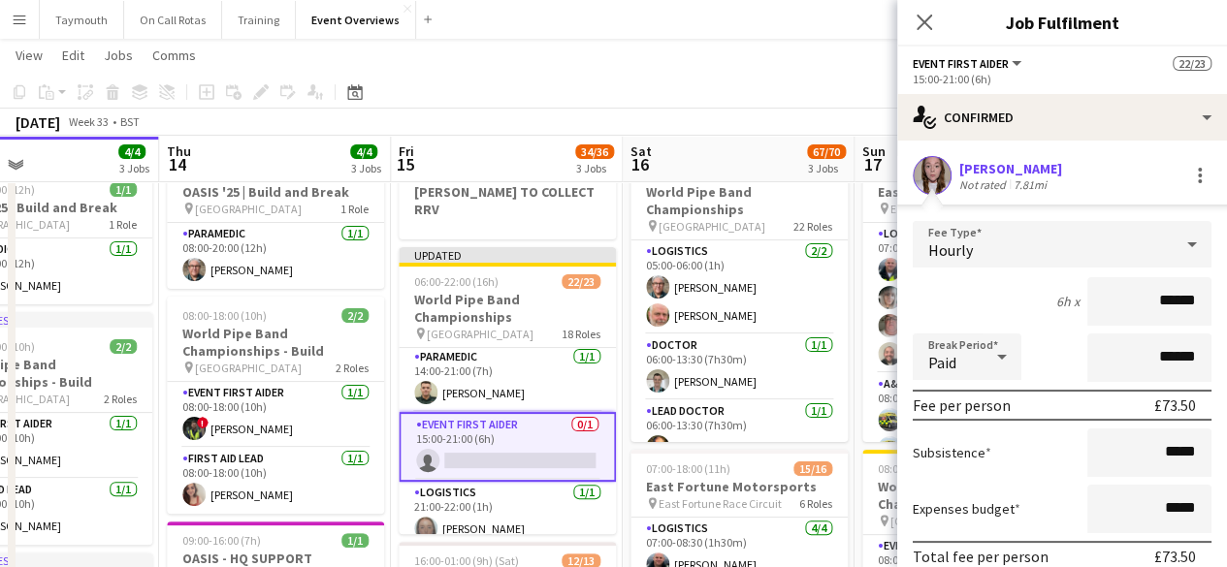
scroll to position [123, 0]
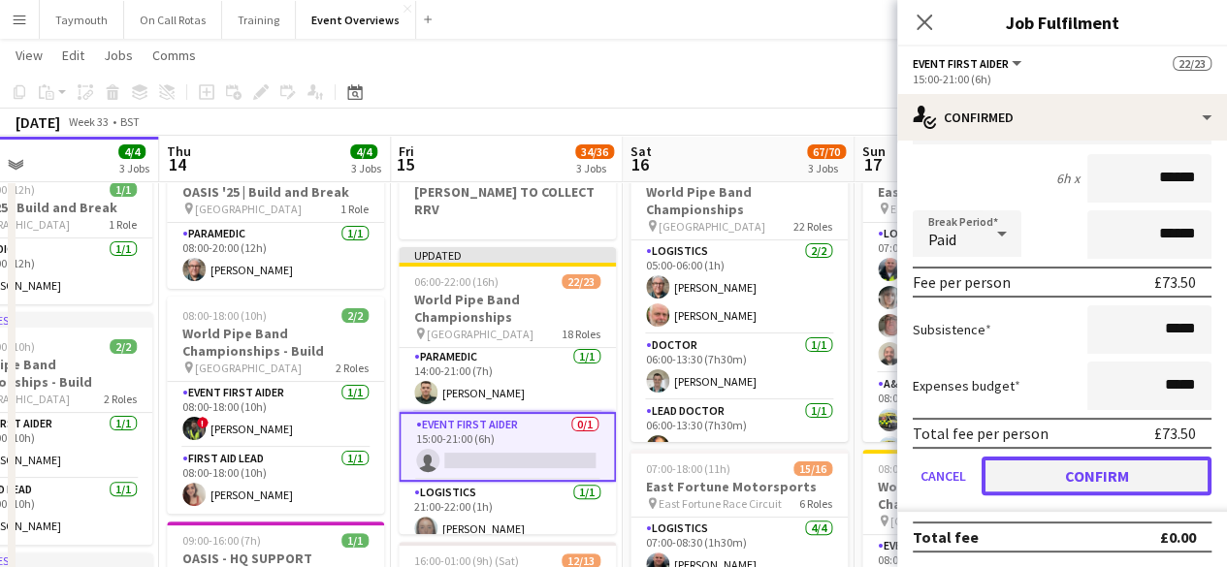
click at [1073, 469] on button "Confirm" at bounding box center [1097, 476] width 230 height 39
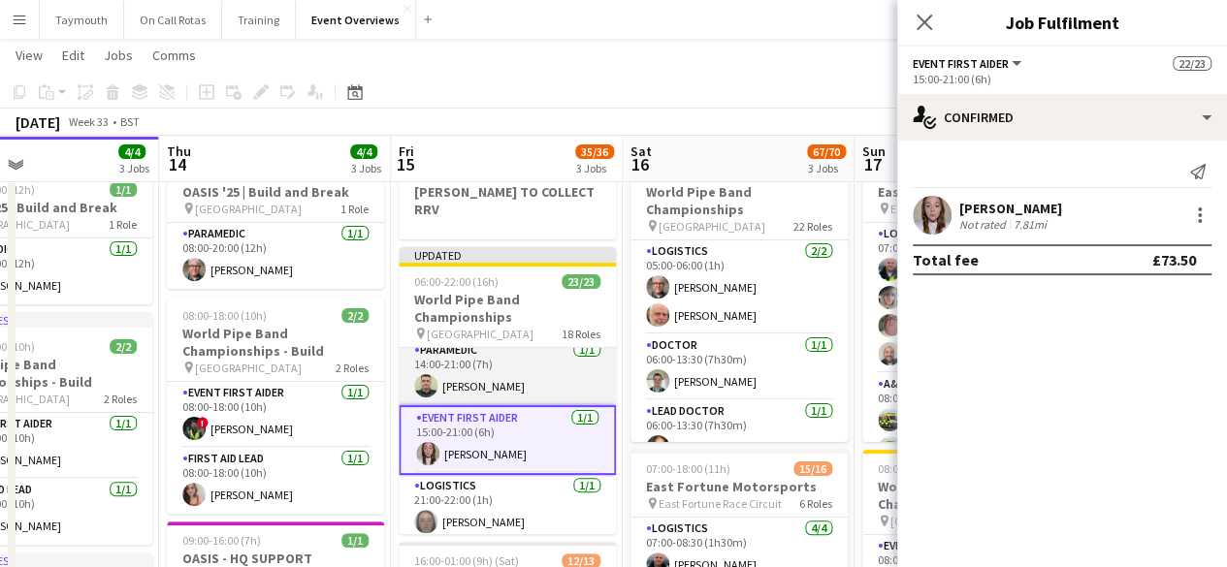
scroll to position [572, 0]
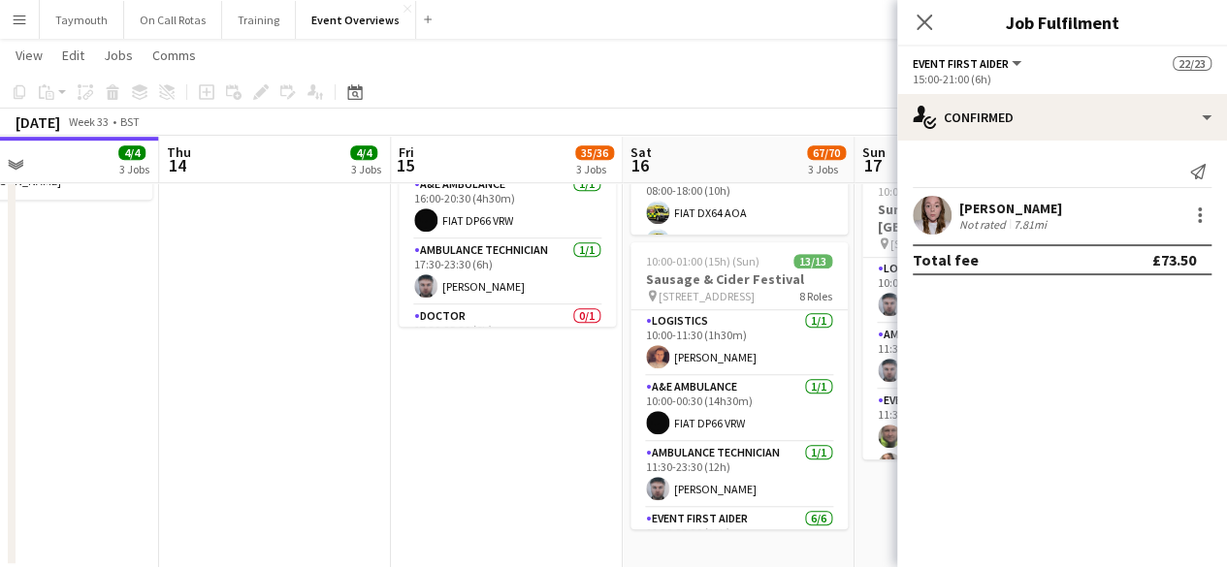
click at [408, 377] on app-date-cell "SCOTT TO COLLECT RRV Updated 06:00-22:00 (16h) 23/23 World Pipe Band Championsh…" at bounding box center [507, 106] width 232 height 923
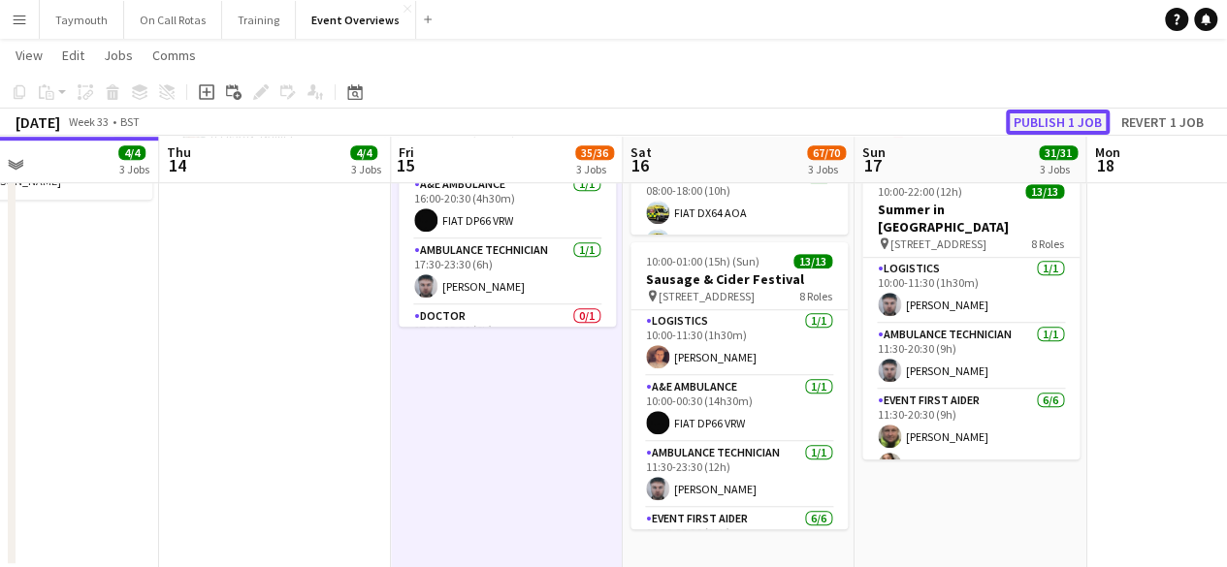
click at [1056, 115] on button "Publish 1 job" at bounding box center [1058, 122] width 104 height 25
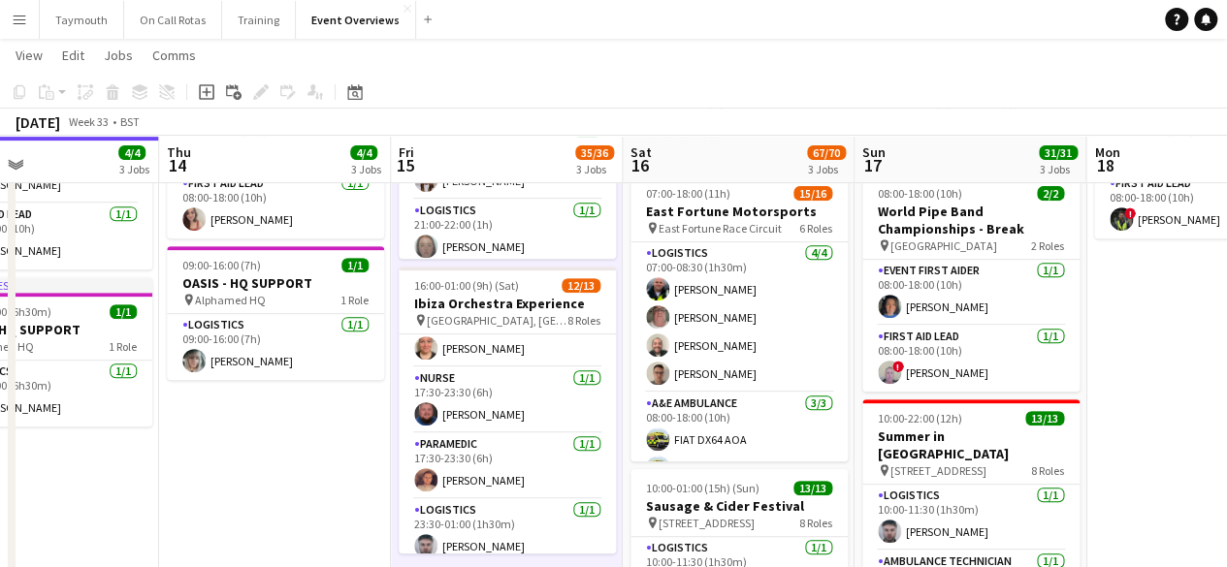
scroll to position [448, 0]
